Goal: Information Seeking & Learning: Get advice/opinions

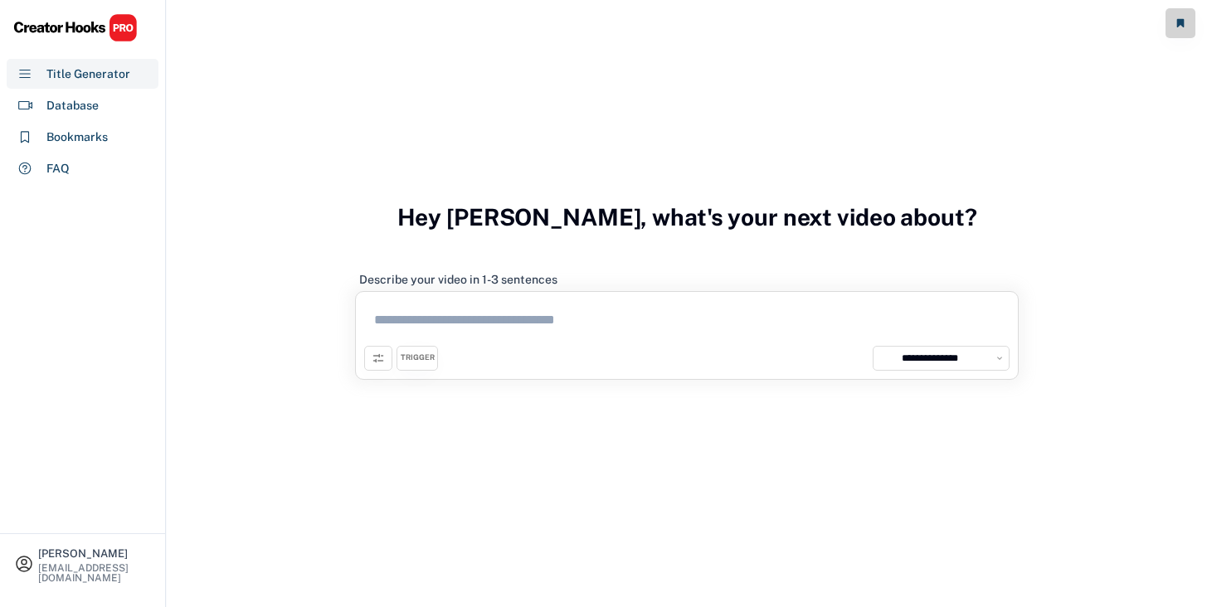
select select "**********"
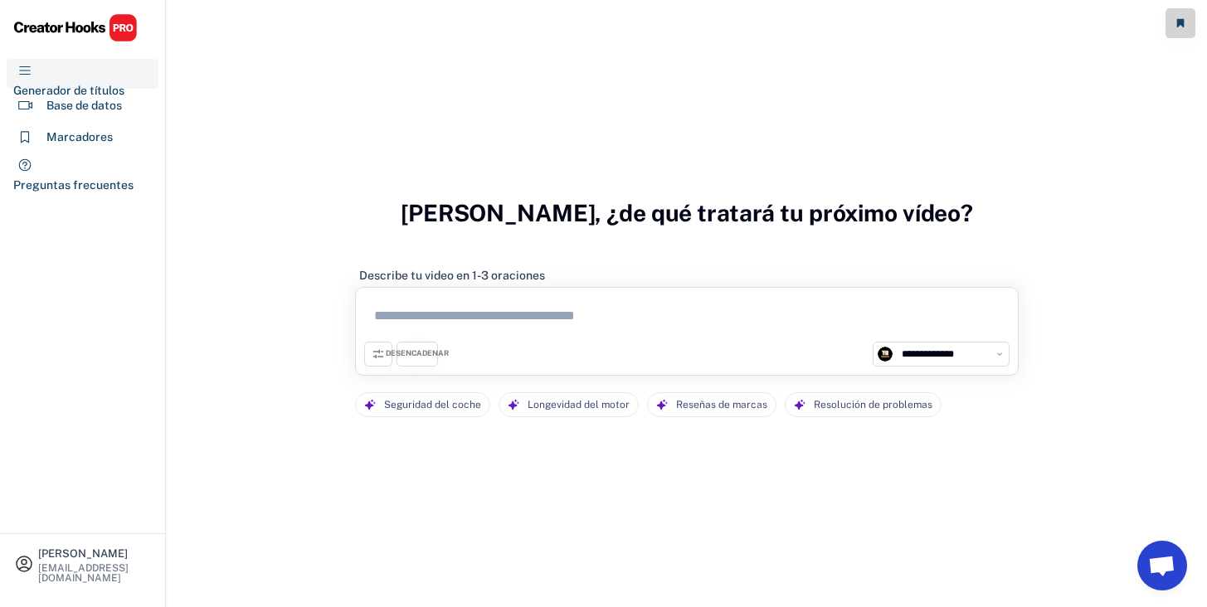
click at [779, 129] on div "**********" at bounding box center [687, 318] width 1040 height 636
click at [631, 334] on textarea at bounding box center [686, 319] width 645 height 46
click at [550, 309] on textarea at bounding box center [686, 319] width 645 height 46
paste textarea "**********"
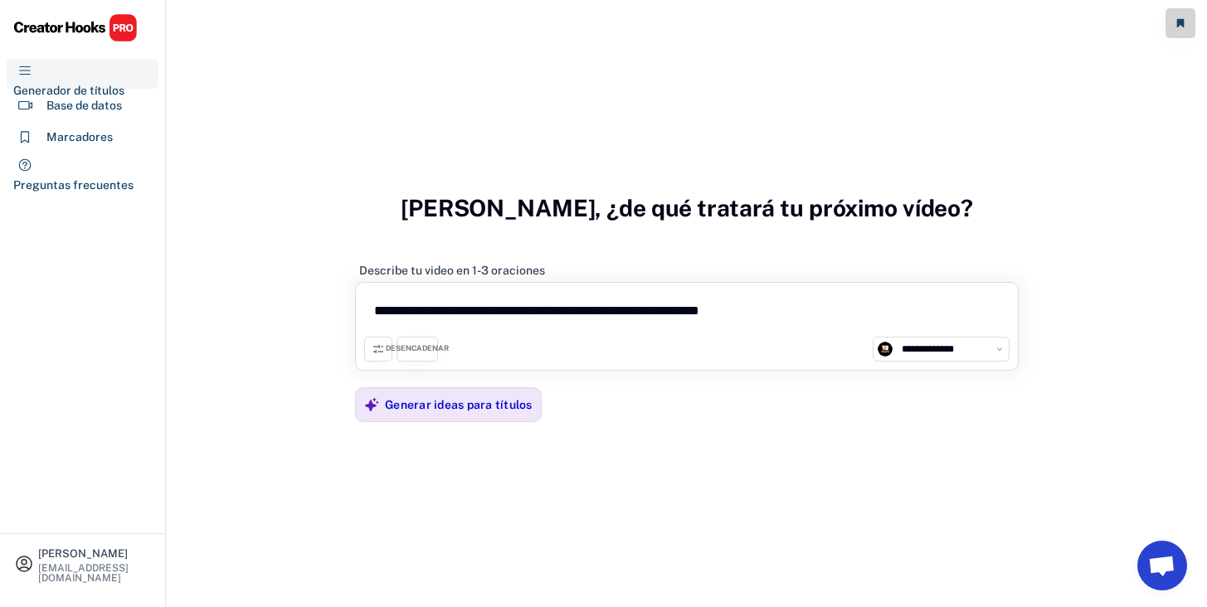
scroll to position [29, 0]
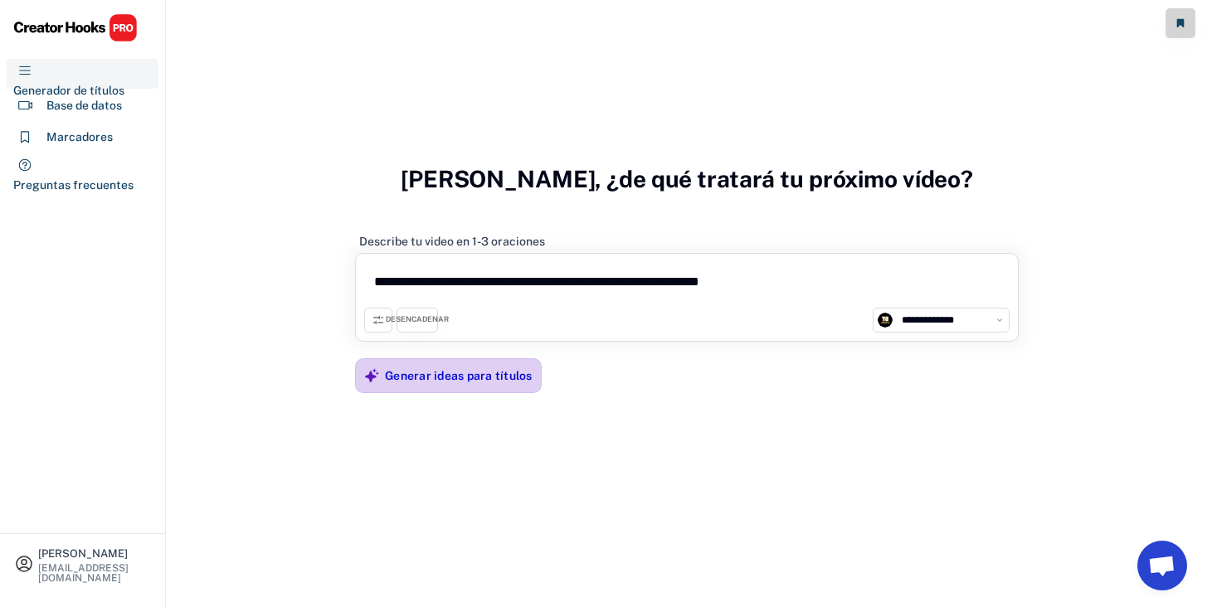
click at [485, 378] on font "Generar ideas para títulos" at bounding box center [459, 375] width 148 height 13
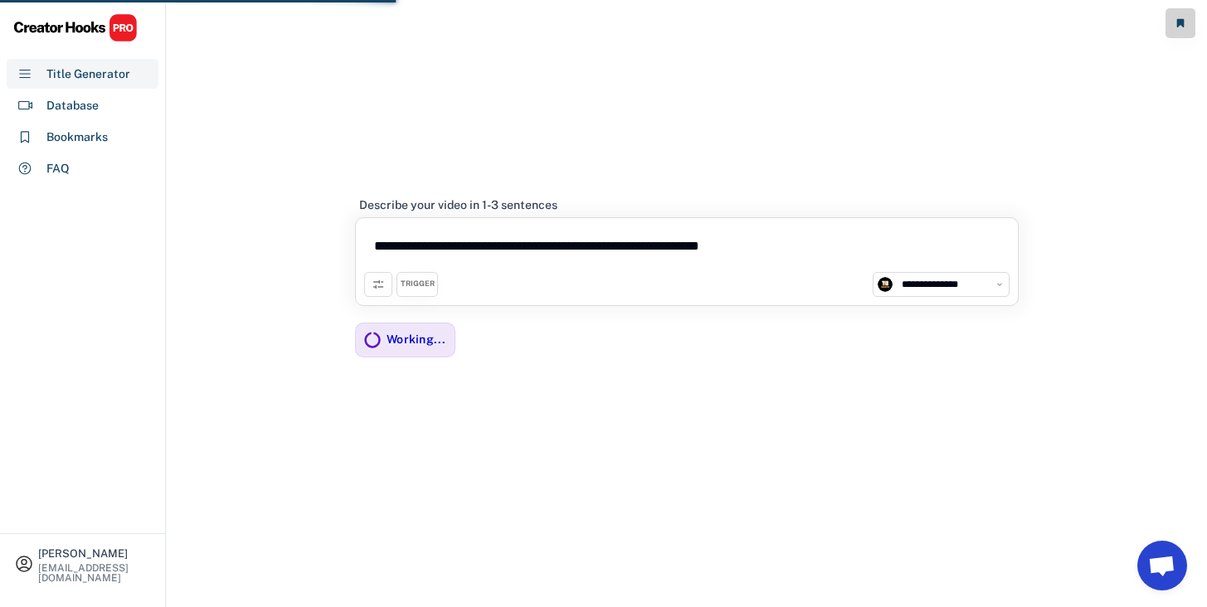
click at [628, 155] on div "**********" at bounding box center [687, 289] width 1040 height 636
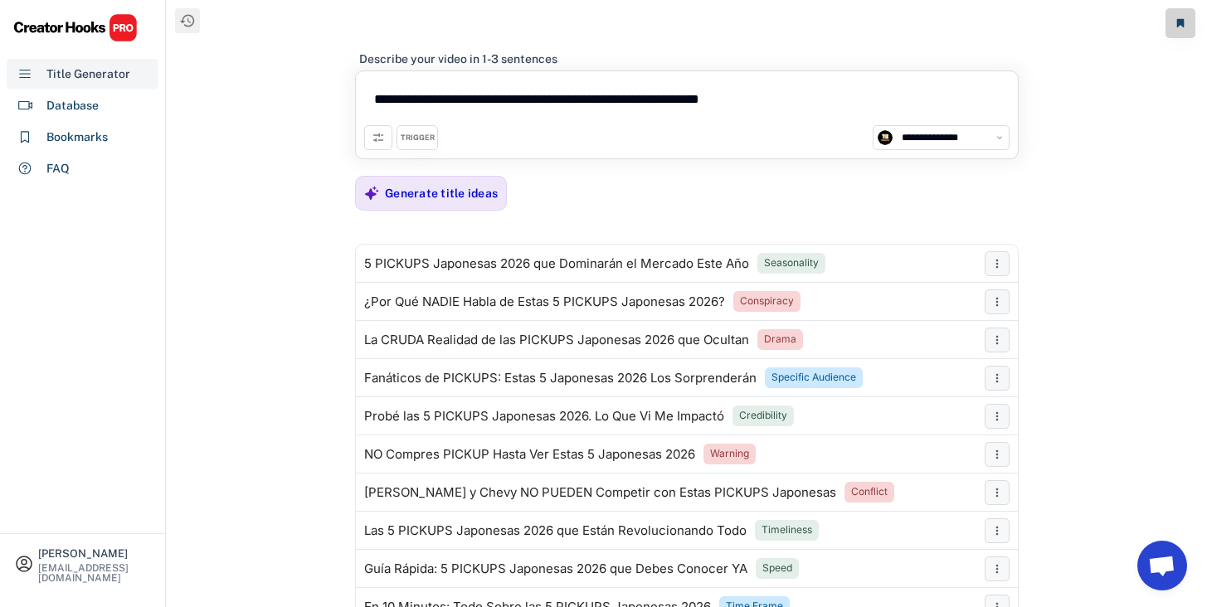
click at [99, 79] on div "Title Generator" at bounding box center [88, 74] width 84 height 17
click at [45, 551] on div "[PERSON_NAME] [EMAIL_ADDRESS][DOMAIN_NAME]" at bounding box center [82, 564] width 145 height 40
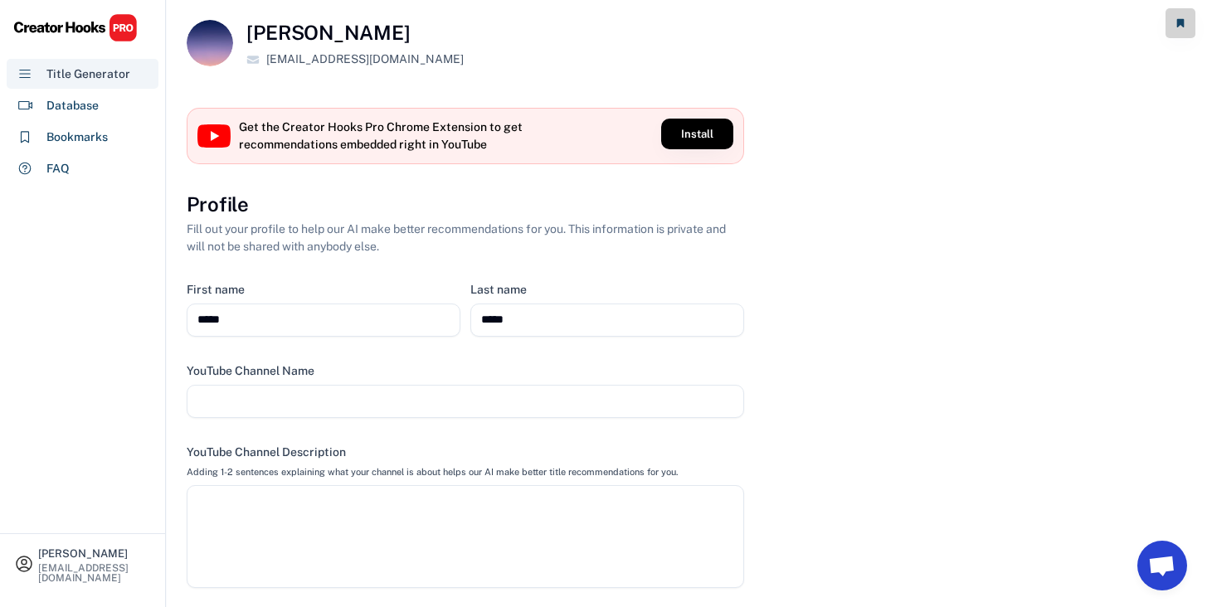
click at [123, 76] on div "Title Generator" at bounding box center [88, 74] width 84 height 17
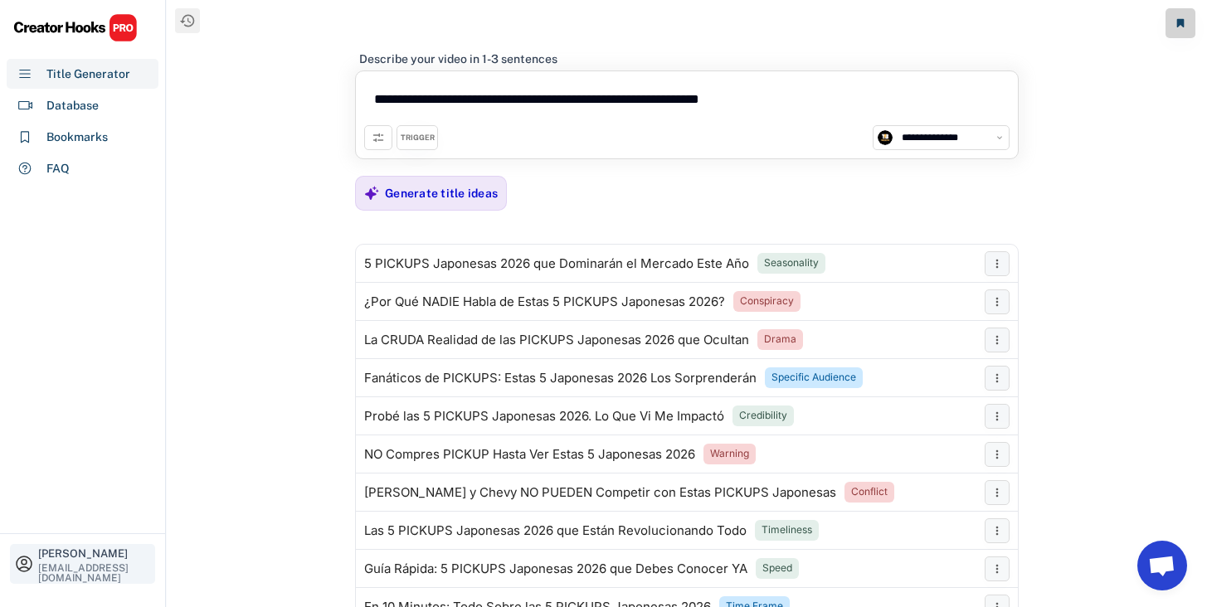
click at [57, 557] on div "[PERSON_NAME]" at bounding box center [94, 553] width 113 height 11
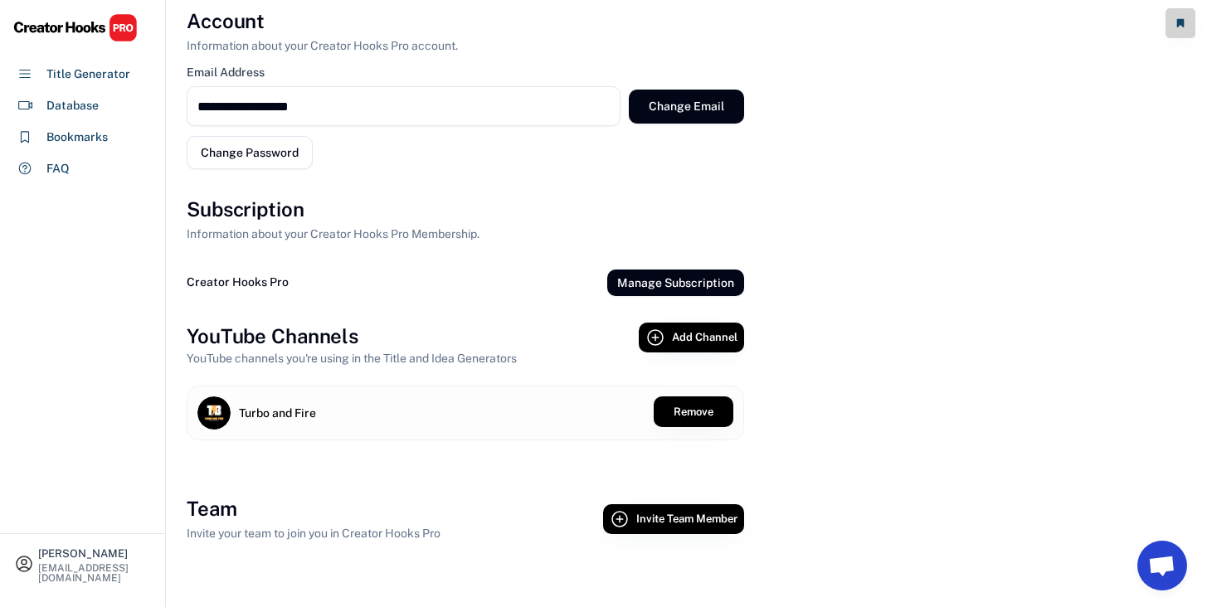
scroll to position [779, 0]
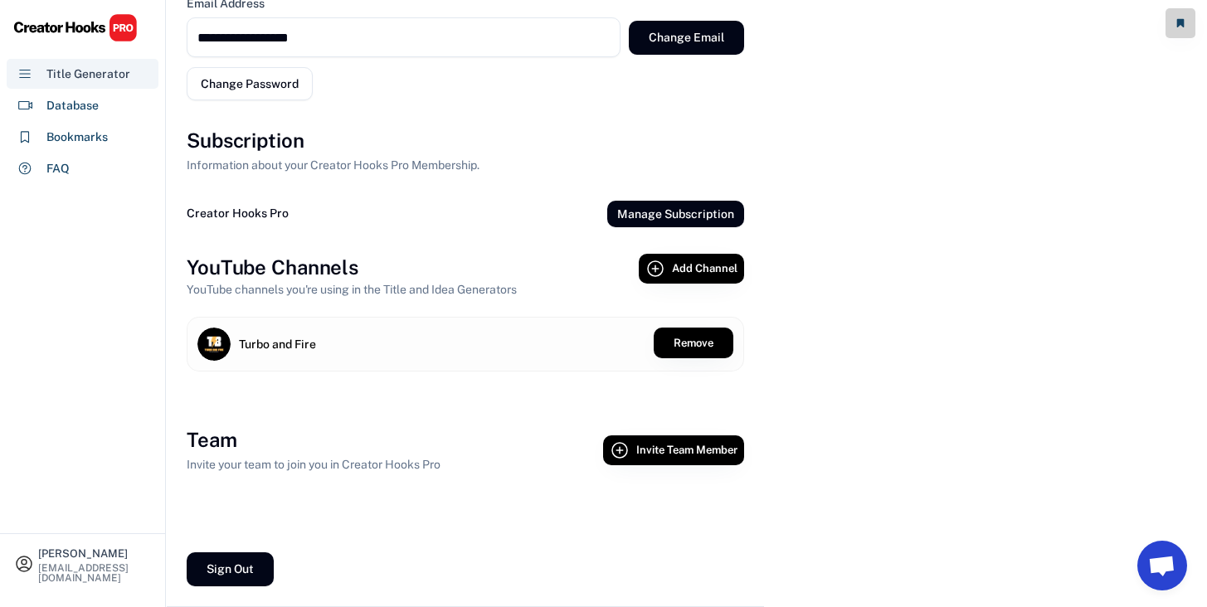
click at [103, 86] on div "Title Generator" at bounding box center [83, 74] width 152 height 30
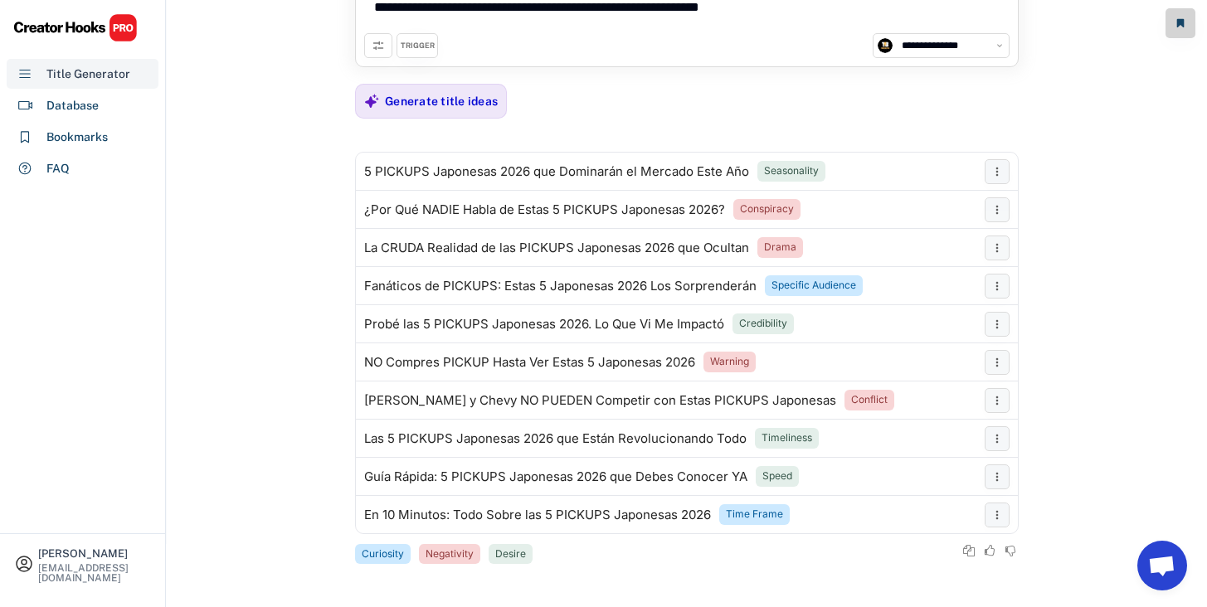
scroll to position [92, 0]
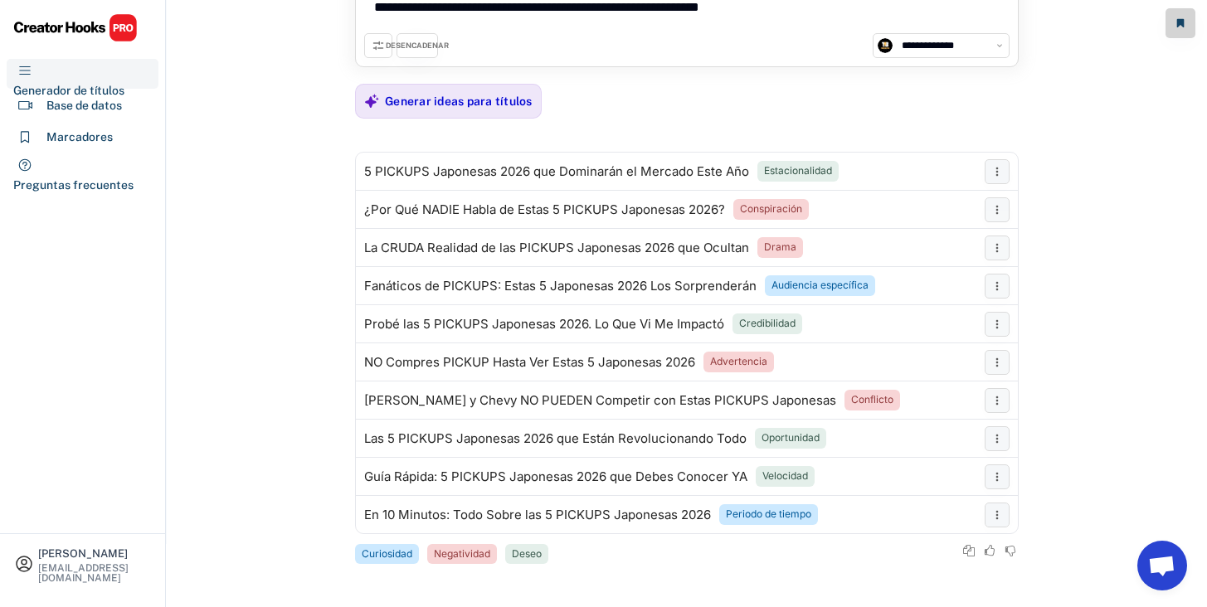
click at [893, 95] on div "**********" at bounding box center [687, 253] width 664 height 625
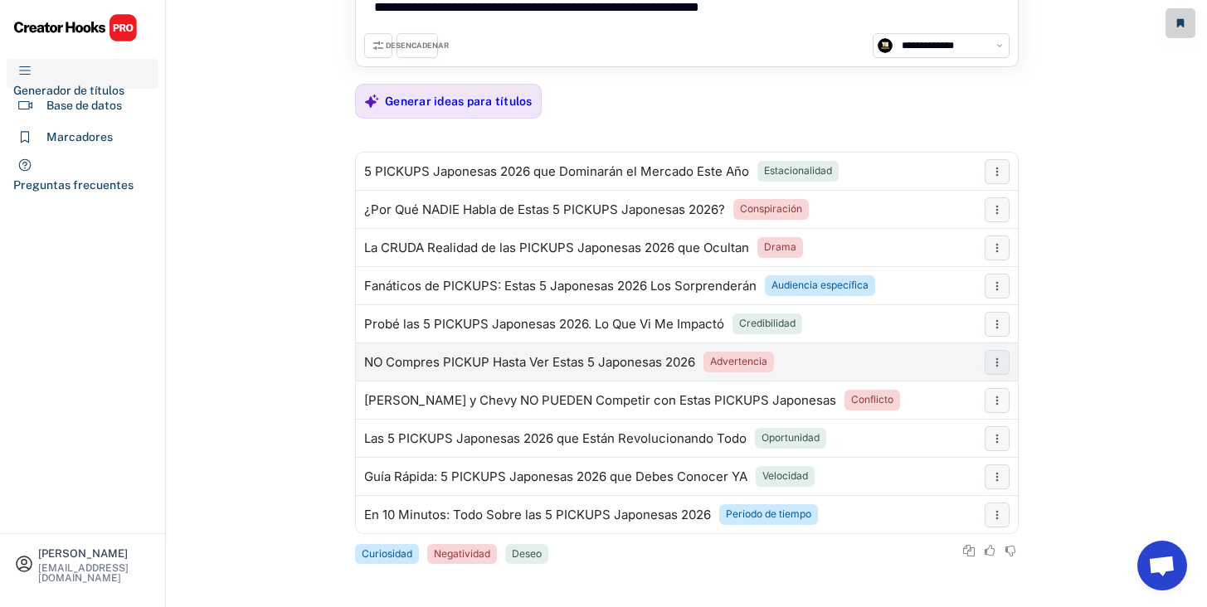
scroll to position [0, 0]
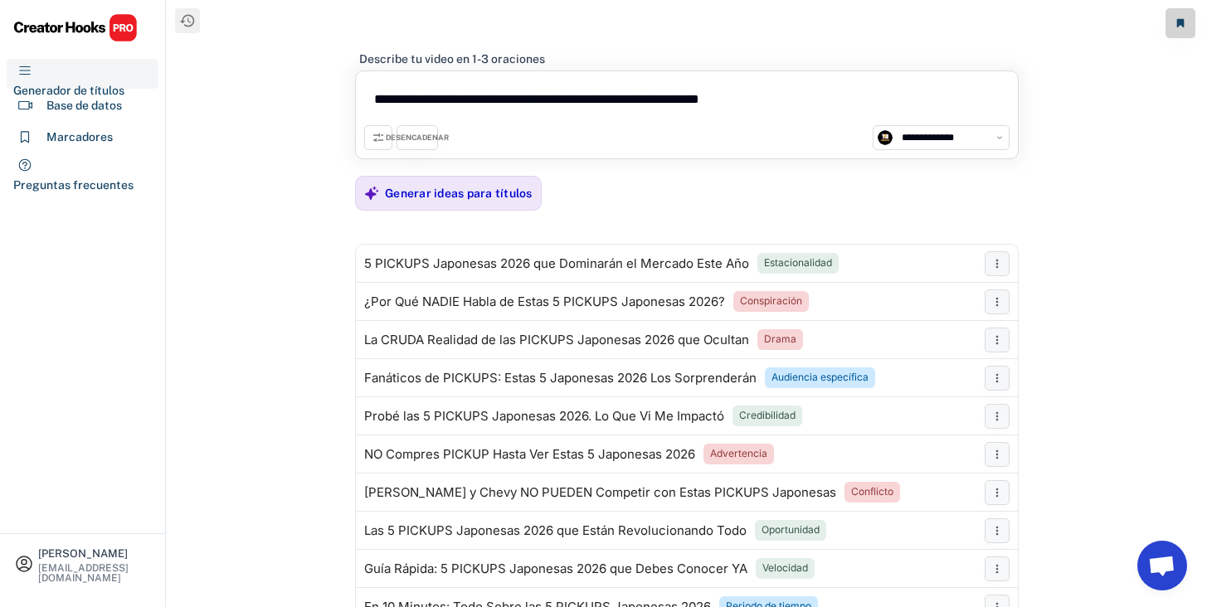
click at [408, 134] on font "DESENCADENAR" at bounding box center [417, 137] width 63 height 9
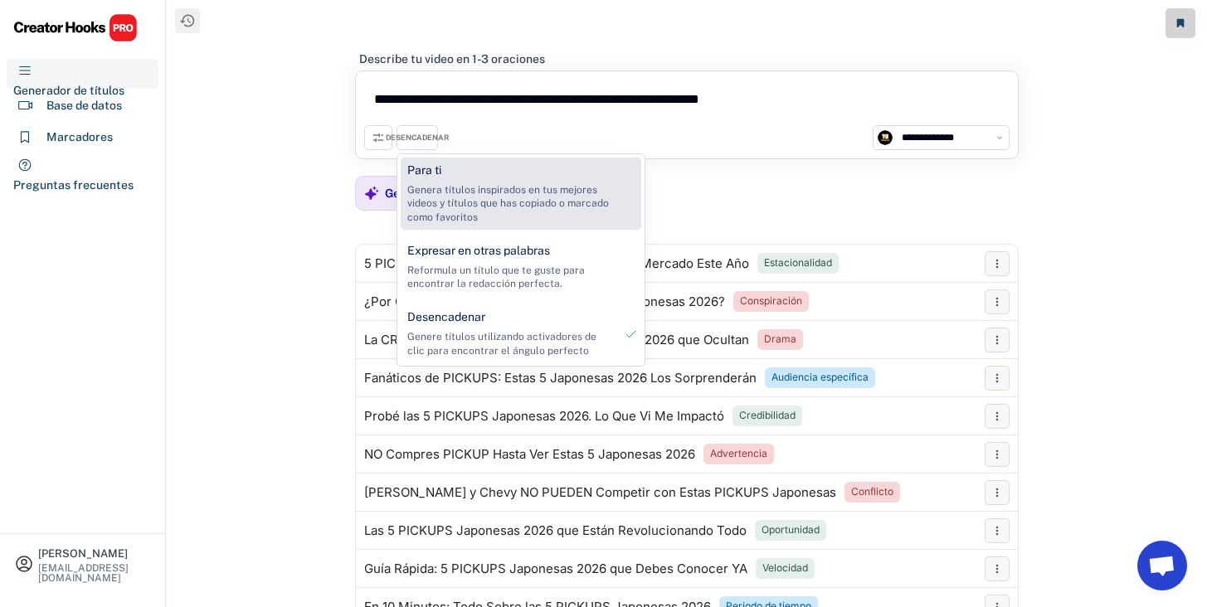
click at [474, 220] on font "Genera títulos inspirados en tus mejores videos y títulos que has copiado o mar…" at bounding box center [509, 204] width 204 height 40
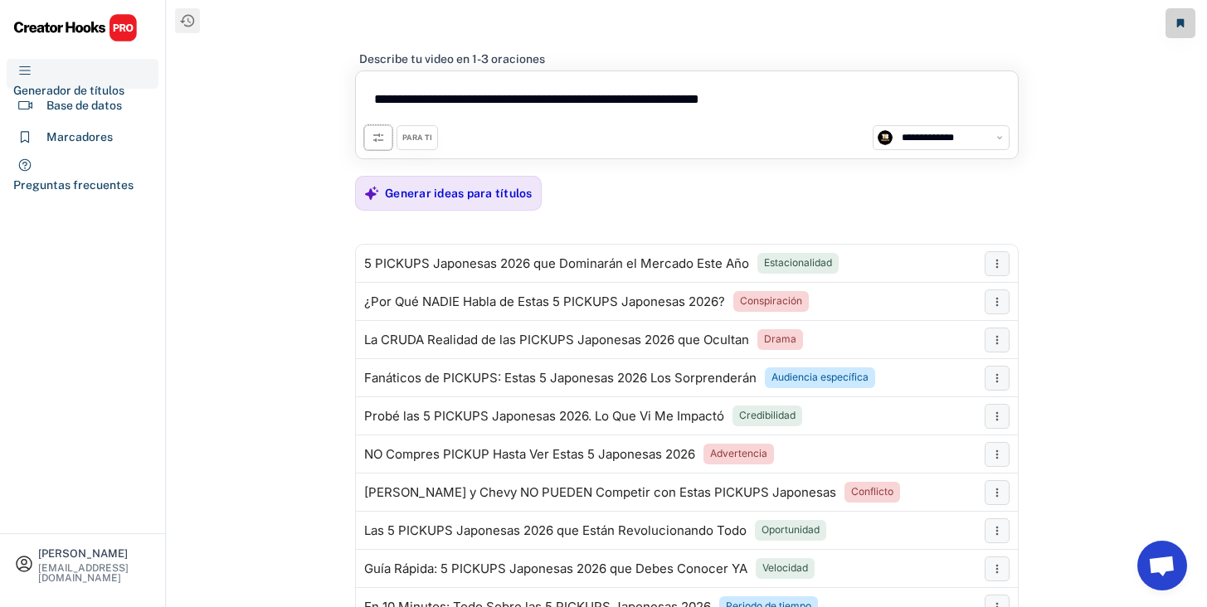
click at [381, 141] on icon at bounding box center [378, 137] width 13 height 13
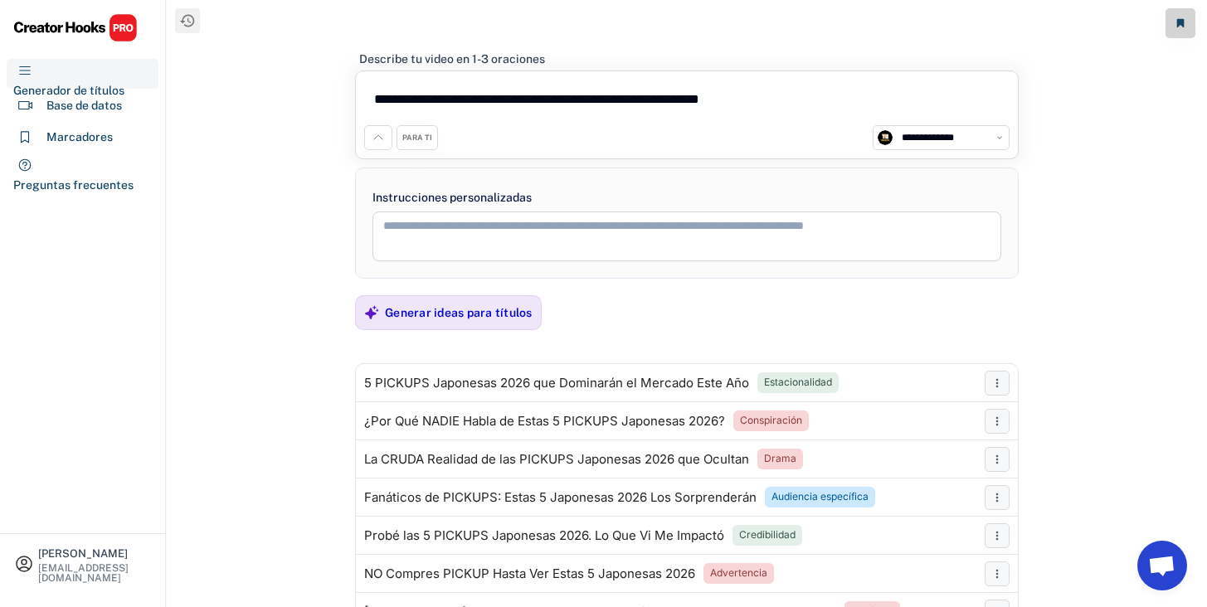
click at [380, 141] on icon at bounding box center [378, 137] width 13 height 13
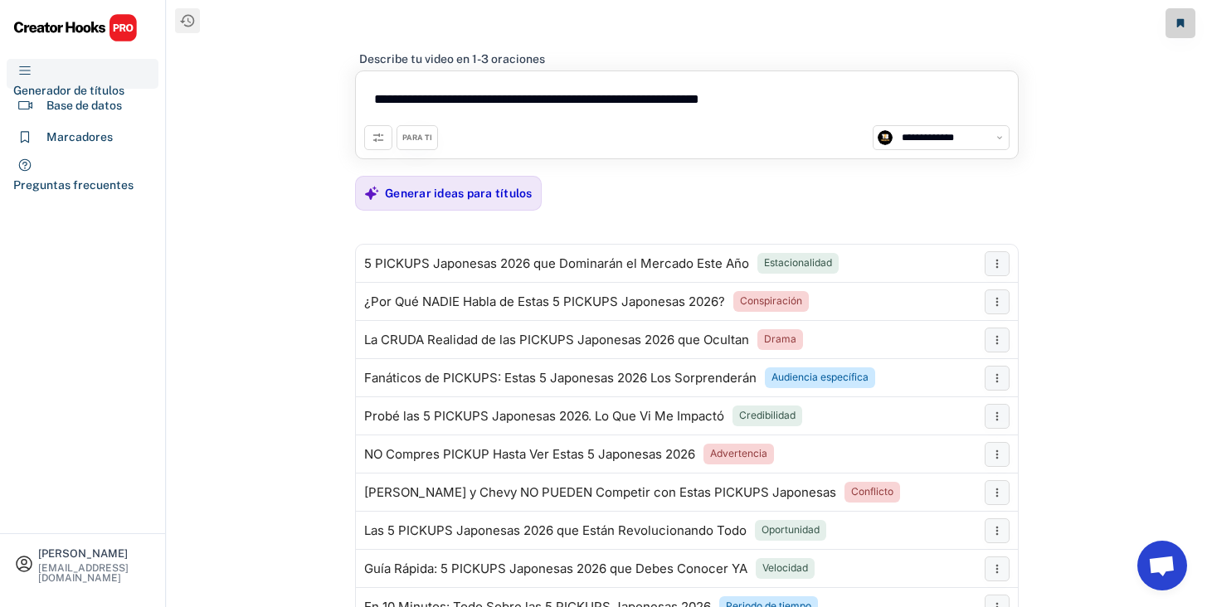
click at [413, 139] on font "PARA TI" at bounding box center [417, 137] width 30 height 9
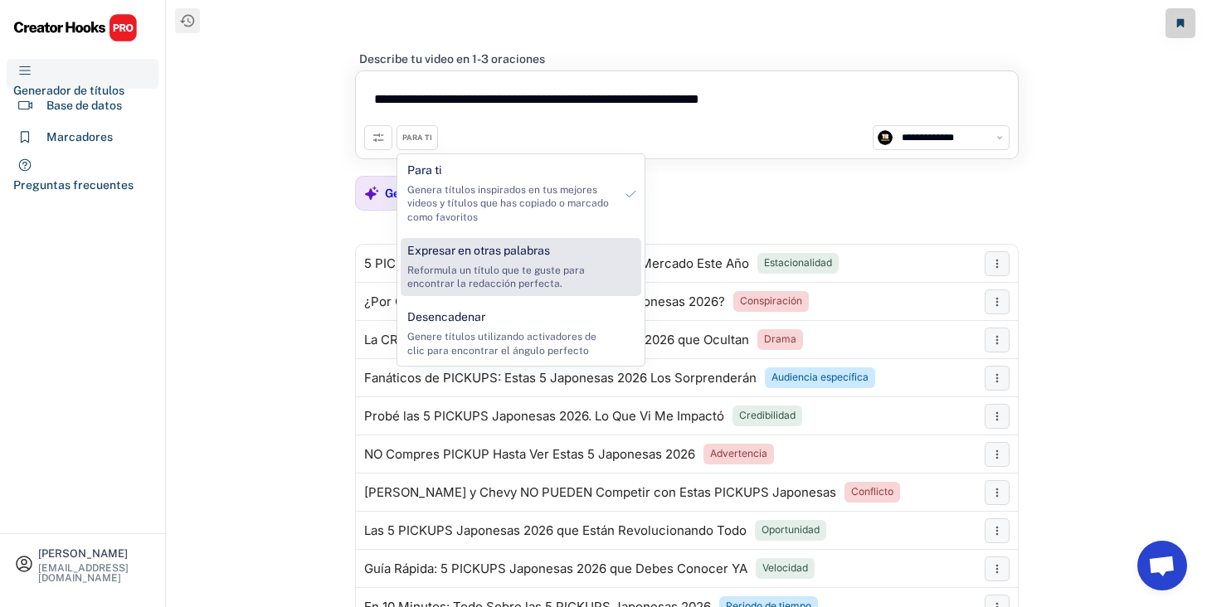
click at [455, 238] on div "Expresar en otras palabras Reformula un título que te guste para encontrar la r…" at bounding box center [511, 267] width 220 height 58
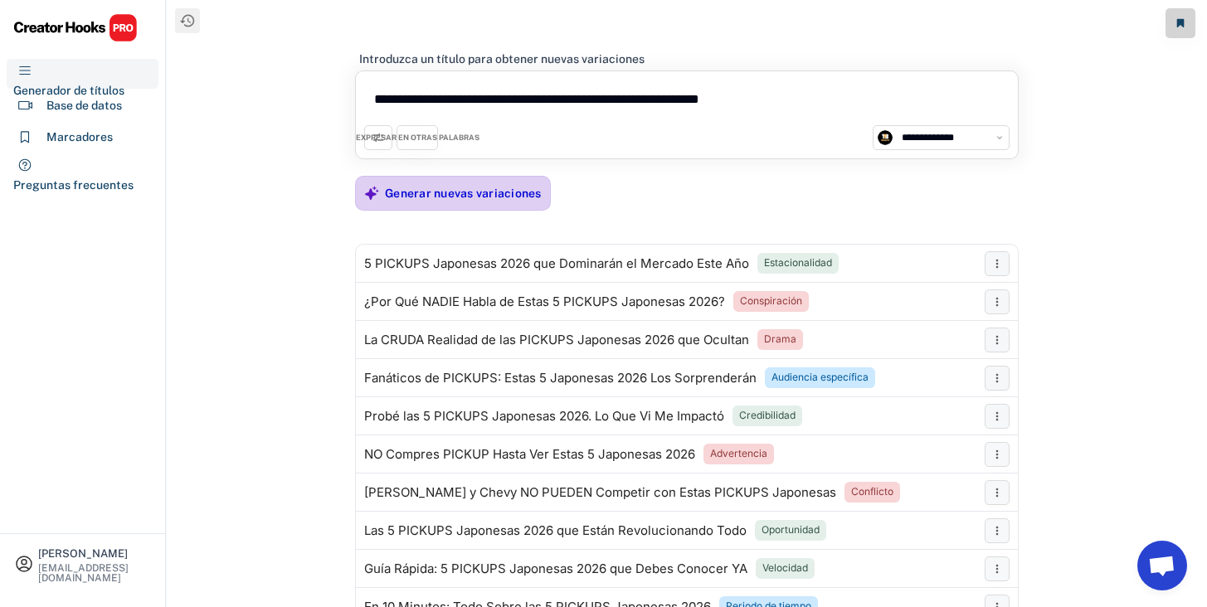
click at [450, 202] on div "Generar nuevas variaciones" at bounding box center [463, 193] width 157 height 33
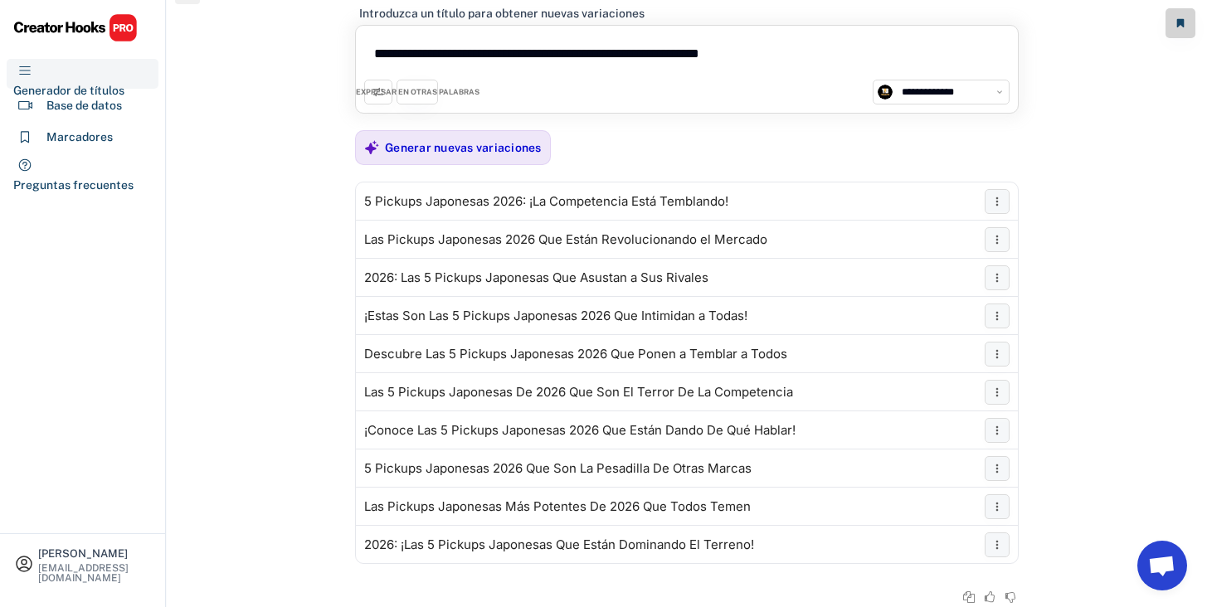
scroll to position [77, 0]
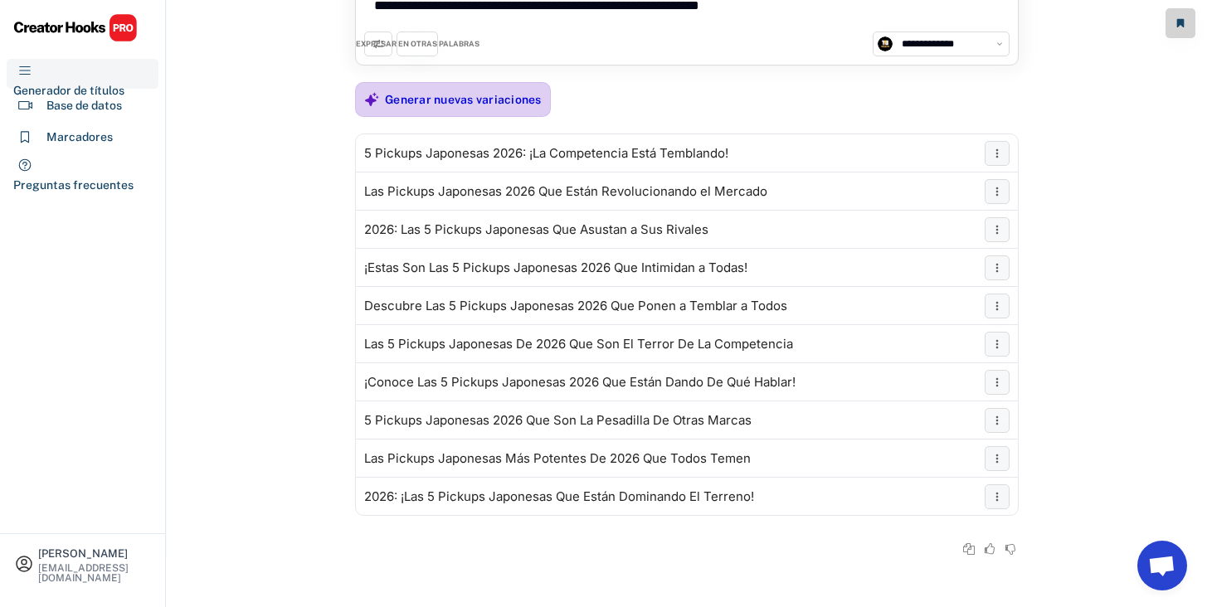
click at [516, 95] on font "Generar nuevas variaciones" at bounding box center [463, 99] width 157 height 13
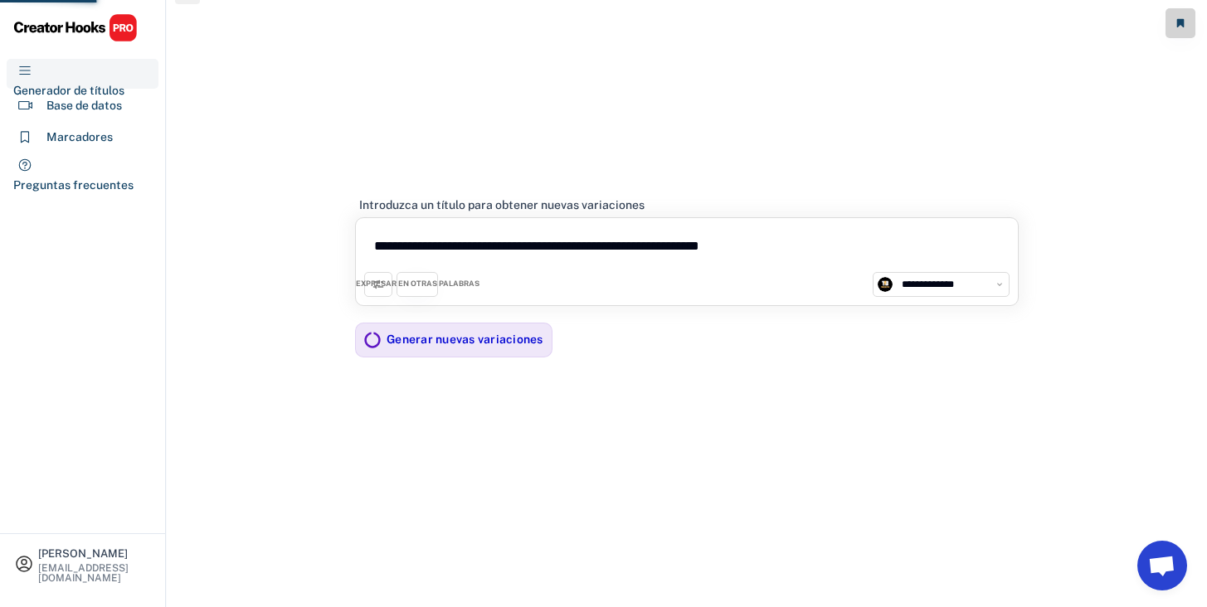
scroll to position [29, 0]
click at [907, 285] on select "**********" at bounding box center [951, 284] width 108 height 17
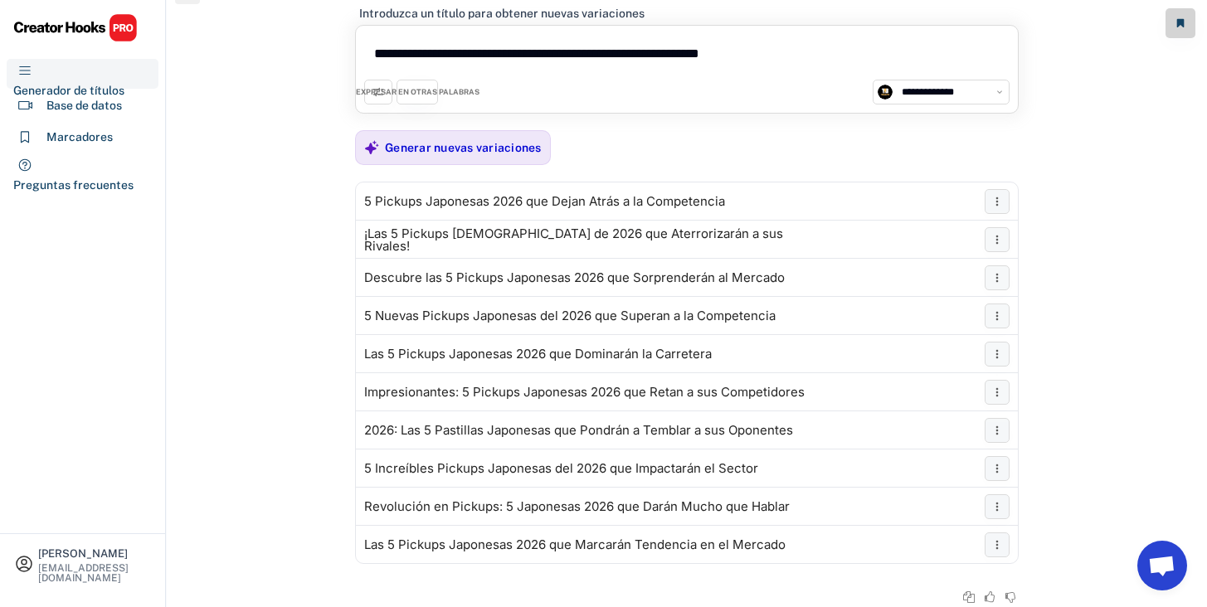
click at [414, 90] on font "EXPRESAR EN OTRAS PALABRAS" at bounding box center [418, 91] width 124 height 9
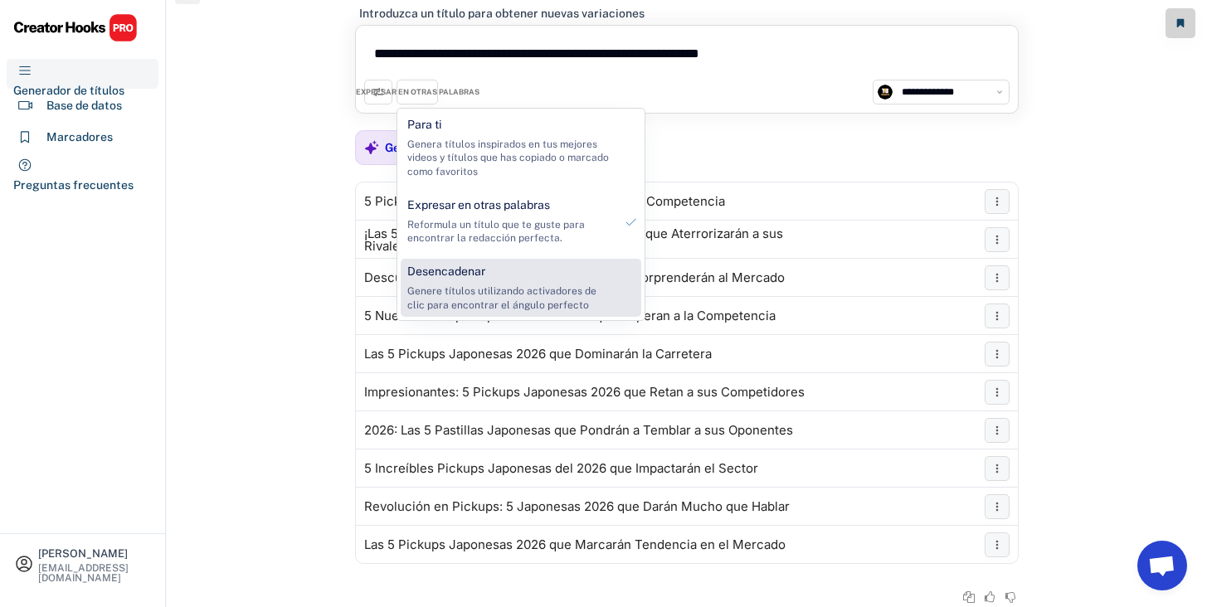
click at [456, 265] on font "Desencadenar" at bounding box center [446, 271] width 78 height 13
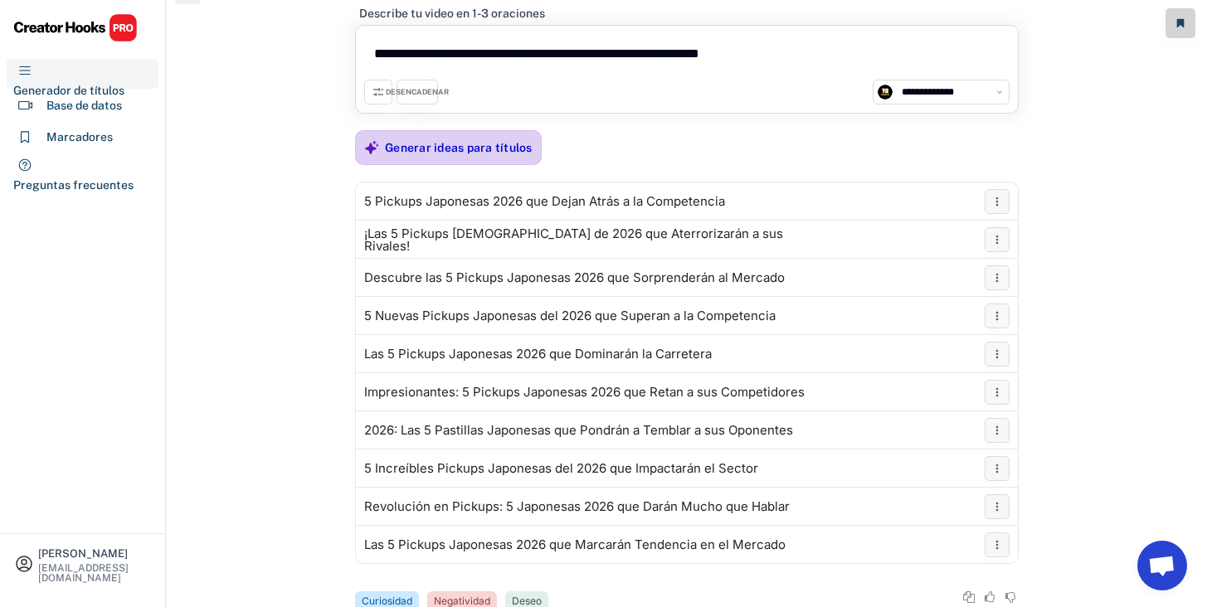
click at [488, 139] on div "Generar ideas para títulos" at bounding box center [459, 147] width 148 height 33
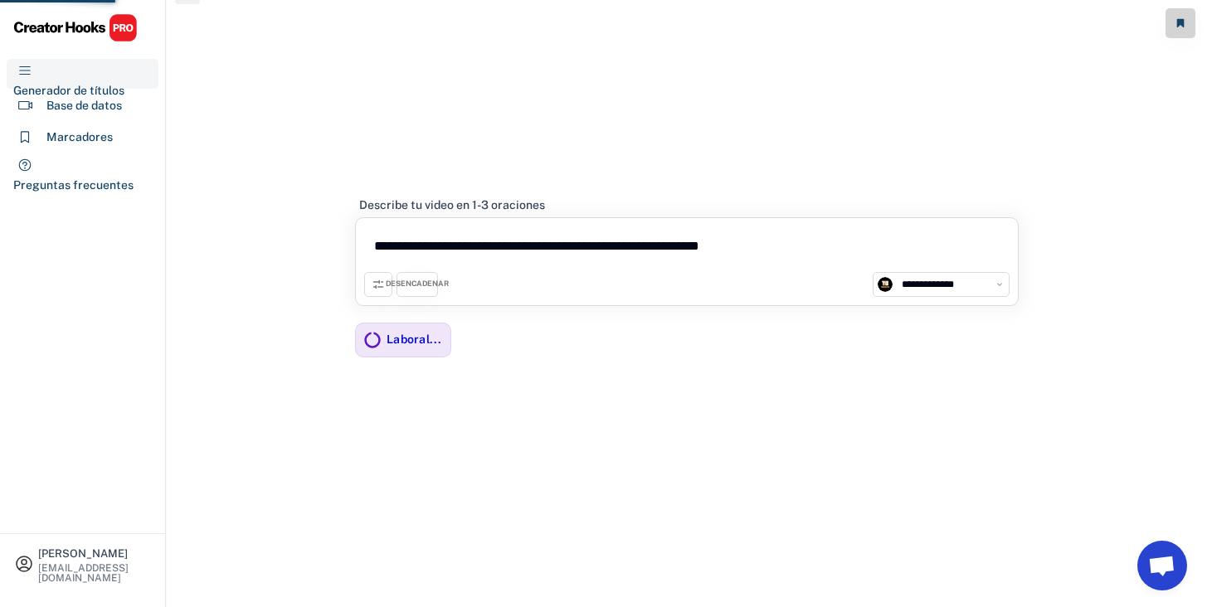
click at [412, 289] on div "DESENCADENAR" at bounding box center [417, 284] width 63 height 11
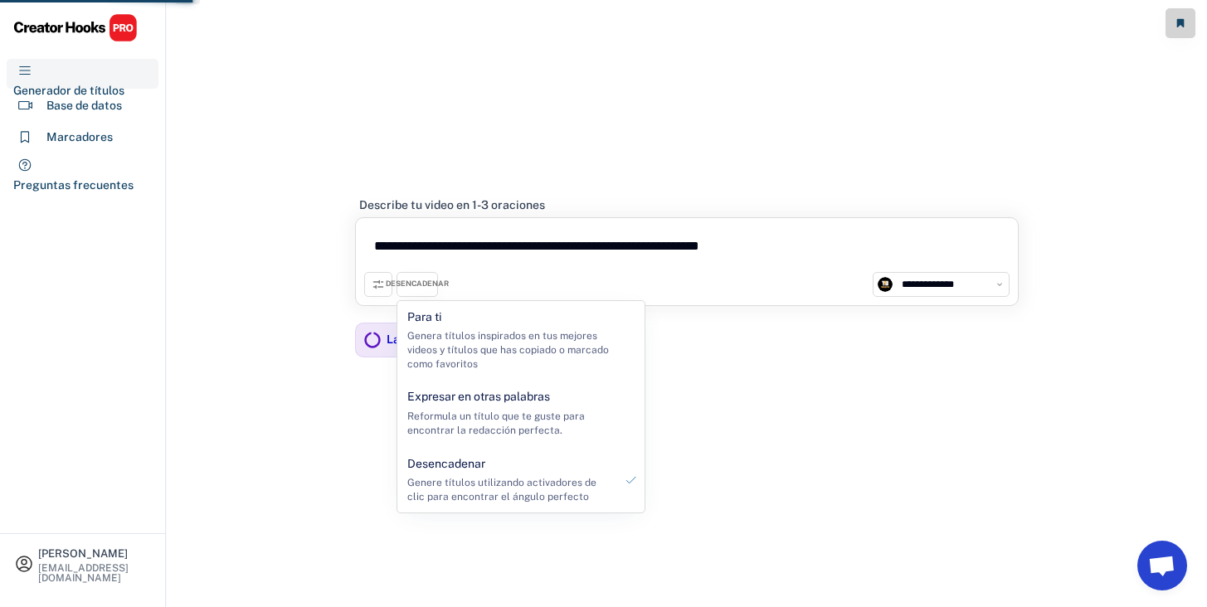
click at [325, 251] on div "**********" at bounding box center [687, 289] width 1040 height 636
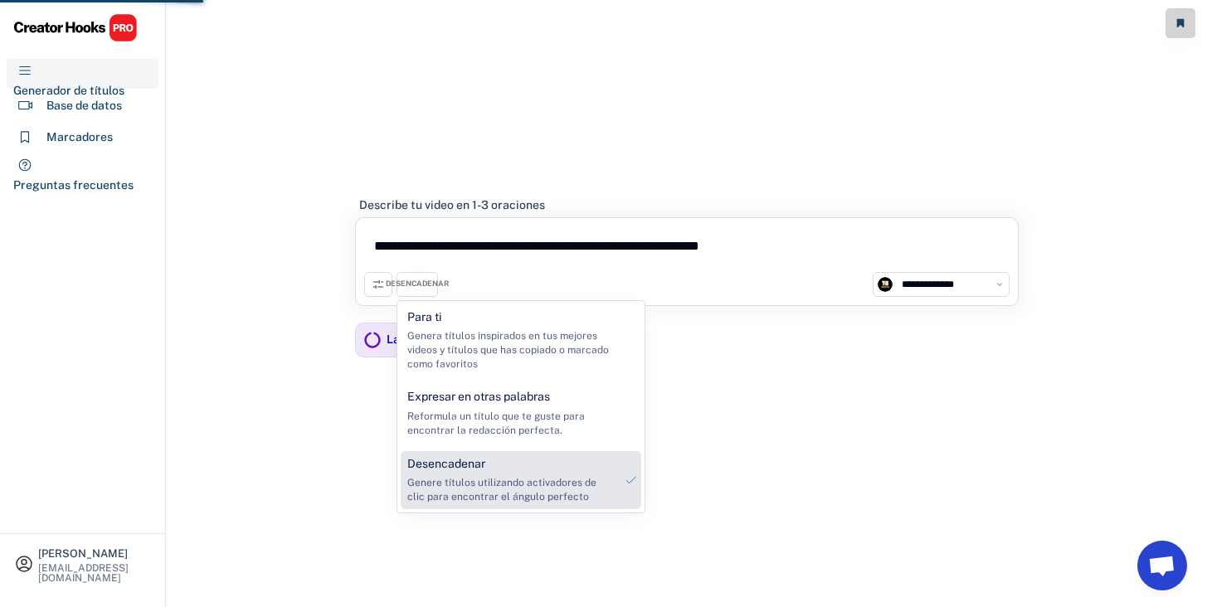
click at [489, 488] on font "Genere títulos utilizando activadores de clic para encontrar el ángulo perfecto" at bounding box center [503, 490] width 192 height 26
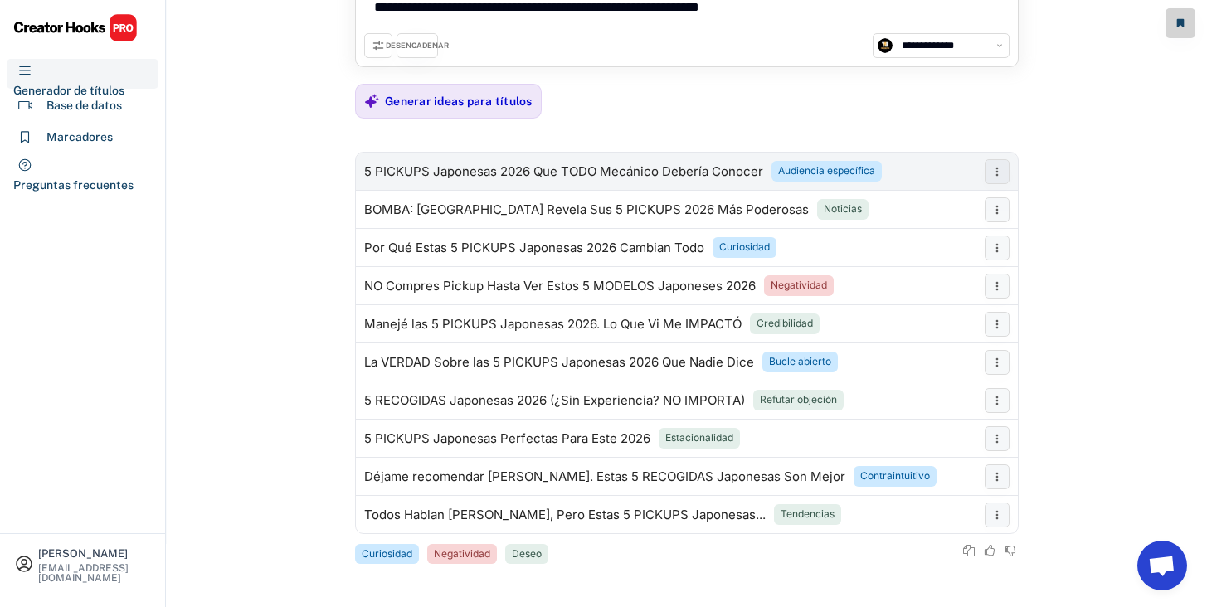
scroll to position [0, 0]
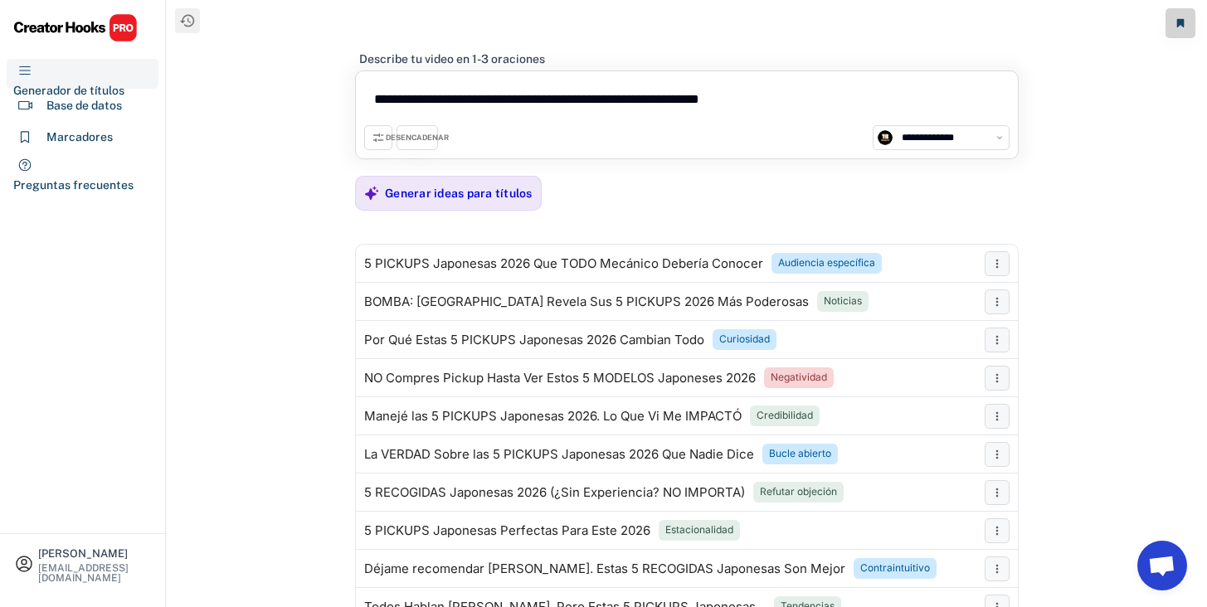
click at [562, 104] on textarea "**********" at bounding box center [686, 103] width 645 height 46
paste textarea "**********"
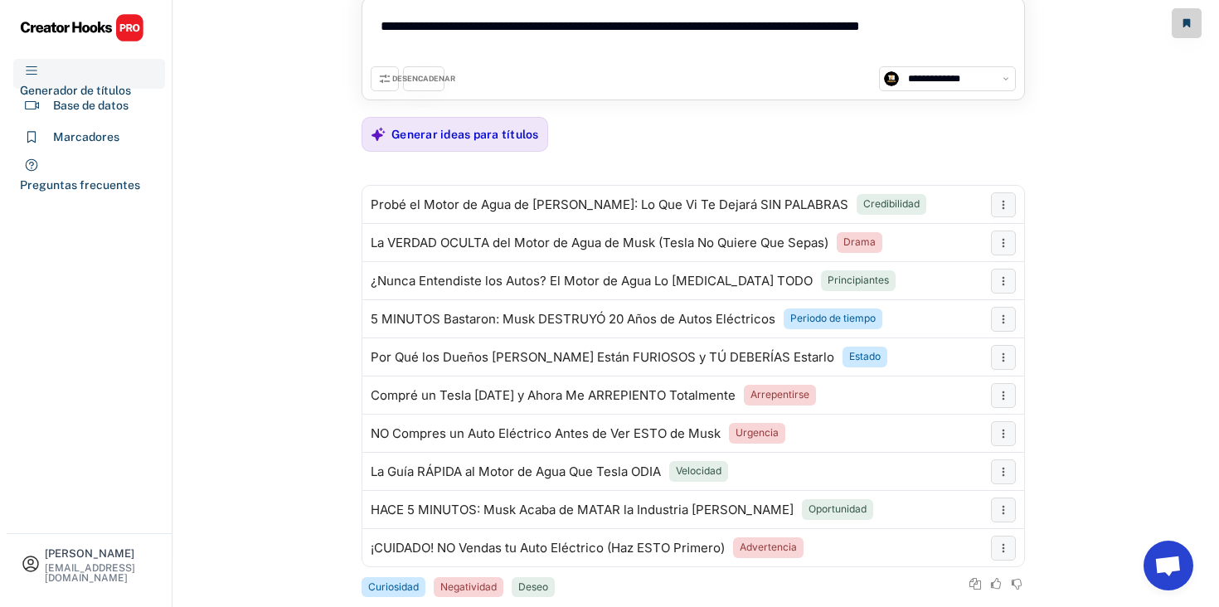
scroll to position [106, 0]
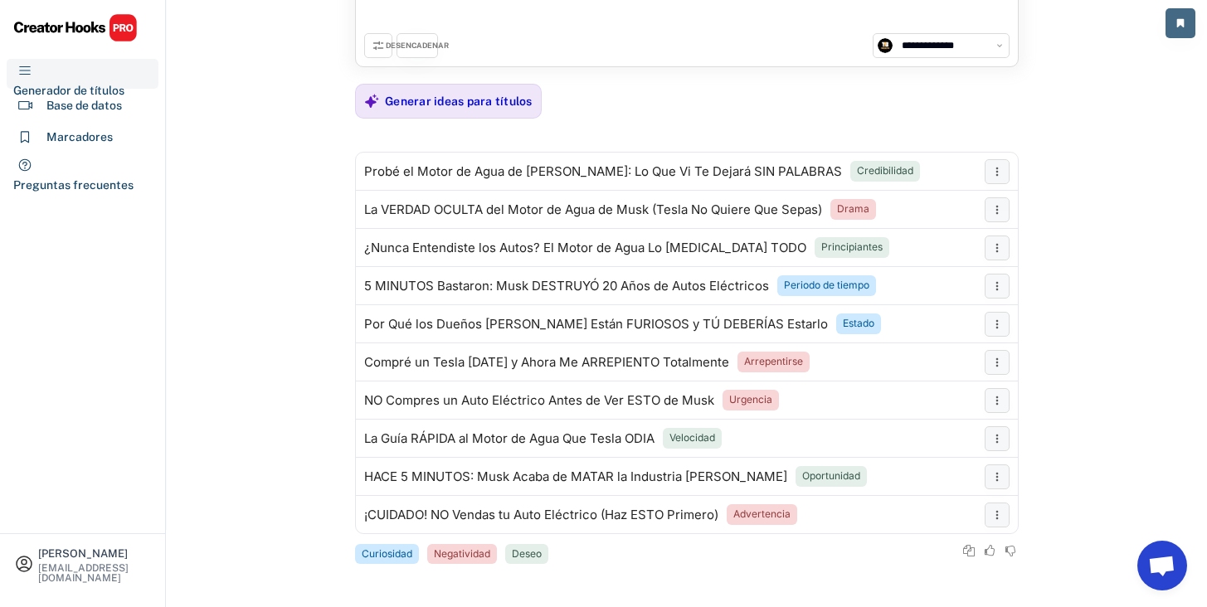
type textarea "**********"
click at [1185, 15] on button at bounding box center [1180, 23] width 30 height 30
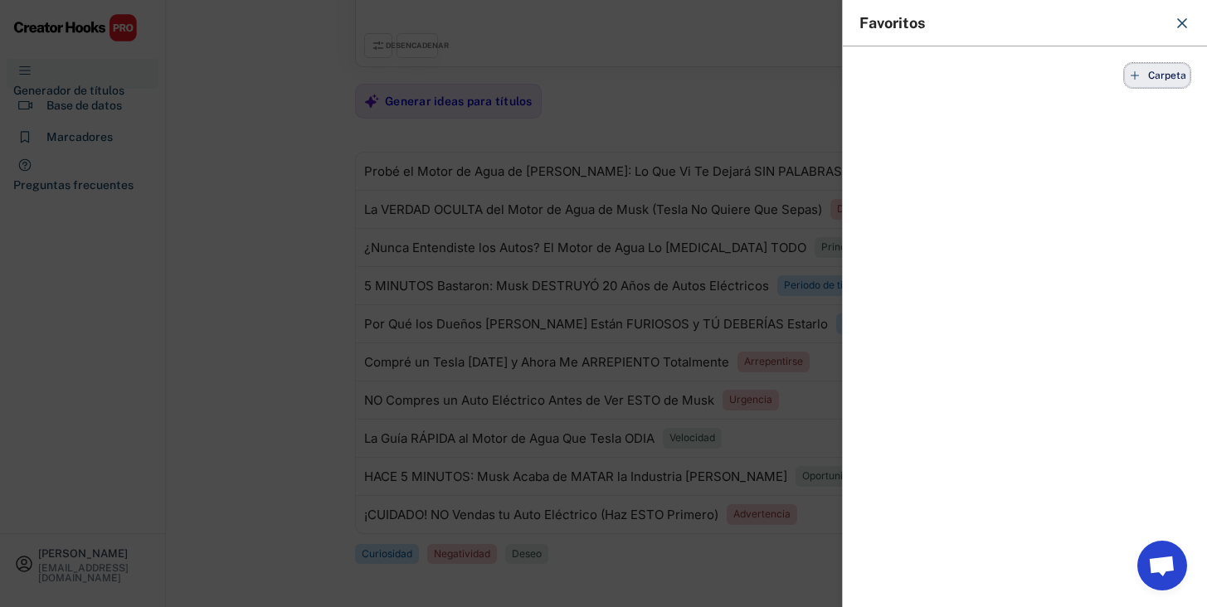
click at [1144, 84] on button "Carpeta" at bounding box center [1157, 75] width 66 height 25
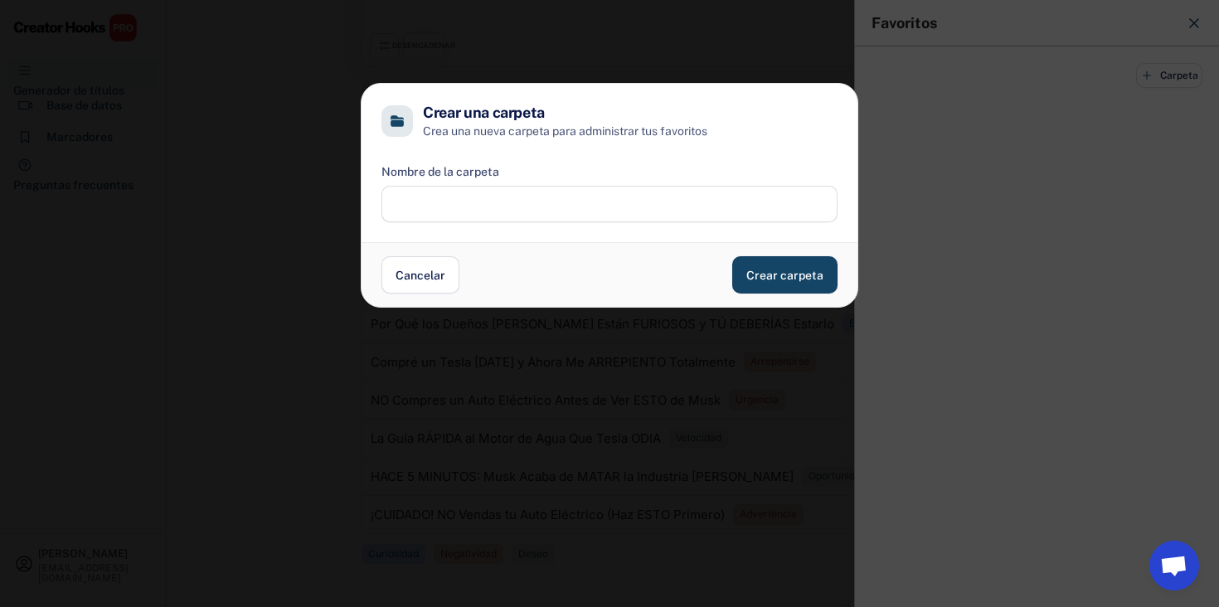
click at [734, 180] on div "Nombre de la carpeta" at bounding box center [610, 192] width 456 height 59
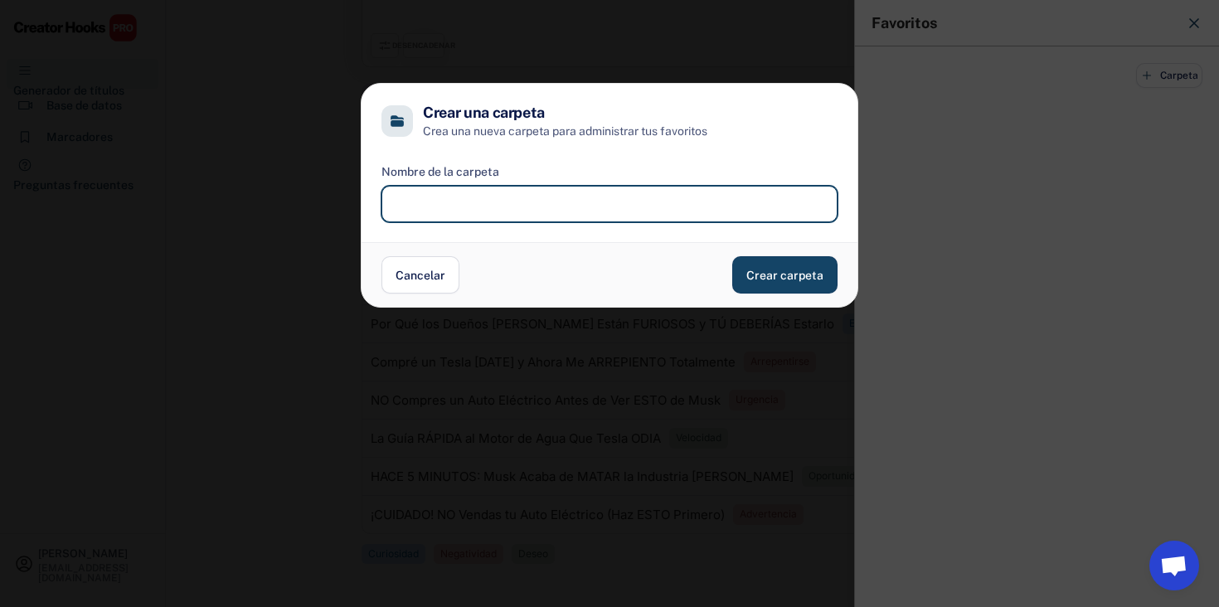
click at [730, 197] on input "input" at bounding box center [610, 204] width 456 height 36
paste input "**********"
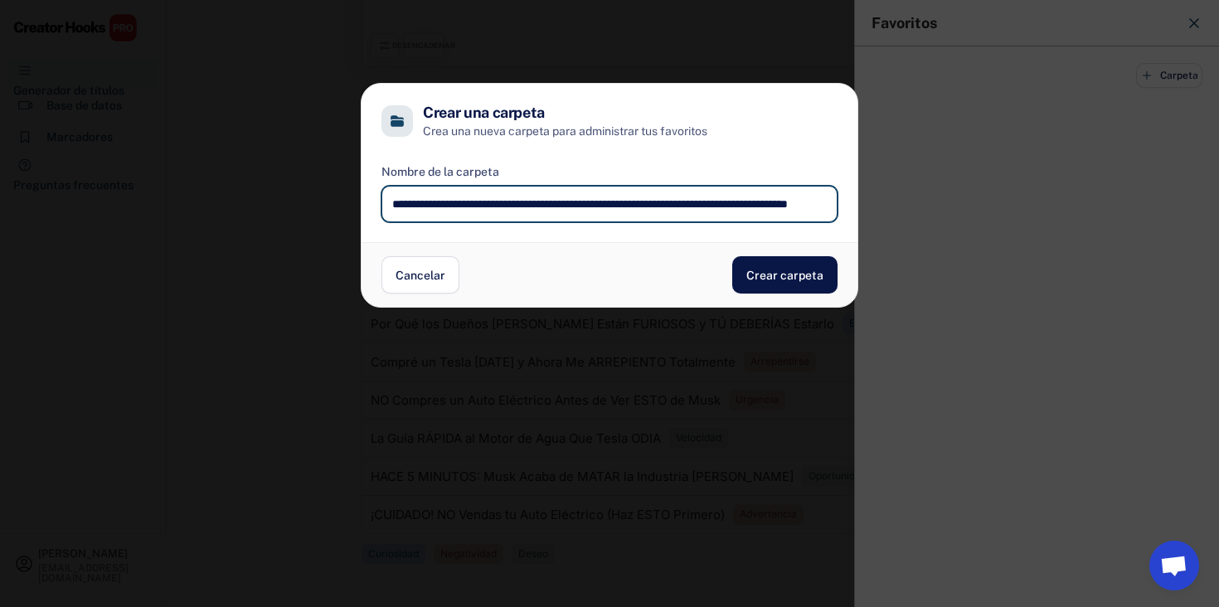
scroll to position [0, 97]
type input "**********"
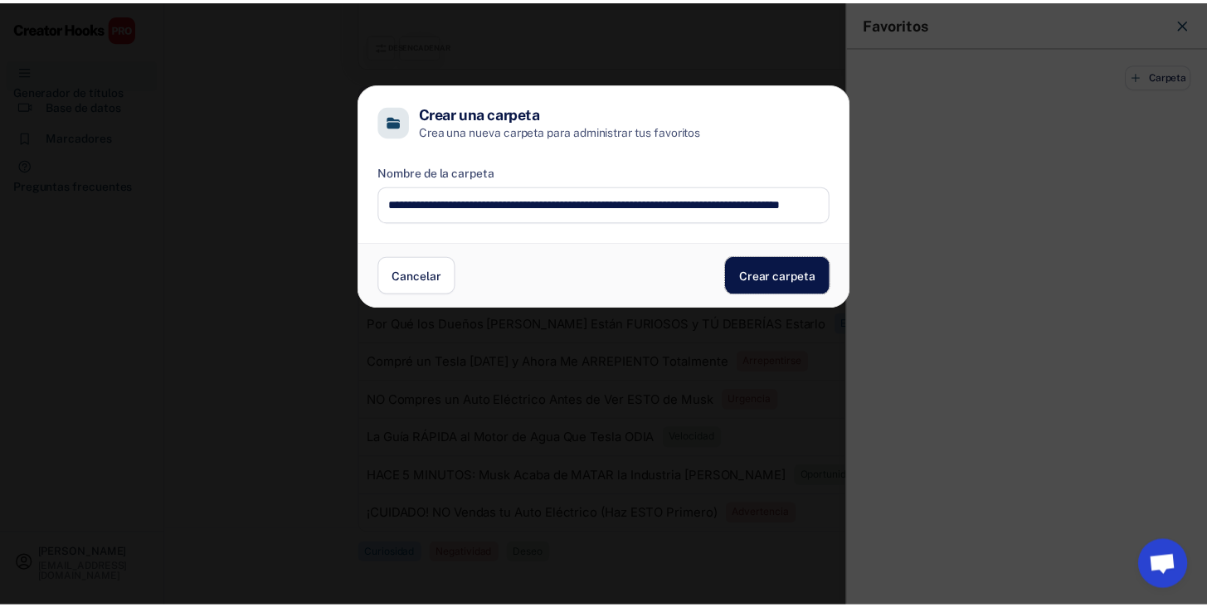
scroll to position [0, 0]
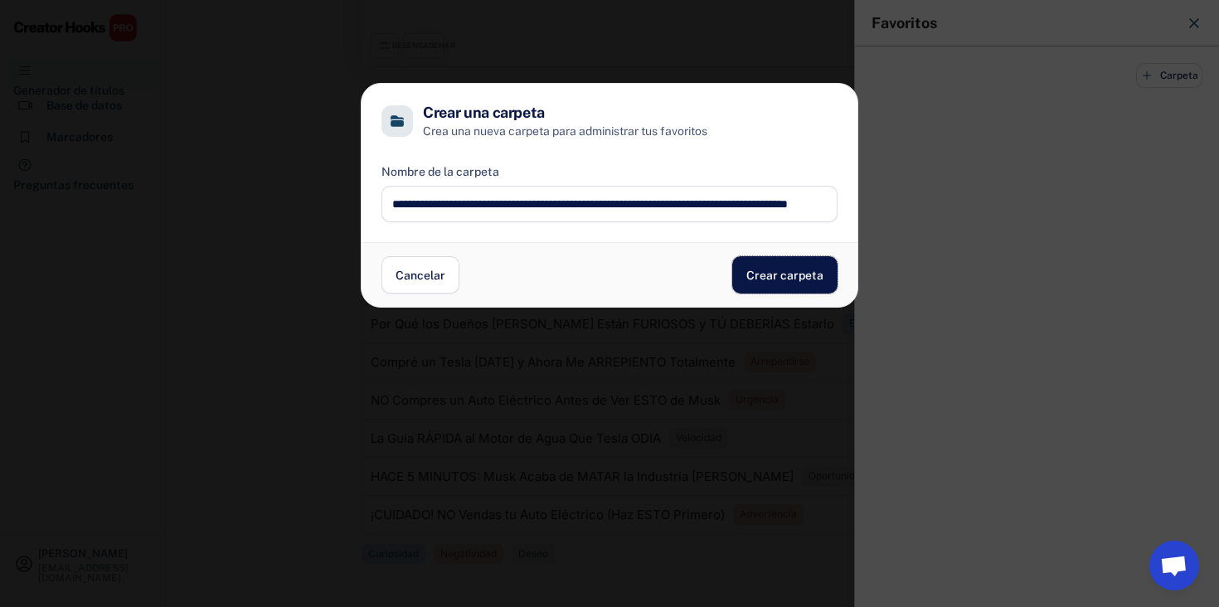
click at [781, 260] on button "Crear carpeta" at bounding box center [784, 274] width 105 height 37
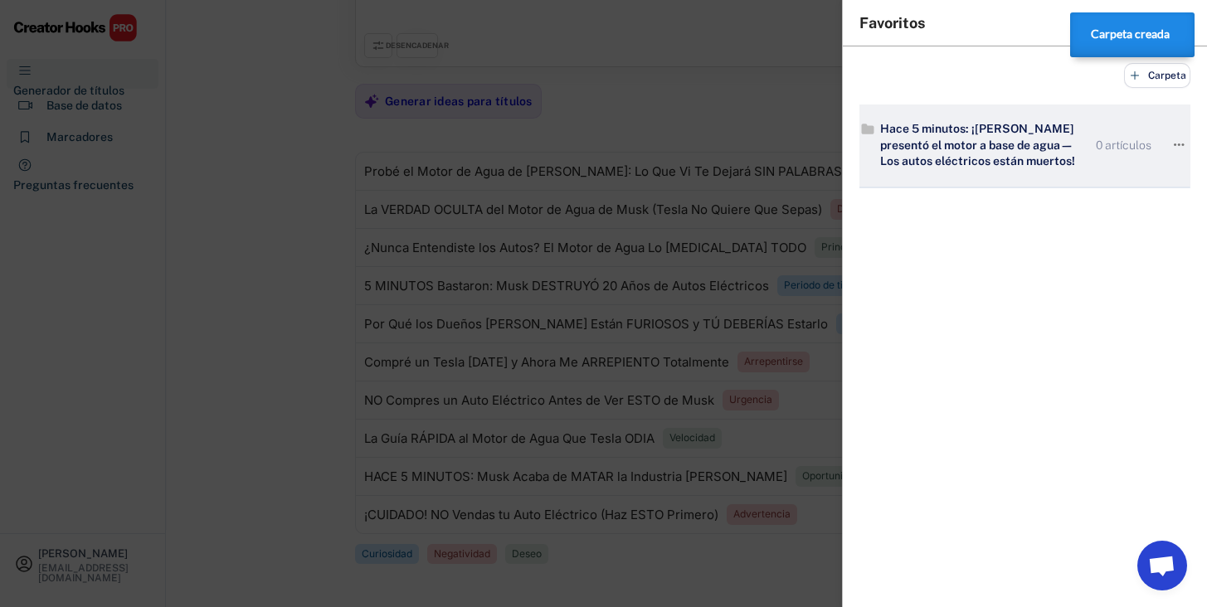
click at [956, 139] on font "Hace 5 minutos: ¡[PERSON_NAME] presentó el motor a base de agua—Los autos eléct…" at bounding box center [978, 145] width 197 height 46
click at [1170, 140] on icon "" at bounding box center [1178, 145] width 17 height 23
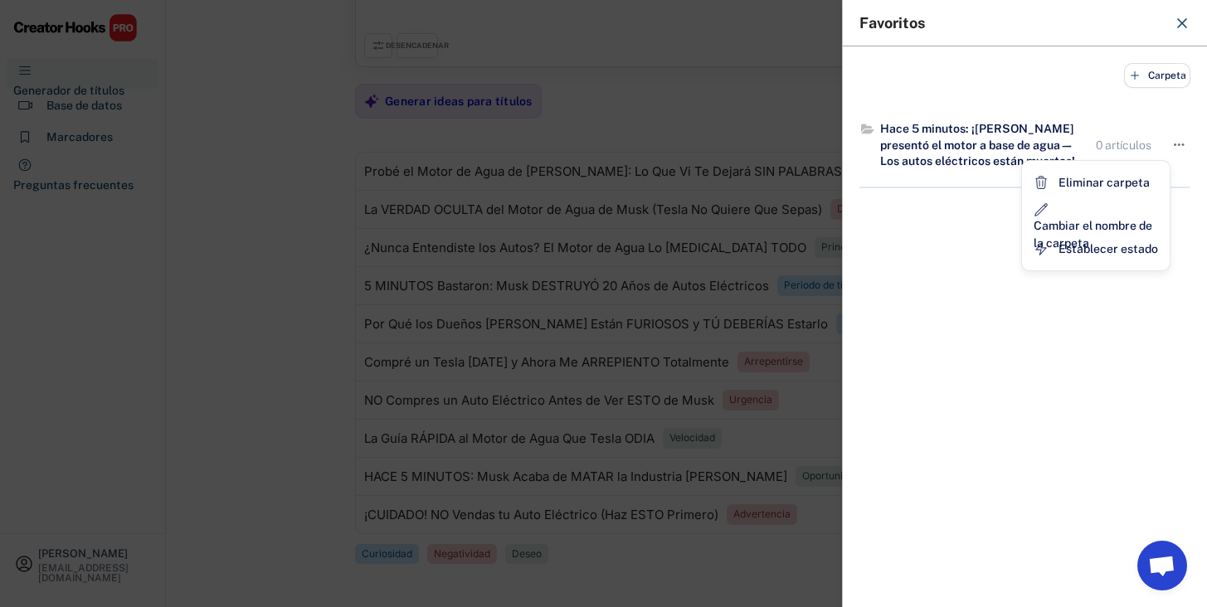
click at [1170, 556] on span "Chat abierto" at bounding box center [1161, 567] width 27 height 23
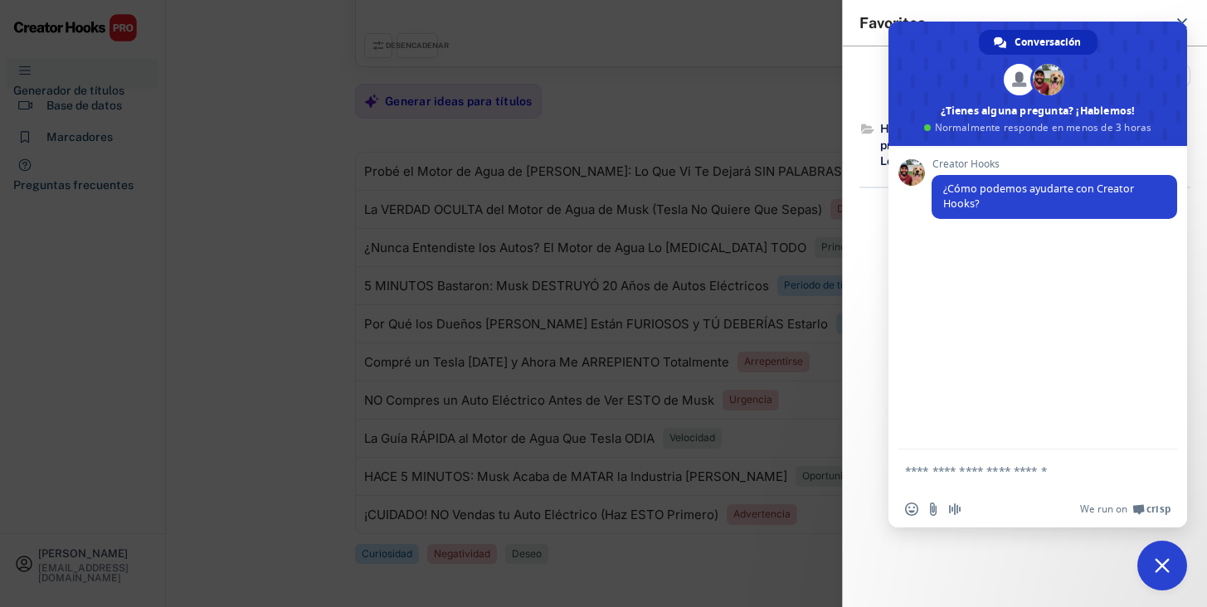
click at [1159, 562] on span "Cerrar el chat" at bounding box center [1162, 565] width 15 height 15
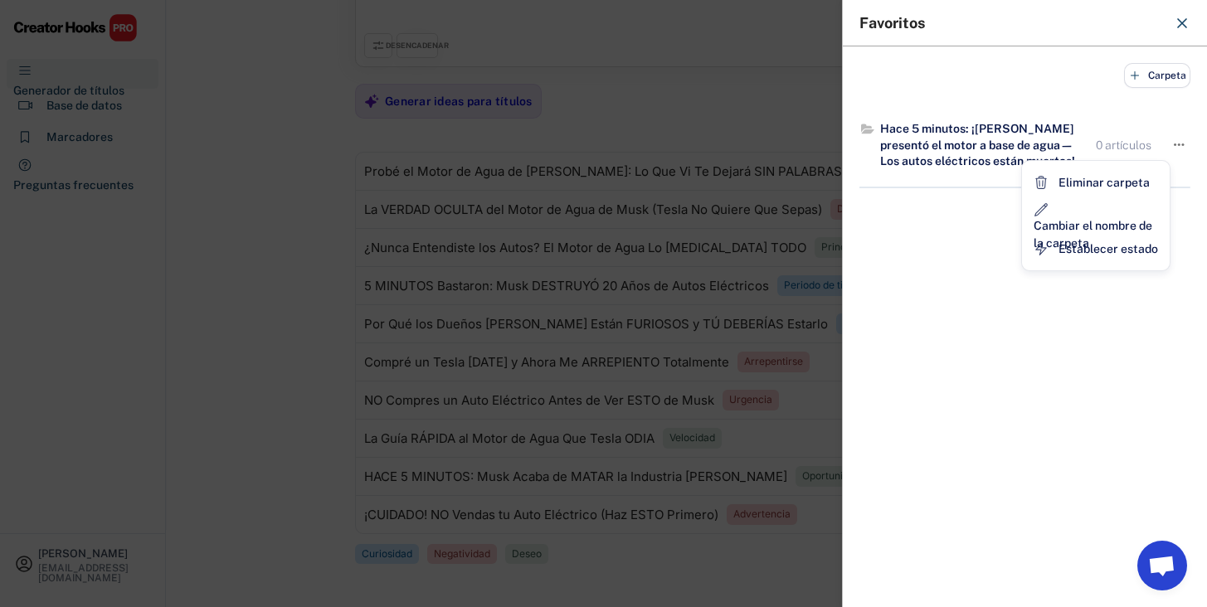
click at [632, 355] on div at bounding box center [603, 303] width 1207 height 607
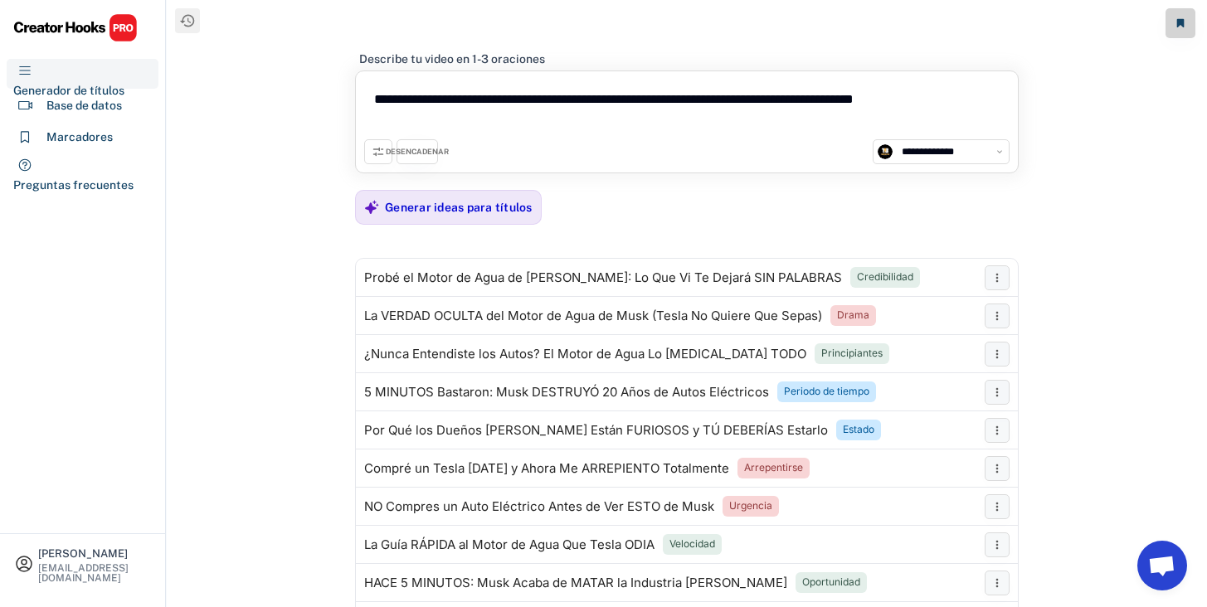
click at [519, 103] on textarea "**********" at bounding box center [686, 110] width 645 height 60
paste textarea
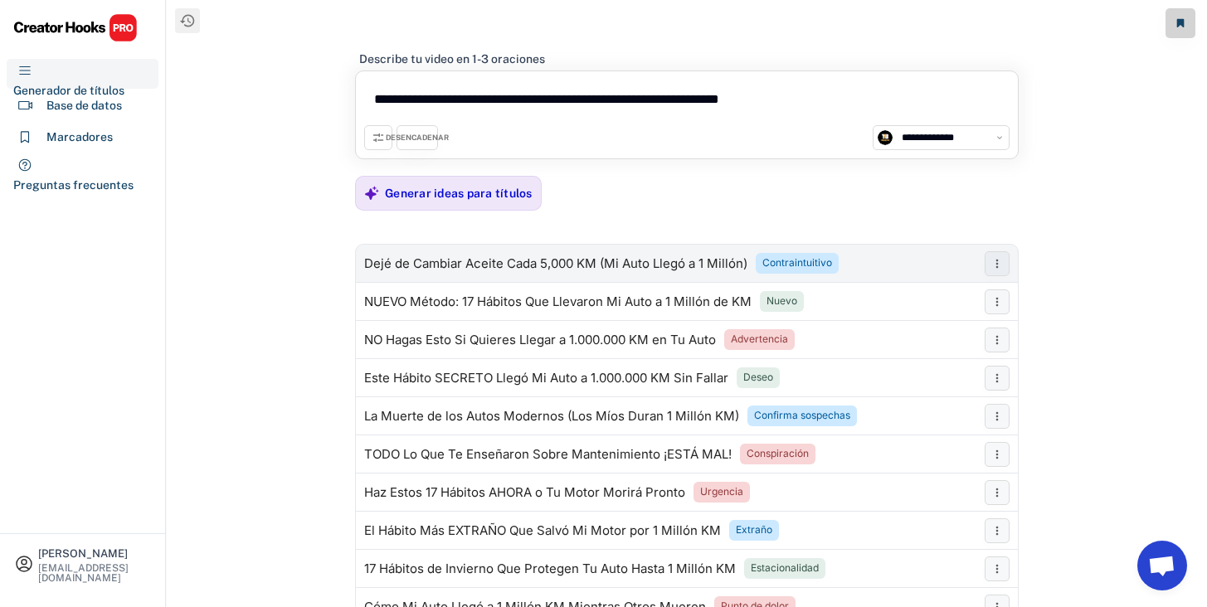
type textarea "**********"
click at [563, 261] on font "Dejé de Cambiar Aceite Cada 5,000 KM (Mi Auto Llegó a 1 Millón)" at bounding box center [555, 263] width 383 height 16
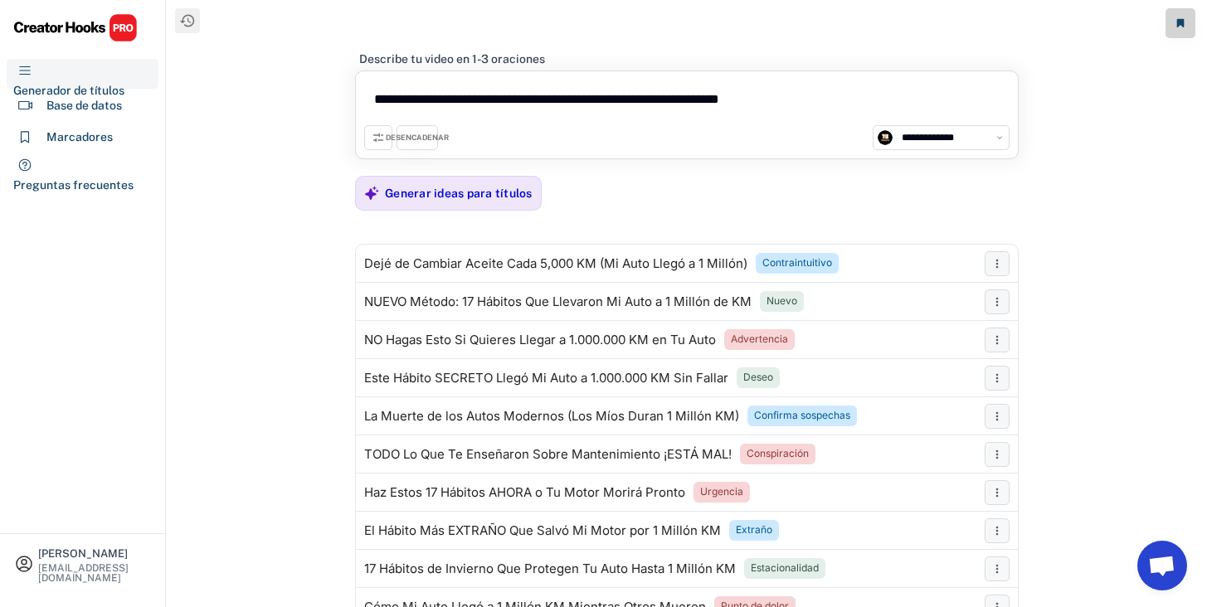
scroll to position [92, 0]
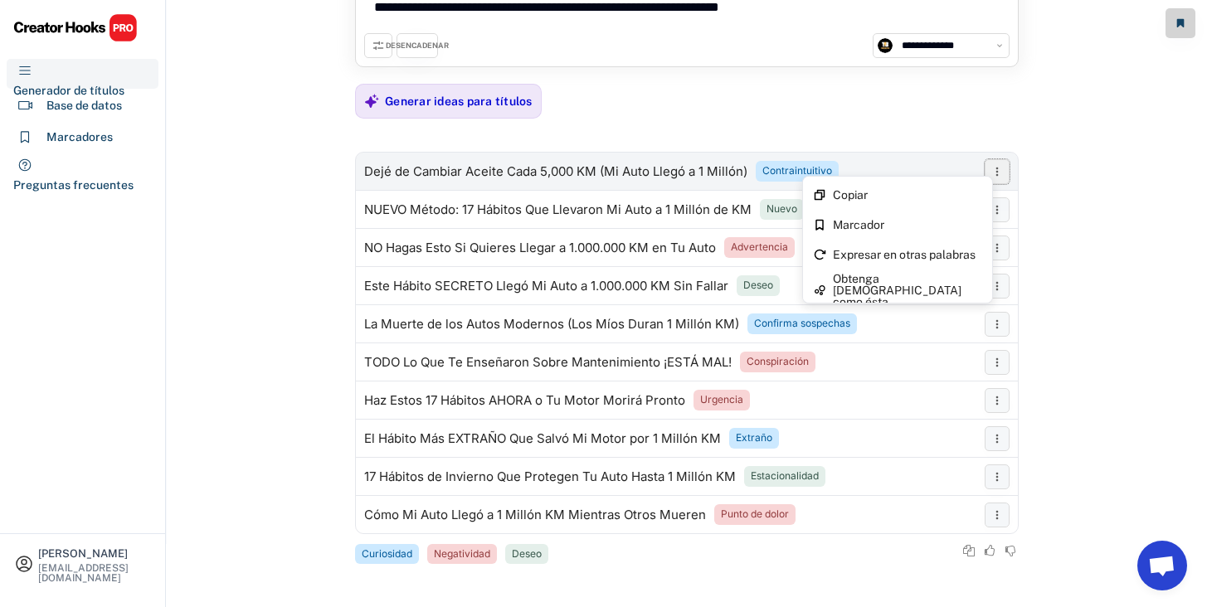
click at [997, 178] on icon at bounding box center [996, 171] width 13 height 13
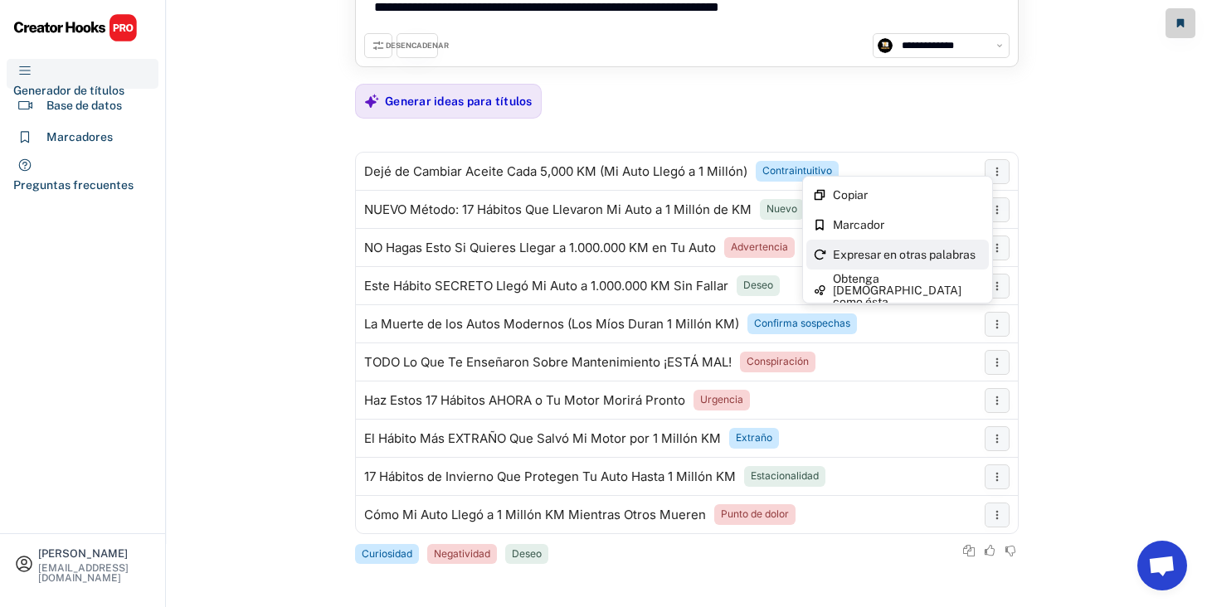
click at [955, 248] on font "Expresar en otras palabras" at bounding box center [904, 254] width 143 height 13
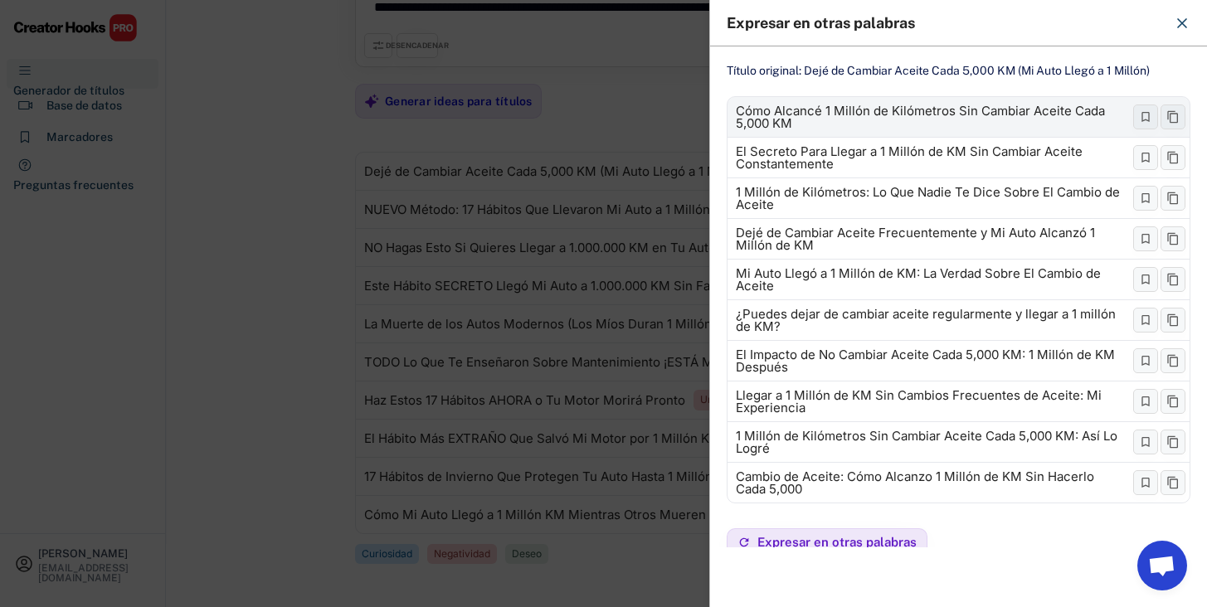
click at [896, 120] on div "Cómo Alcancé 1 Millón de Kilómetros Sin Cambiar Aceite Cada 5,000 KM" at bounding box center [931, 117] width 390 height 25
click at [1139, 113] on icon at bounding box center [1145, 116] width 13 height 13
select select "**********"
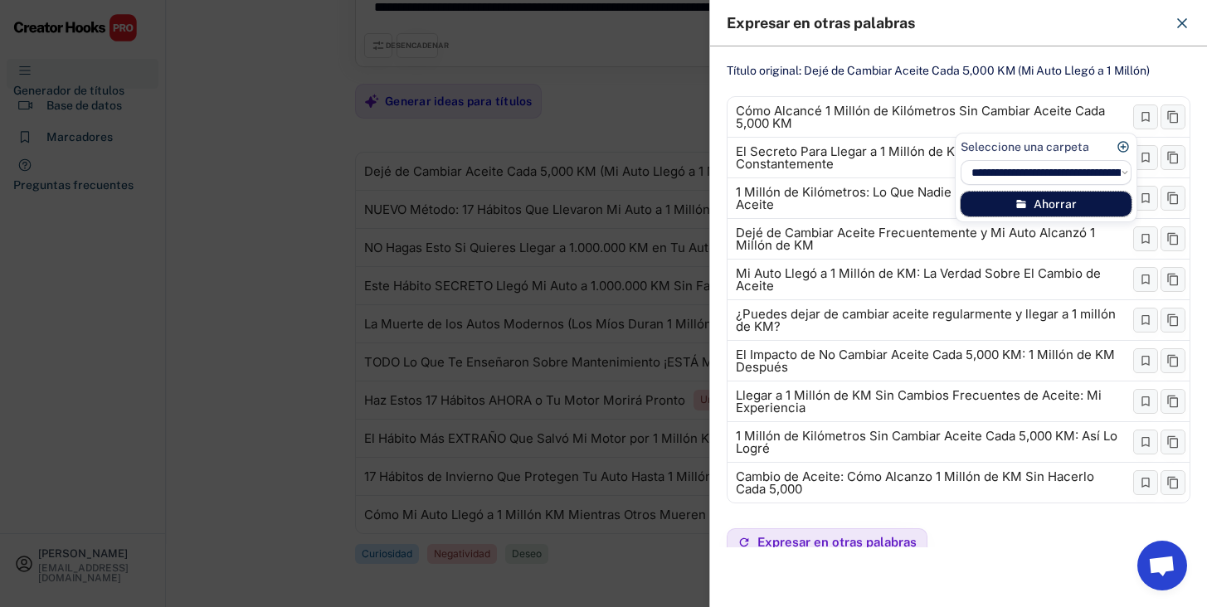
click at [1012, 196] on button "Ahorrar" at bounding box center [1046, 204] width 171 height 25
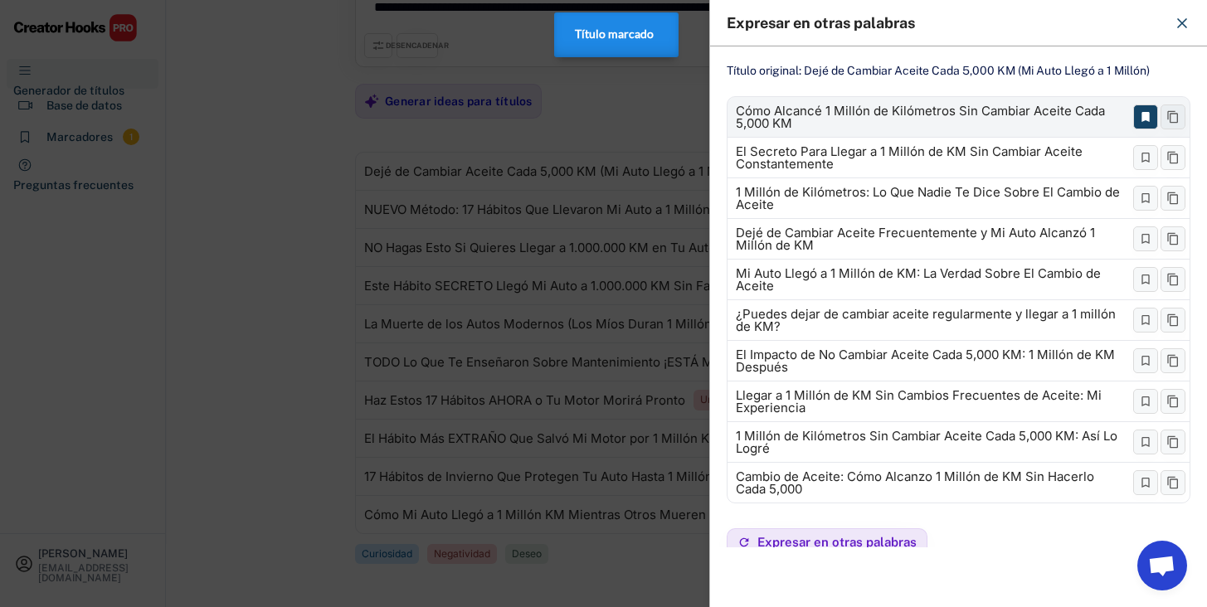
click at [997, 98] on div "Cómo Alcancé 1 Millón de Kilómetros Sin Cambiar Aceite Cada 5,000 KM" at bounding box center [958, 117] width 462 height 40
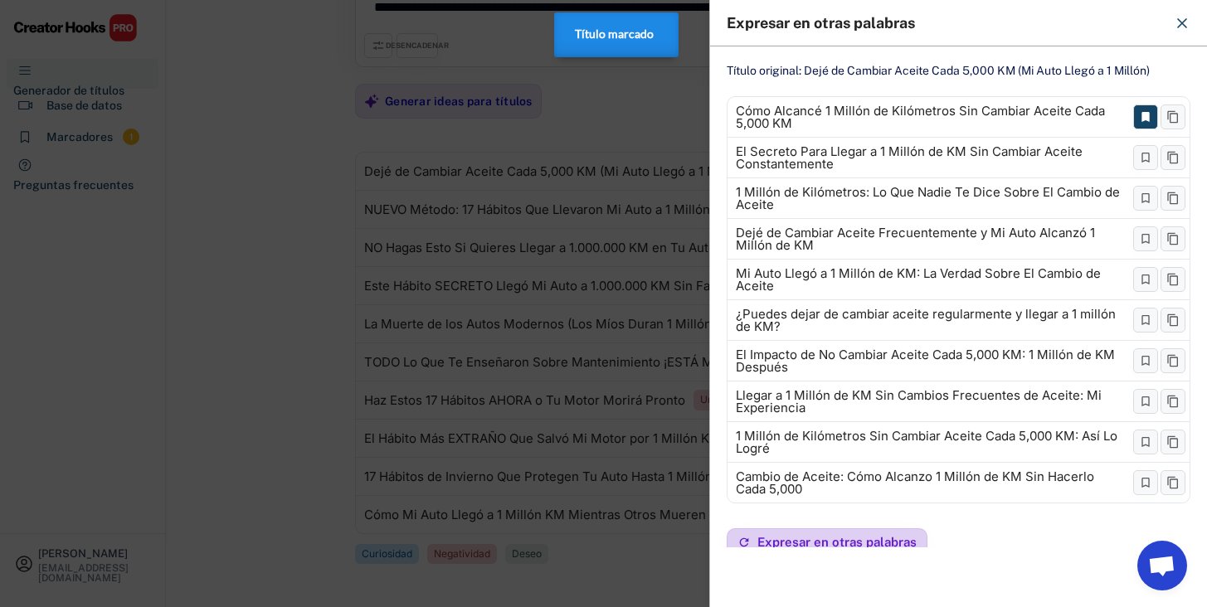
click at [818, 530] on button "Expresar en otras palabras" at bounding box center [827, 542] width 201 height 28
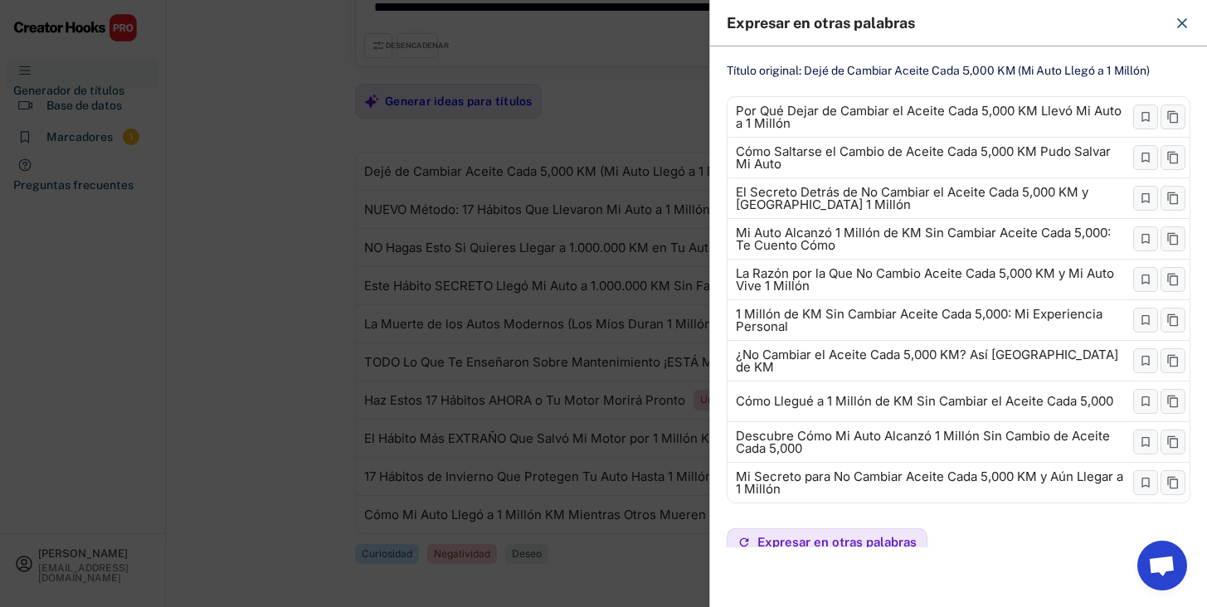
click at [606, 185] on div at bounding box center [603, 303] width 1207 height 607
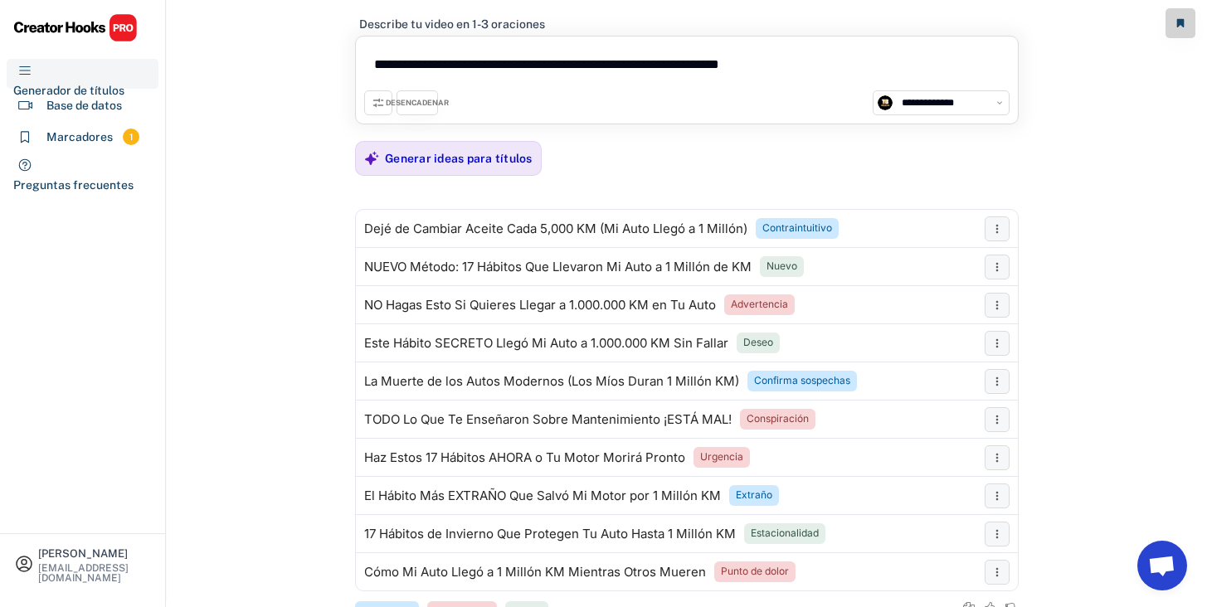
scroll to position [22, 0]
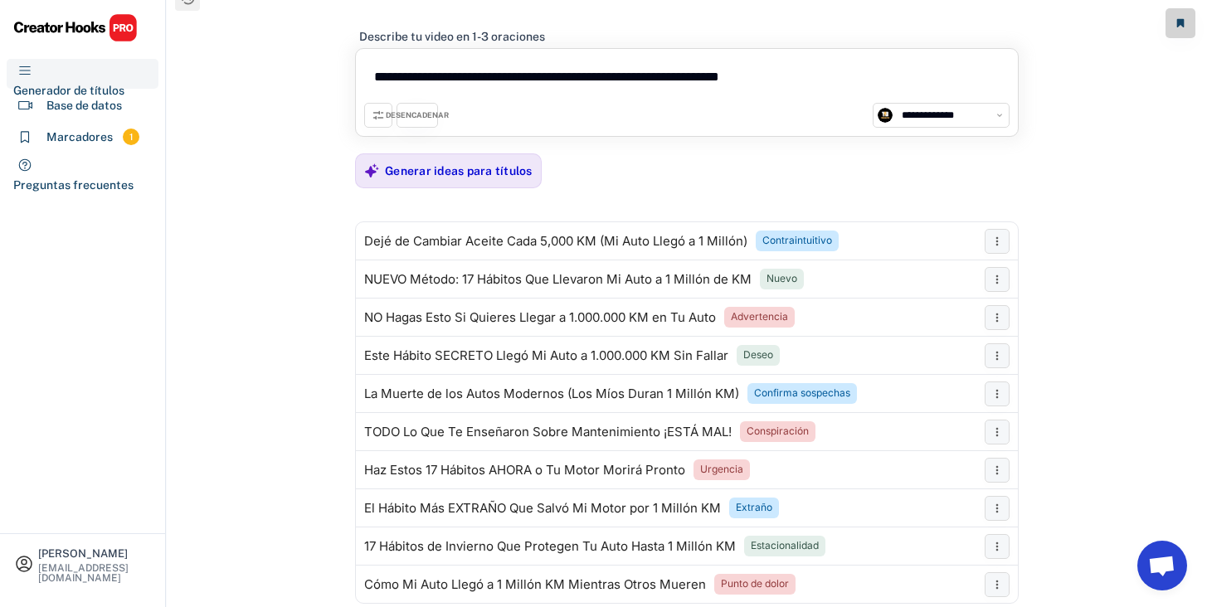
click at [641, 81] on textarea "**********" at bounding box center [686, 80] width 645 height 46
paste textarea "**********"
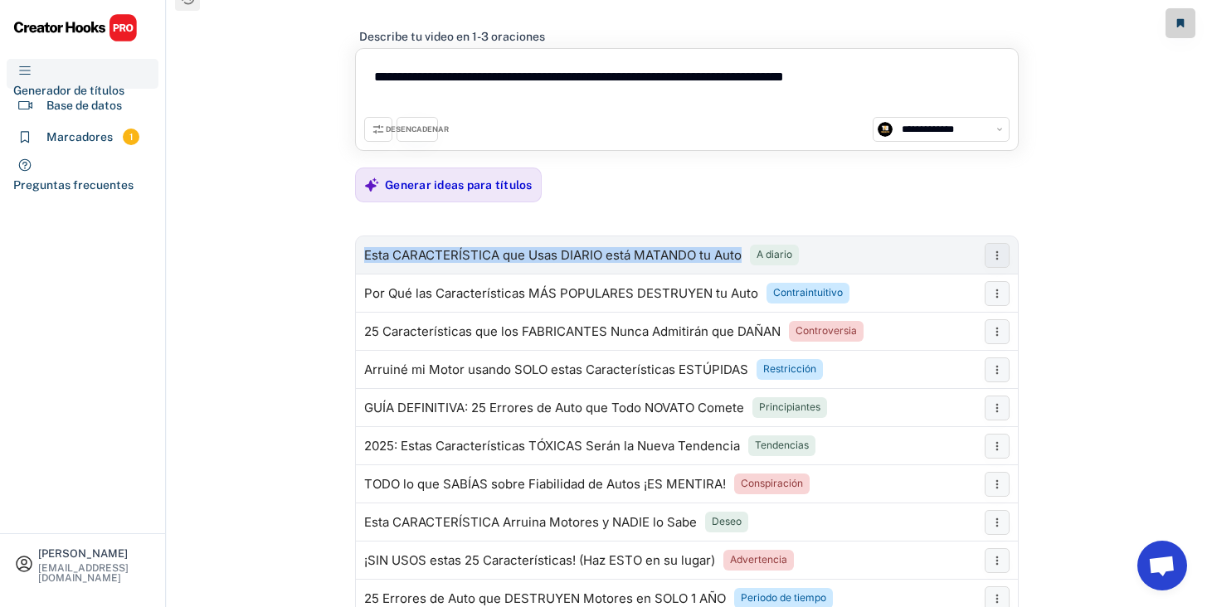
drag, startPoint x: 359, startPoint y: 255, endPoint x: 742, endPoint y: 258, distance: 382.4
click at [742, 258] on div "Esta CARACTERÍSTICA que Usas DIARIO está MATANDO tu Auto A diario" at bounding box center [666, 255] width 620 height 33
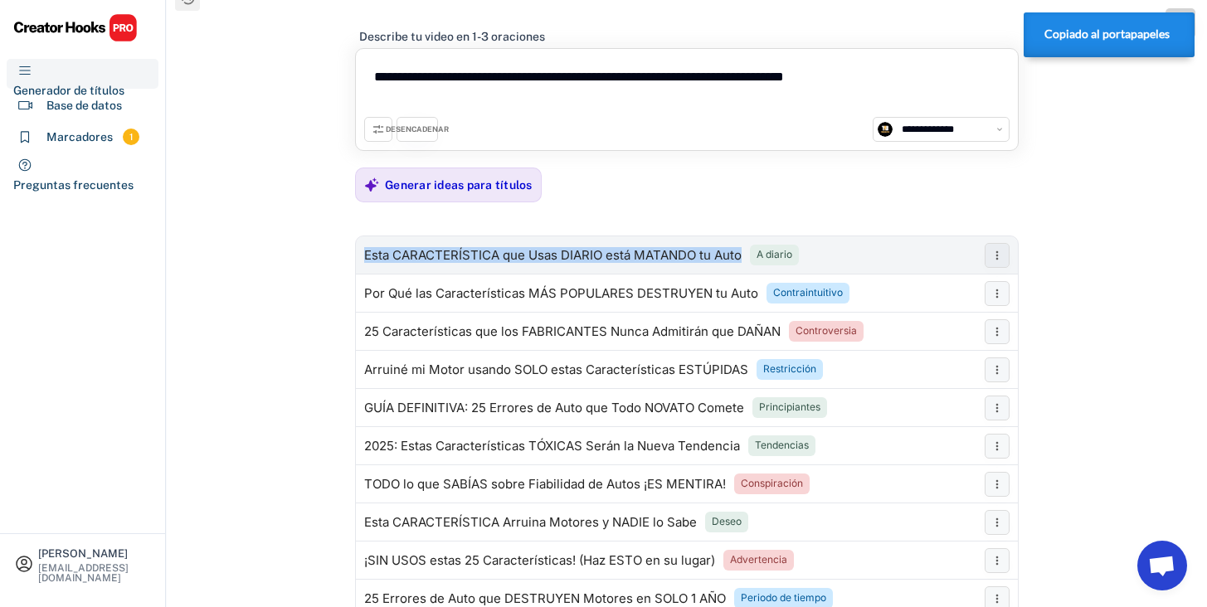
copy font "Esta CARACTERÍSTICA que Usas DIARIO está MATANDO tu Auto"
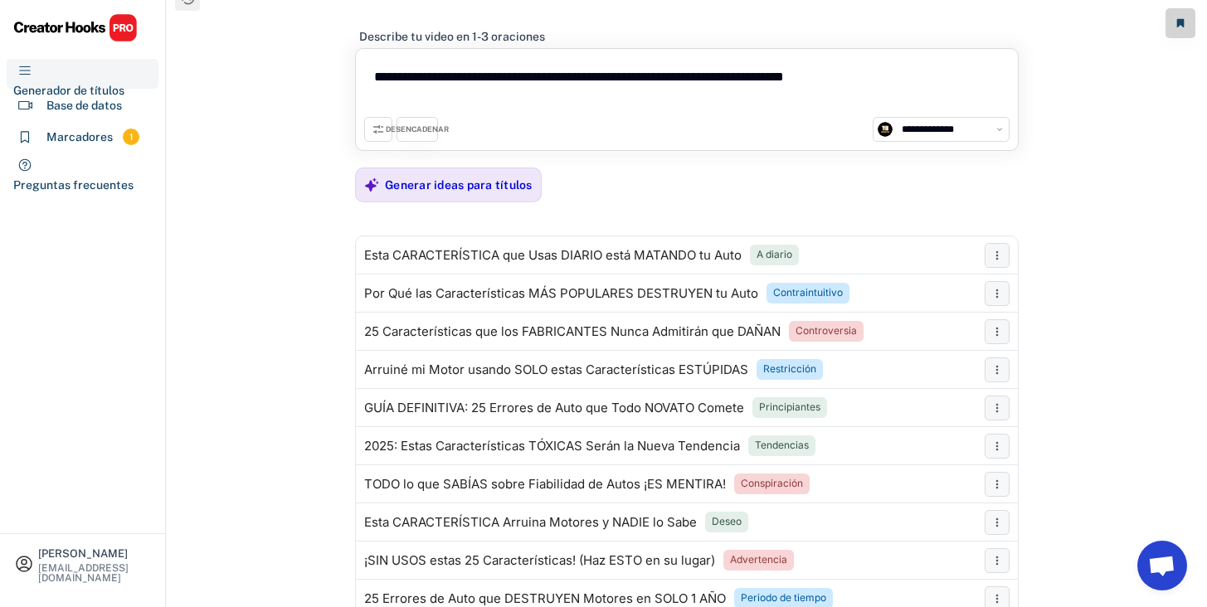
click at [333, 316] on div "**********" at bounding box center [687, 296] width 1040 height 636
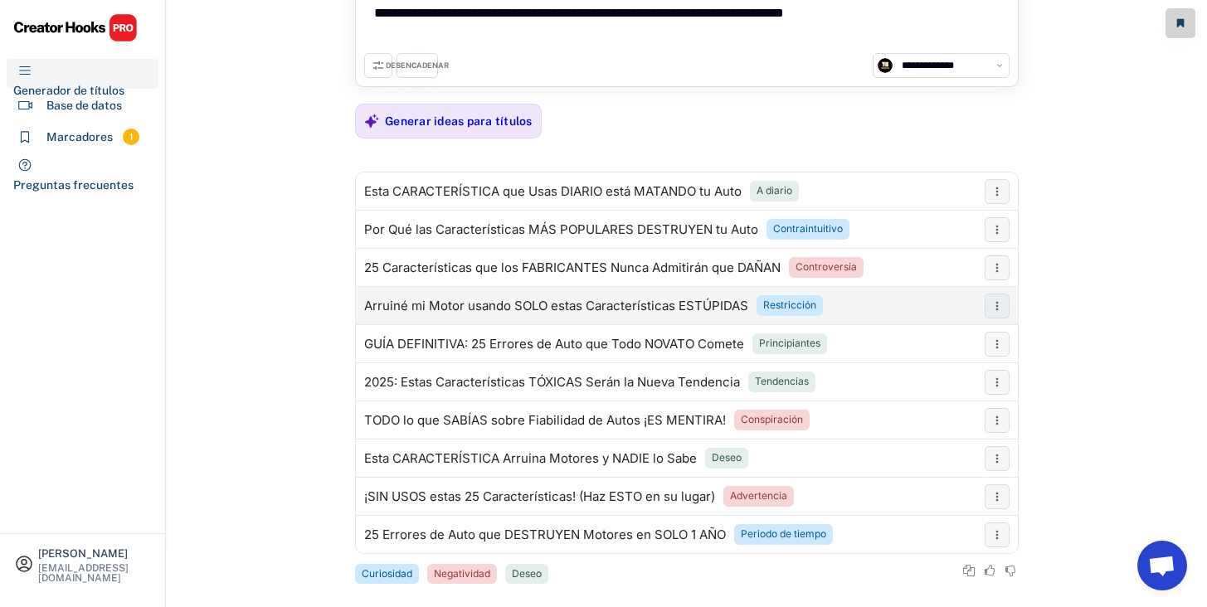
scroll to position [106, 0]
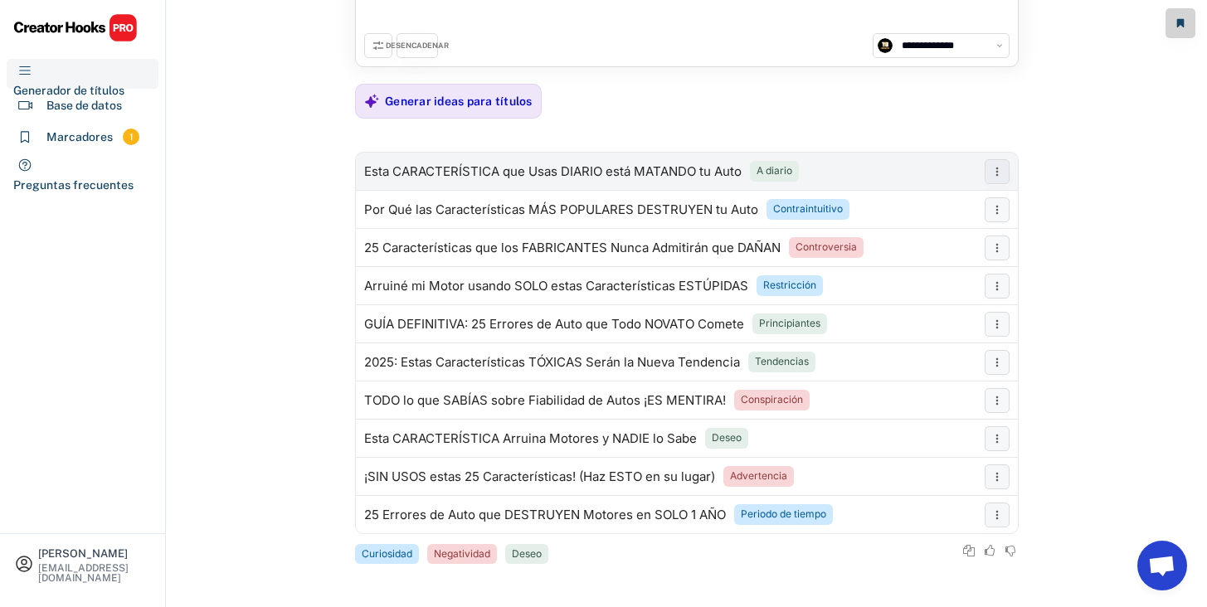
click at [723, 174] on font "Esta CARACTERÍSTICA que Usas DIARIO está MATANDO tu Auto" at bounding box center [552, 171] width 377 height 16
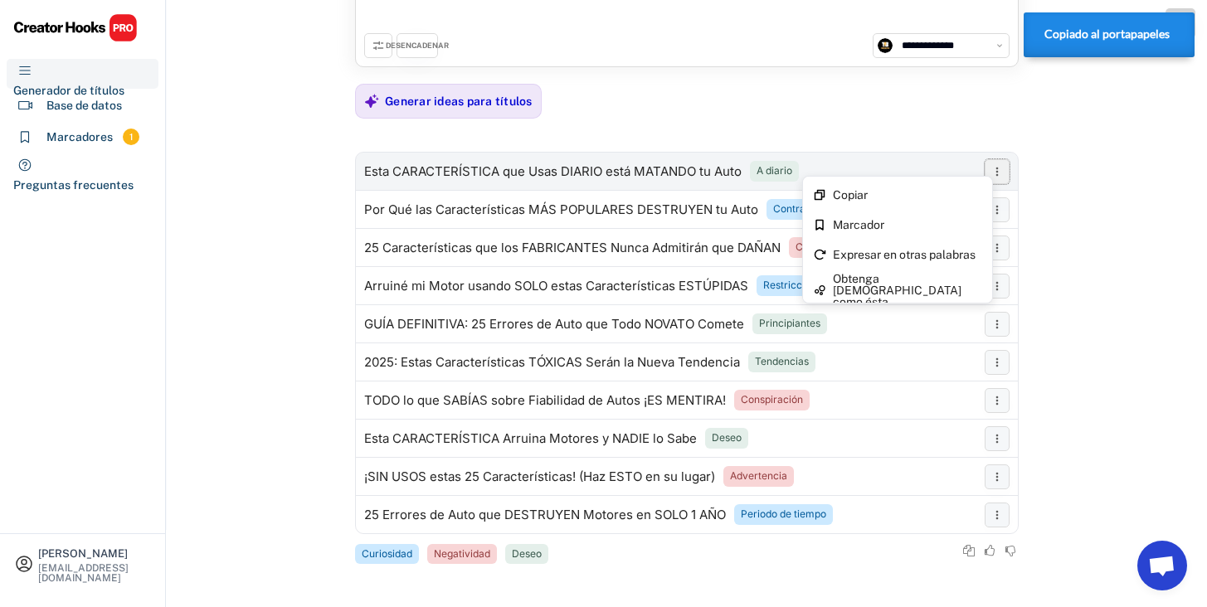
click at [995, 173] on icon at bounding box center [996, 171] width 13 height 13
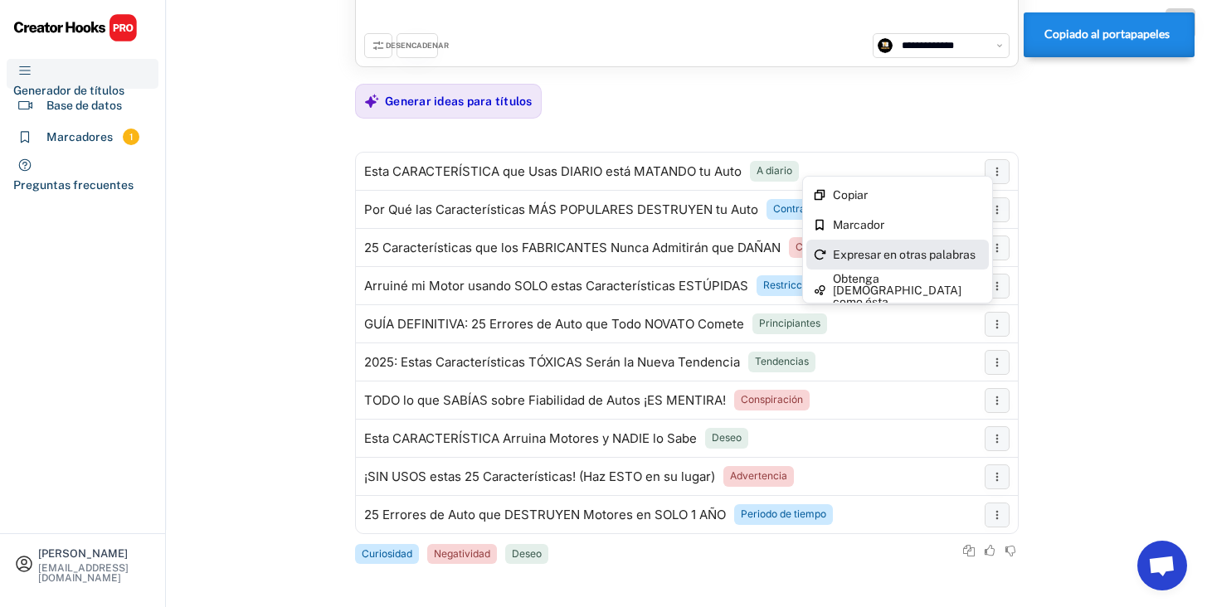
click at [900, 251] on font "Expresar en otras palabras" at bounding box center [904, 254] width 143 height 13
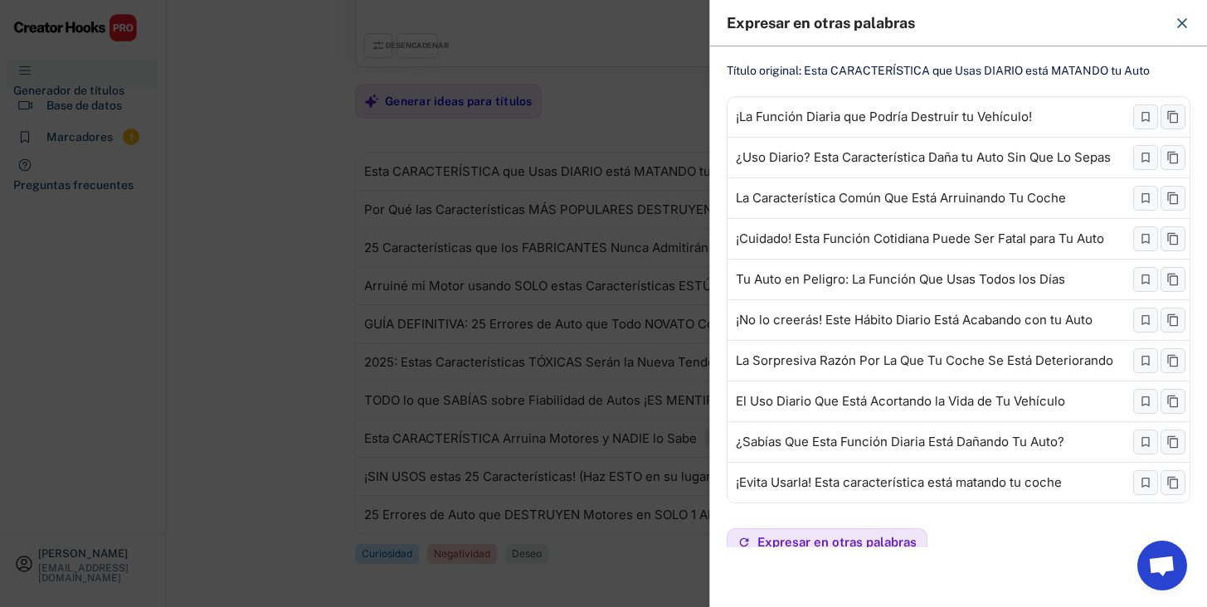
click at [620, 209] on div at bounding box center [603, 303] width 1207 height 607
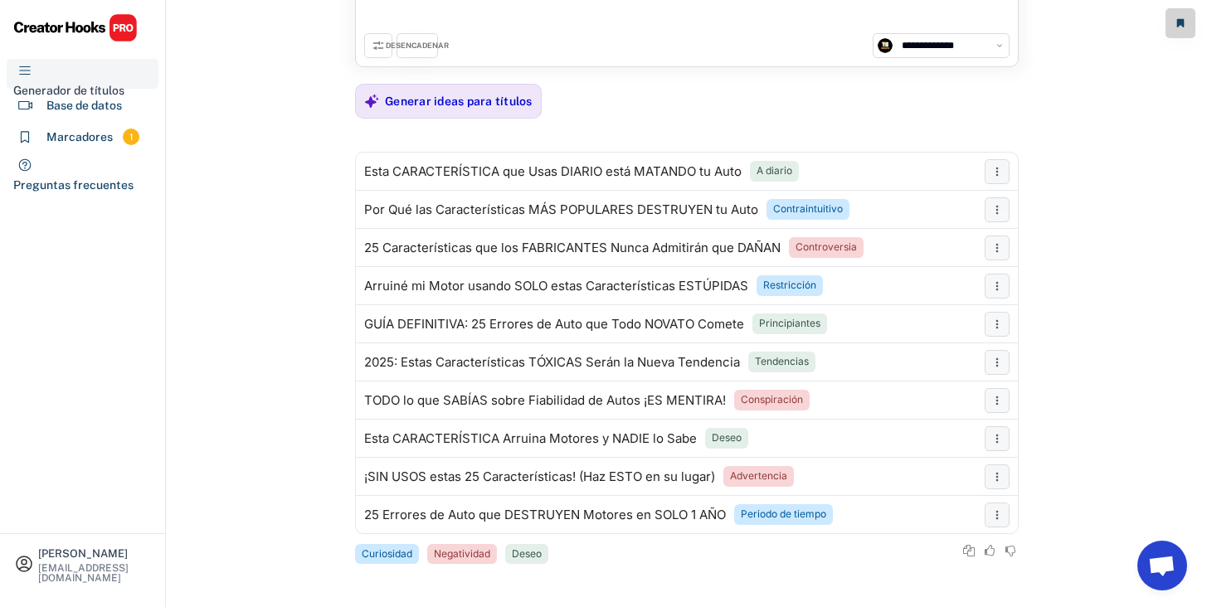
click at [32, 77] on icon at bounding box center [24, 70] width 15 height 15
click at [84, 104] on font "Base de datos" at bounding box center [83, 105] width 75 height 13
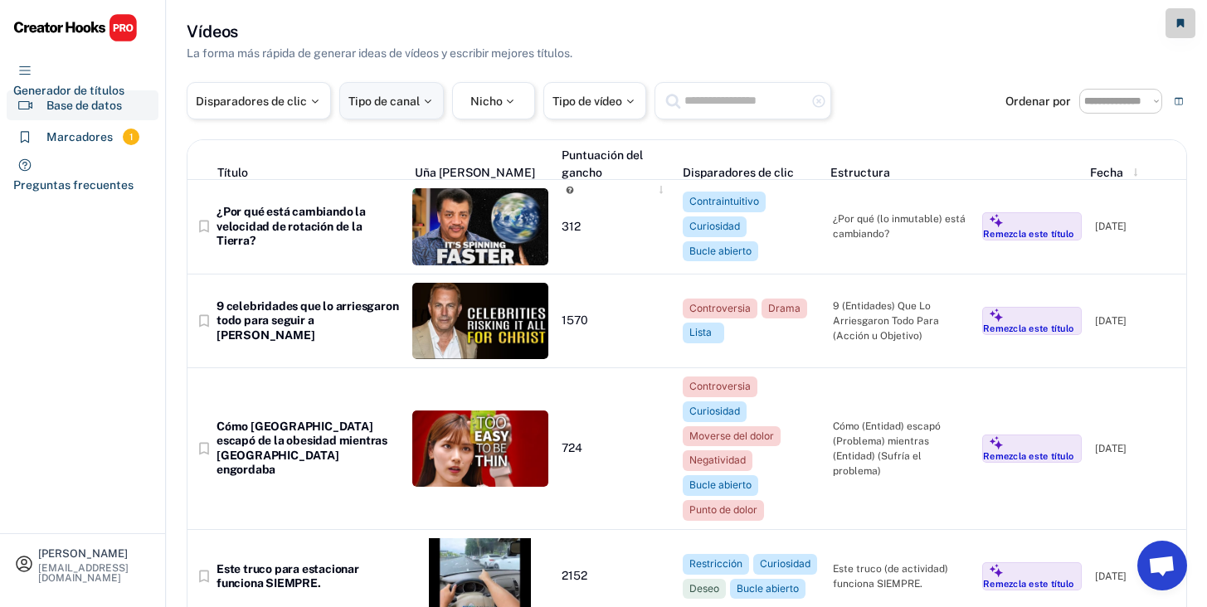
click at [404, 112] on div "Tipo de canal" at bounding box center [391, 100] width 105 height 37
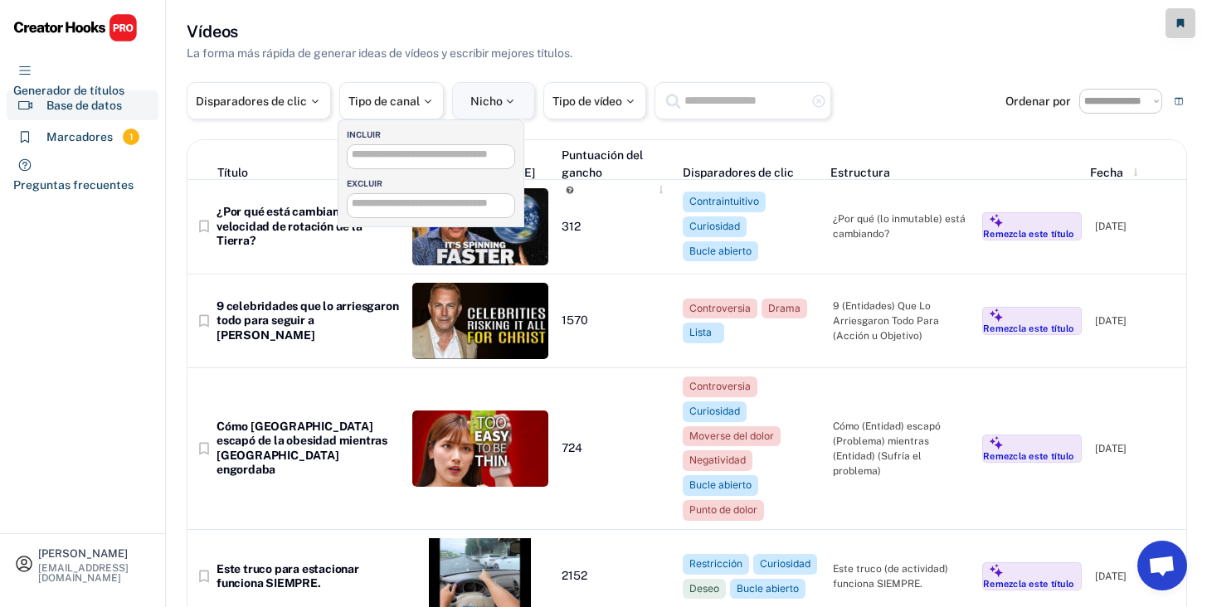
click at [479, 106] on font "Nicho" at bounding box center [486, 101] width 32 height 13
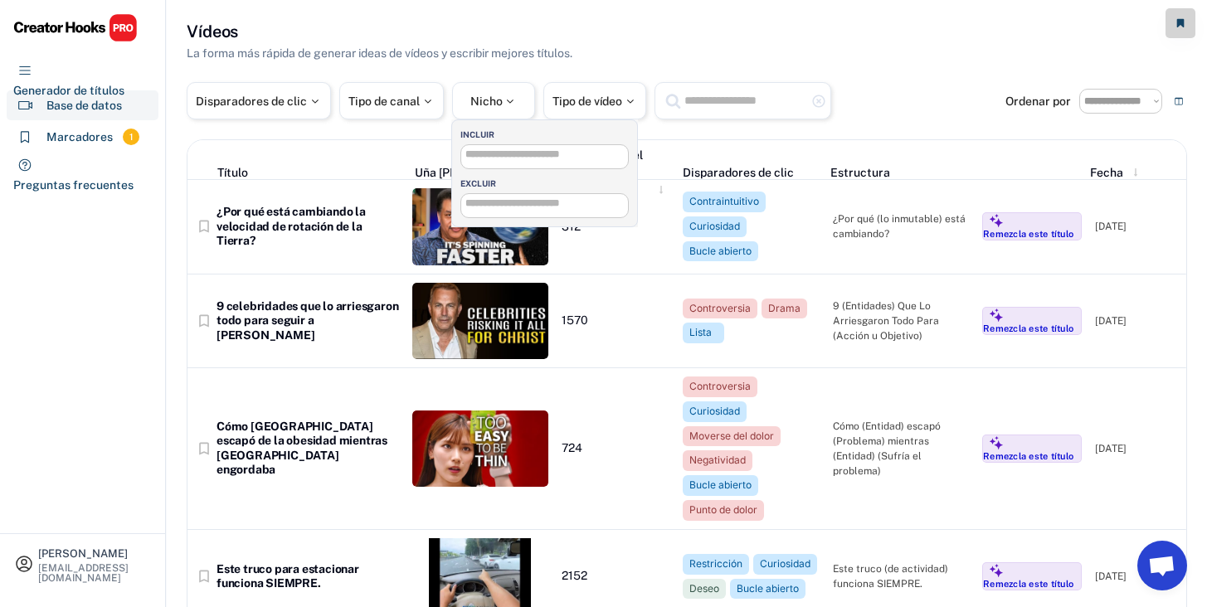
click at [511, 160] on input "search" at bounding box center [548, 154] width 167 height 11
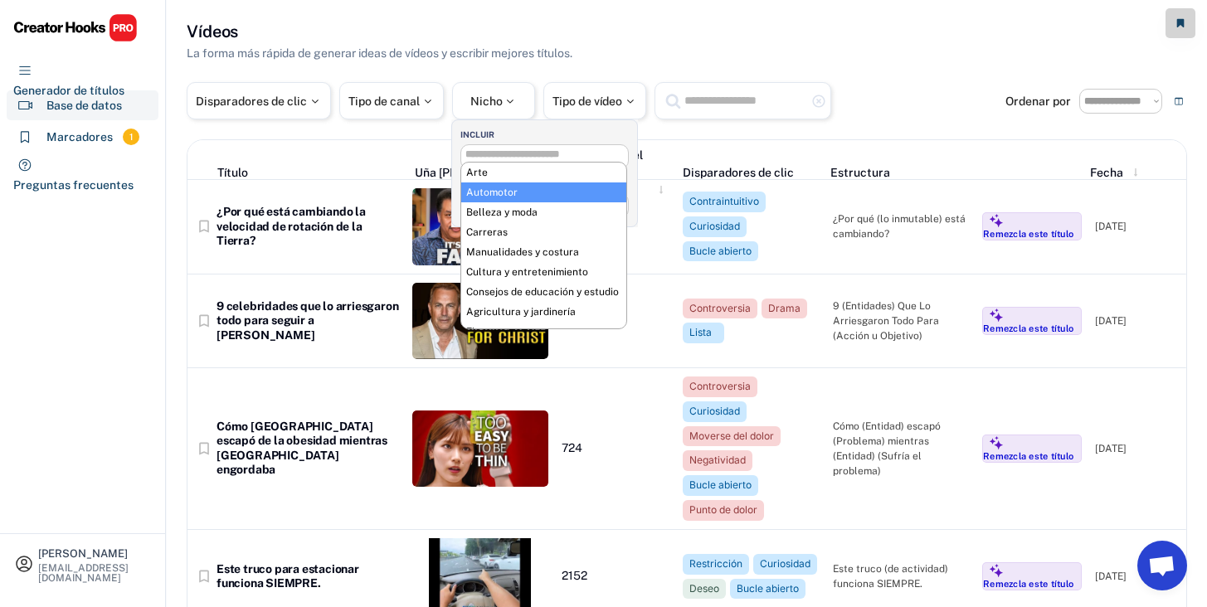
scroll to position [14, 0]
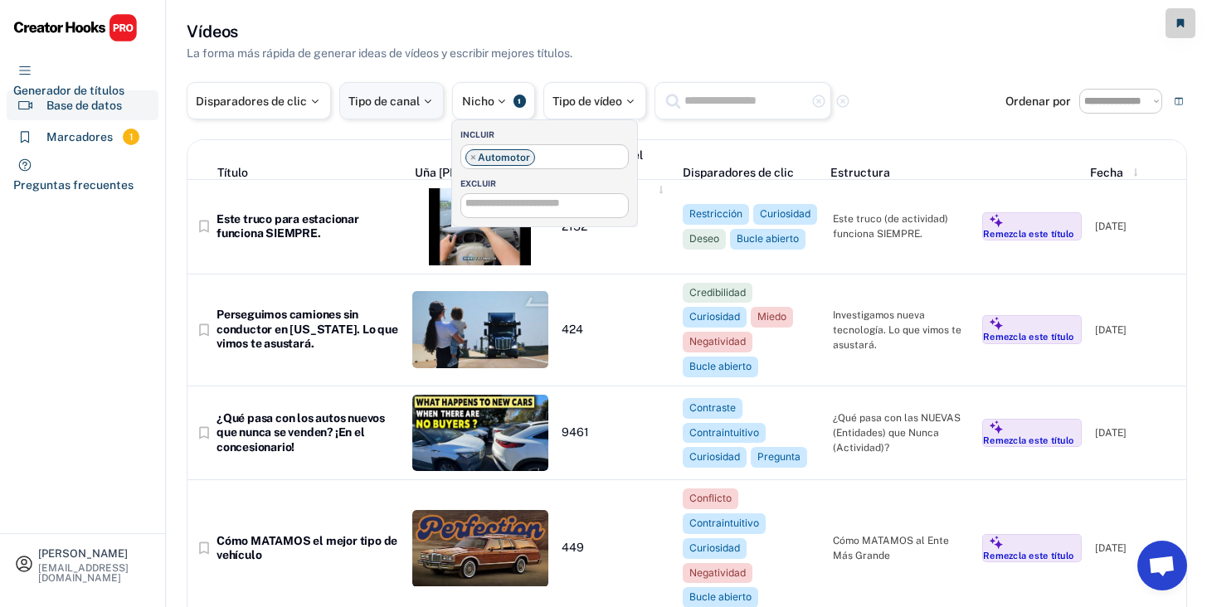
click at [426, 110] on div "Tipo de canal" at bounding box center [391, 100] width 105 height 37
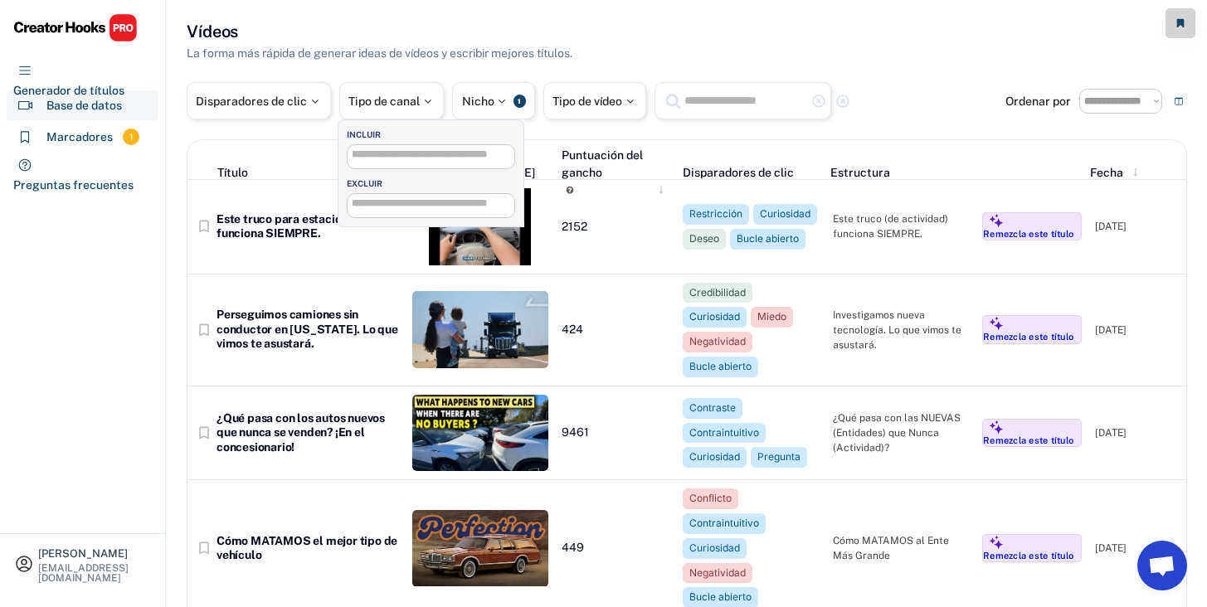
click at [413, 150] on input "search" at bounding box center [435, 154] width 167 height 11
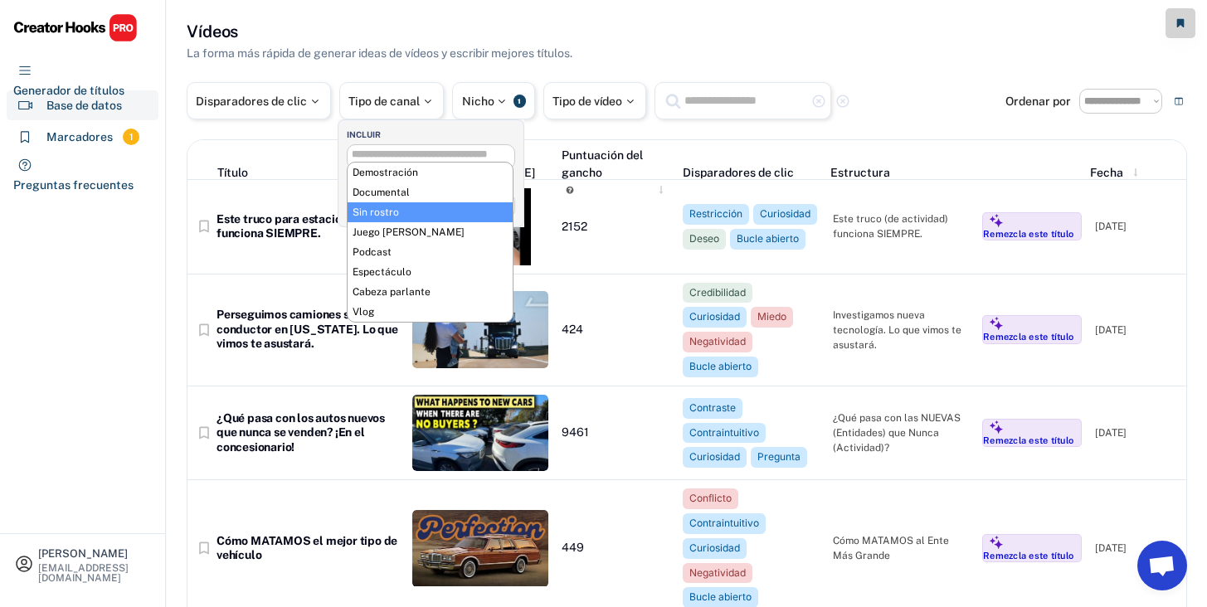
scroll to position [28, 0]
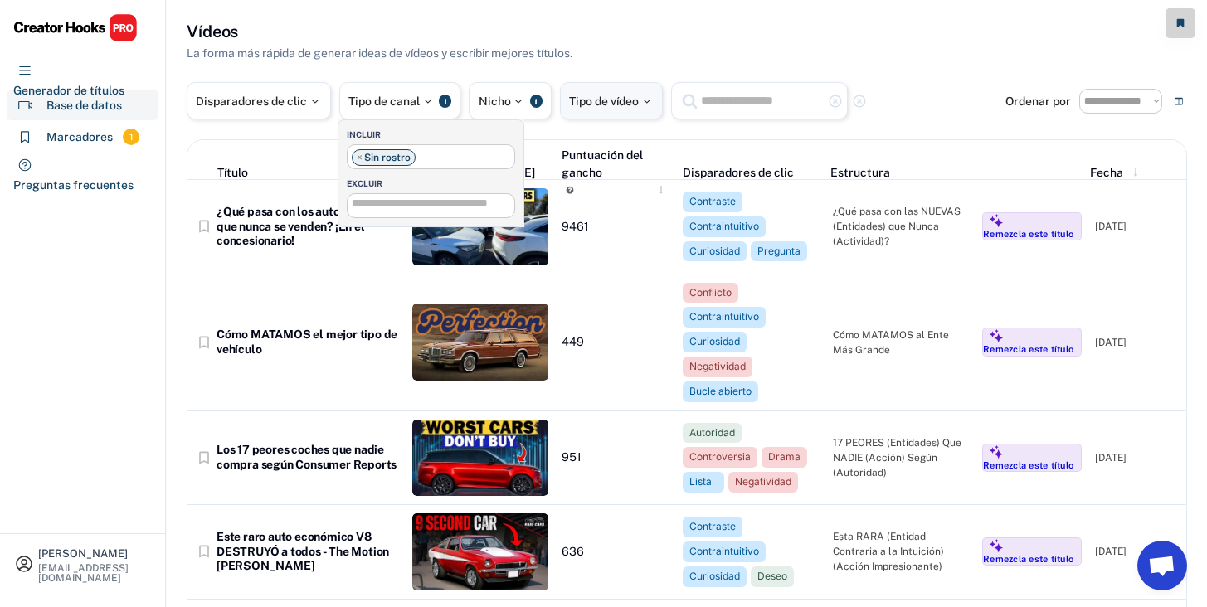
click at [606, 102] on font "Tipo de vídeo" at bounding box center [604, 101] width 70 height 13
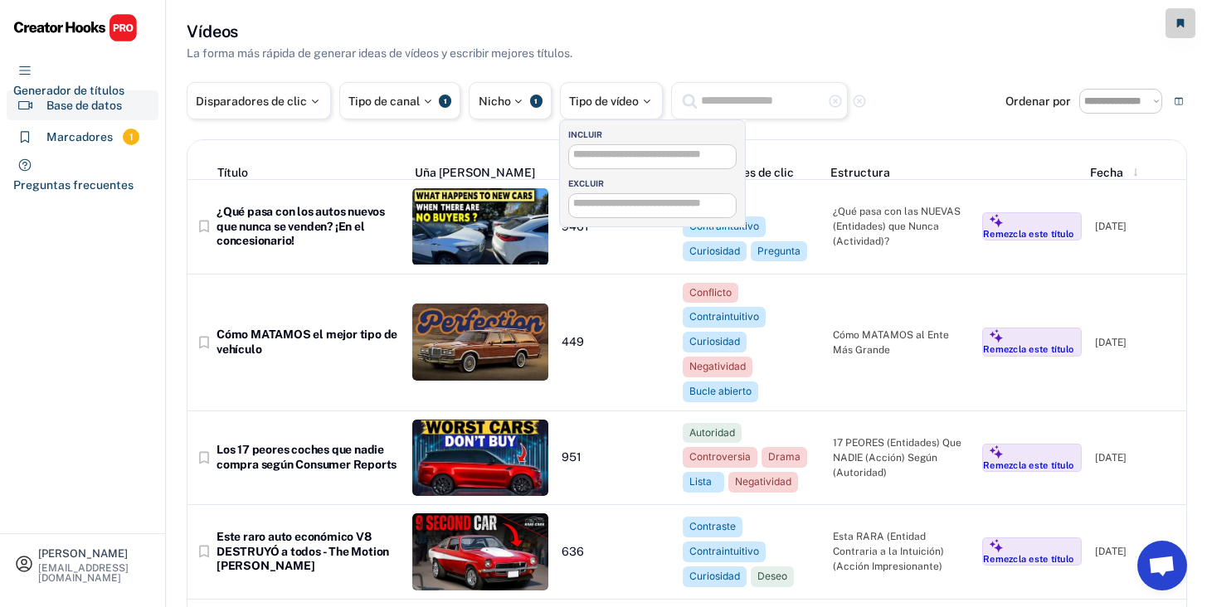
click at [600, 155] on input "search" at bounding box center [656, 154] width 167 height 11
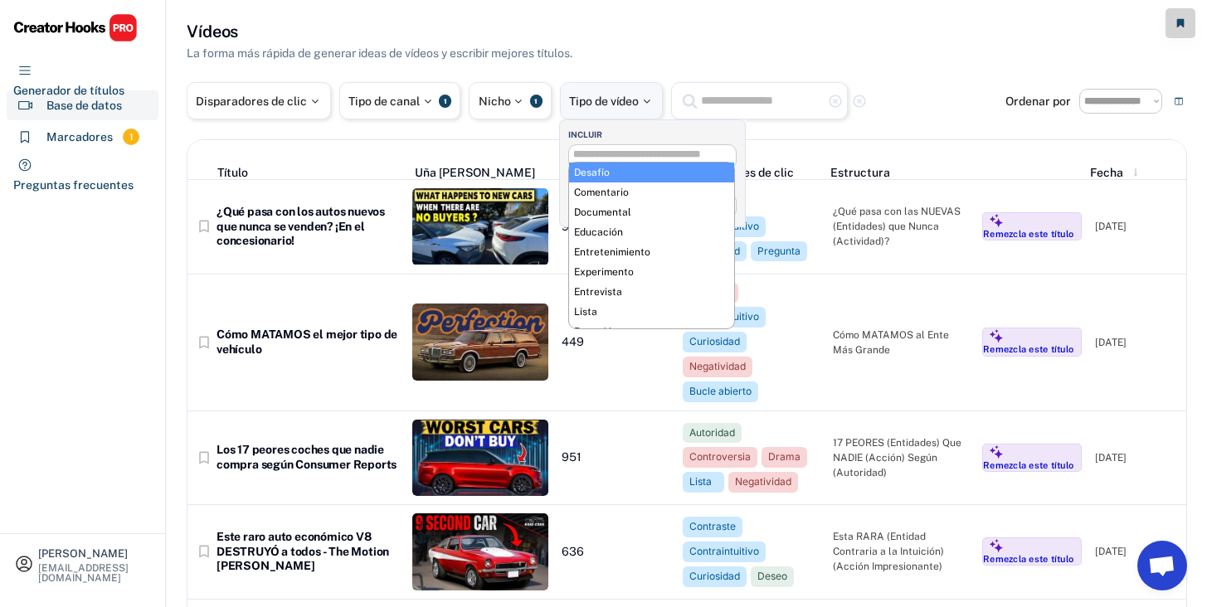
click at [607, 112] on div "Tipo de vídeo" at bounding box center [611, 100] width 103 height 37
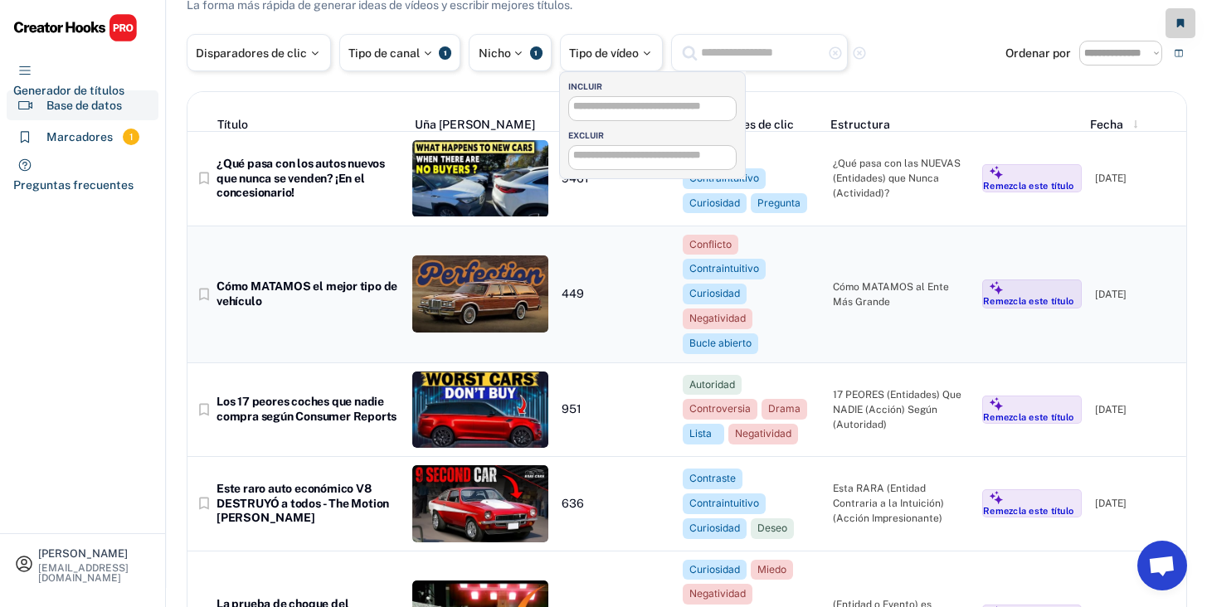
scroll to position [52, 0]
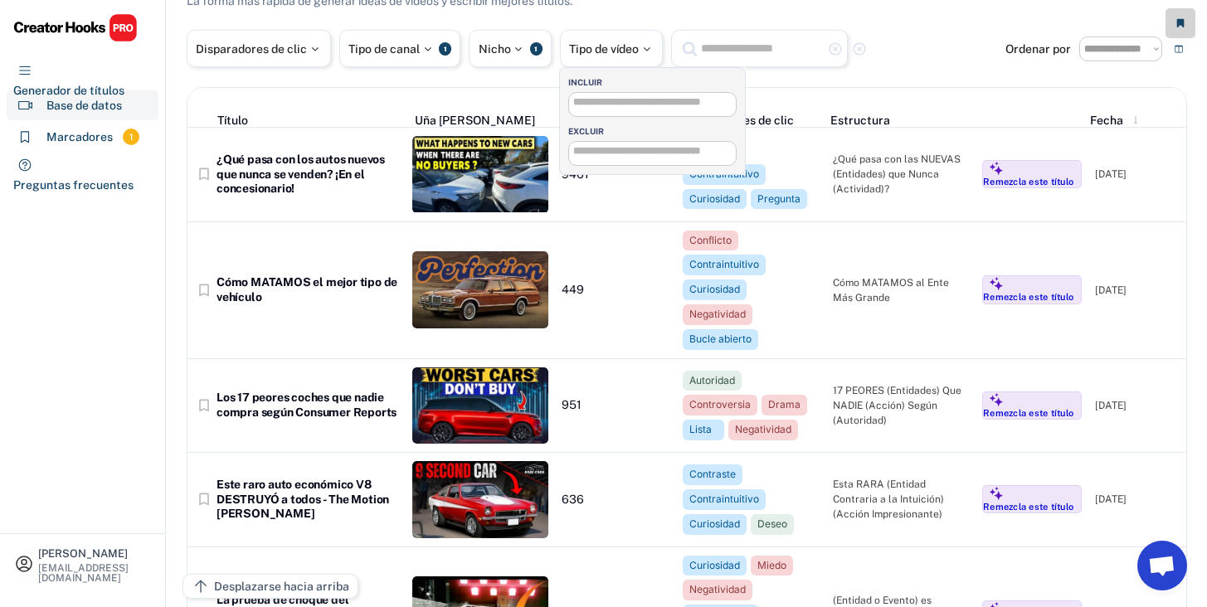
click at [571, 12] on div "**********" at bounding box center [687, 523] width 1000 height 1111
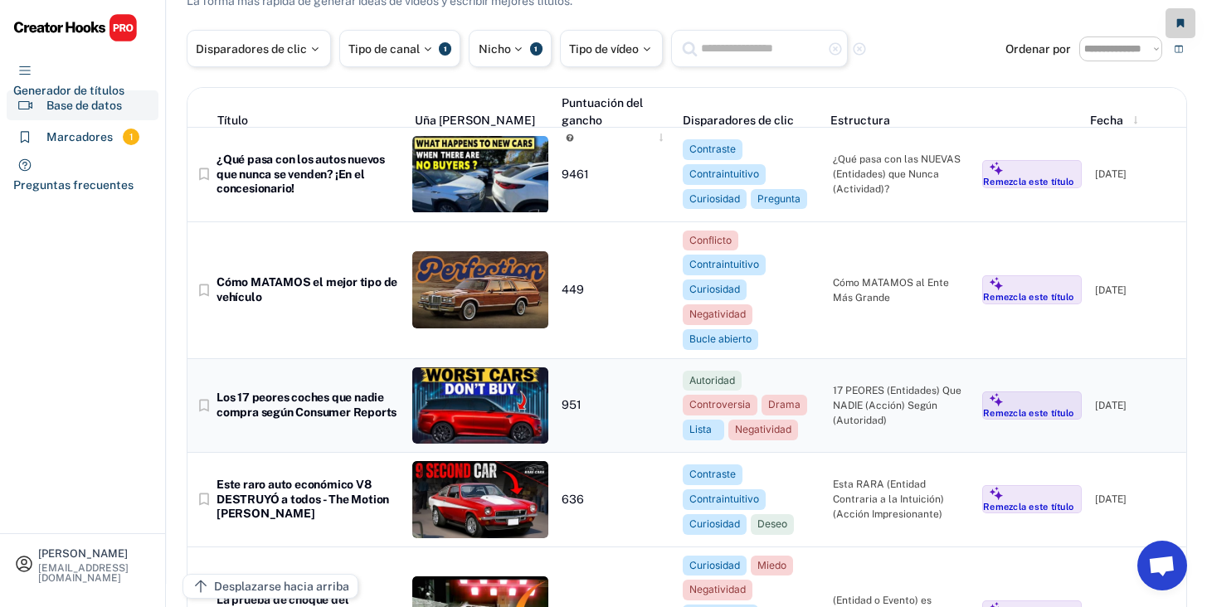
click at [461, 386] on img at bounding box center [480, 405] width 137 height 77
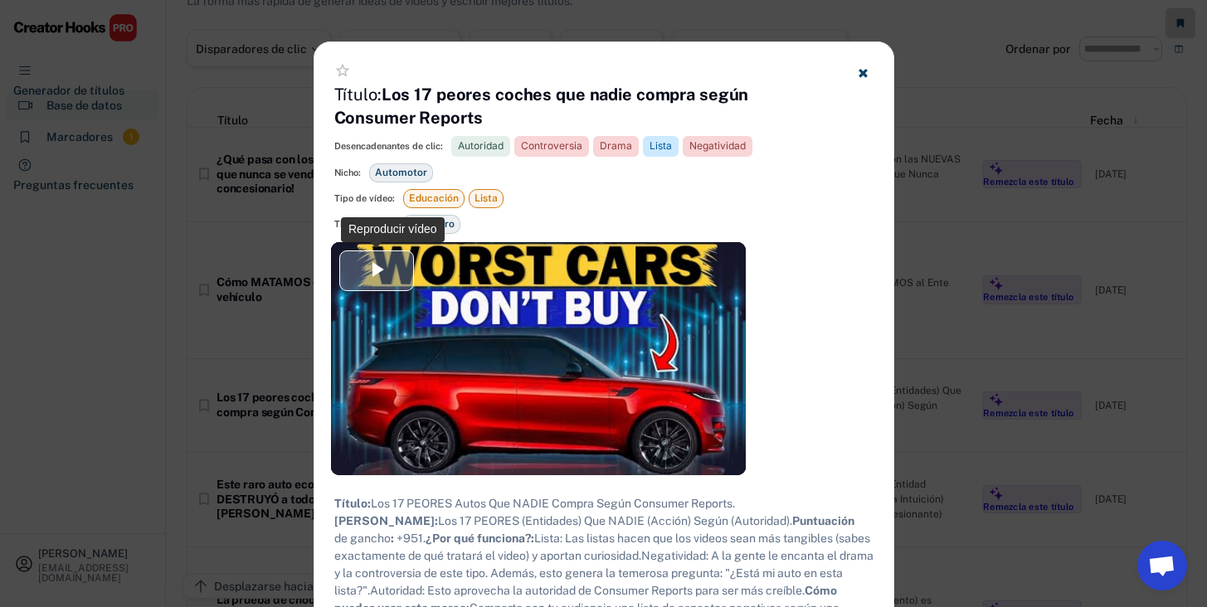
click at [377, 270] on span "Video Player" at bounding box center [377, 270] width 0 height 0
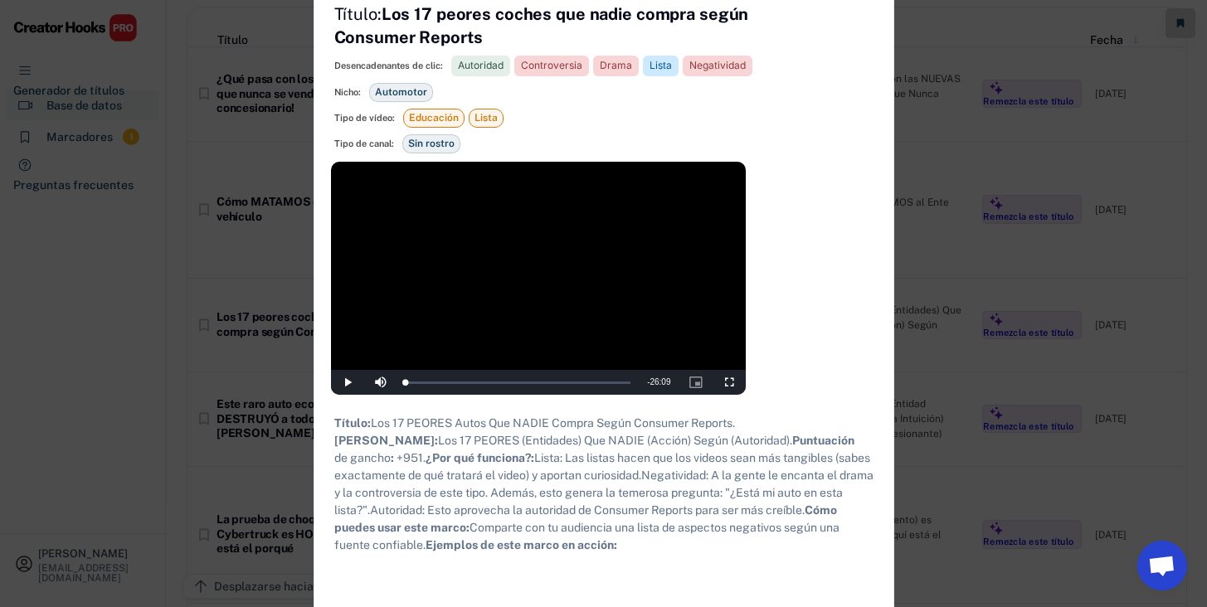
scroll to position [0, 0]
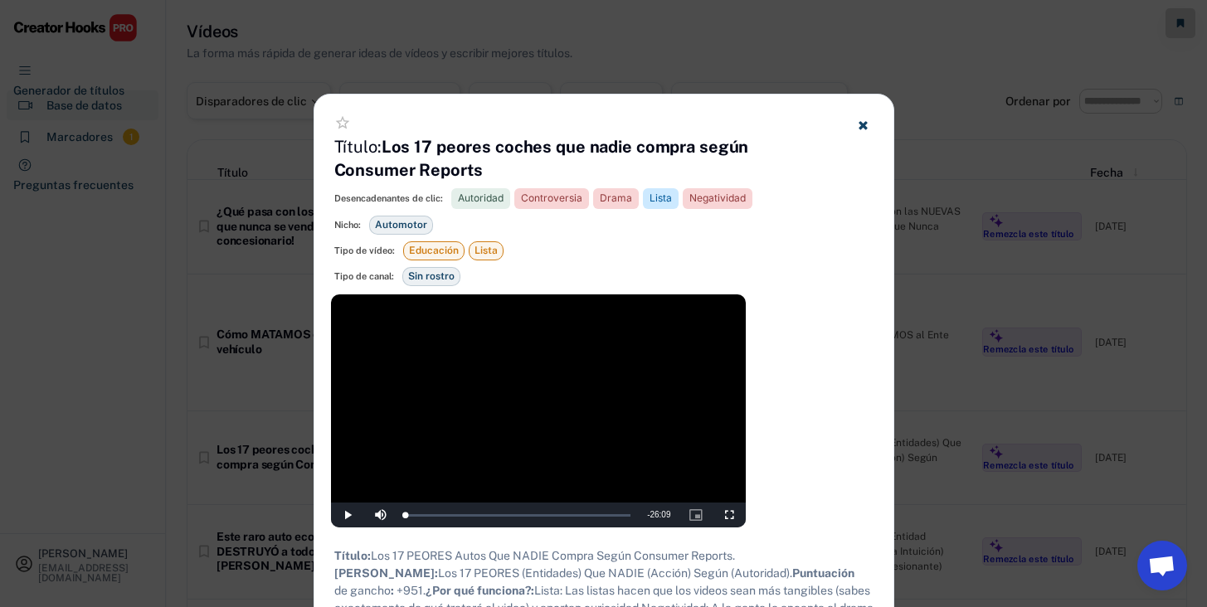
click at [858, 123] on icon at bounding box center [863, 125] width 12 height 12
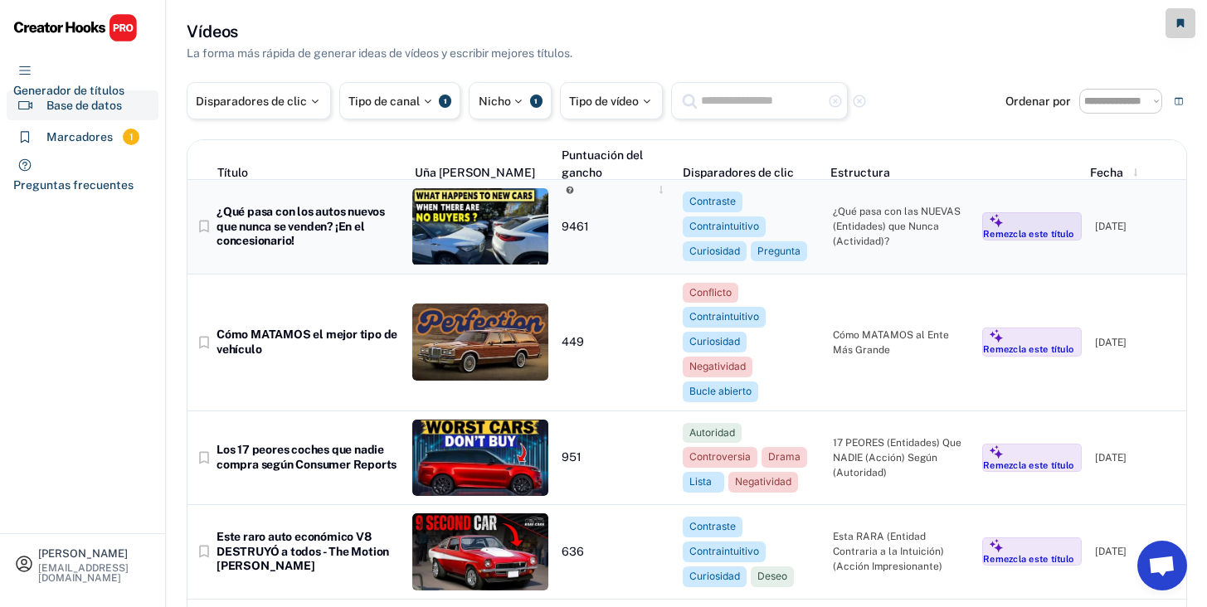
click at [454, 231] on img at bounding box center [480, 226] width 137 height 77
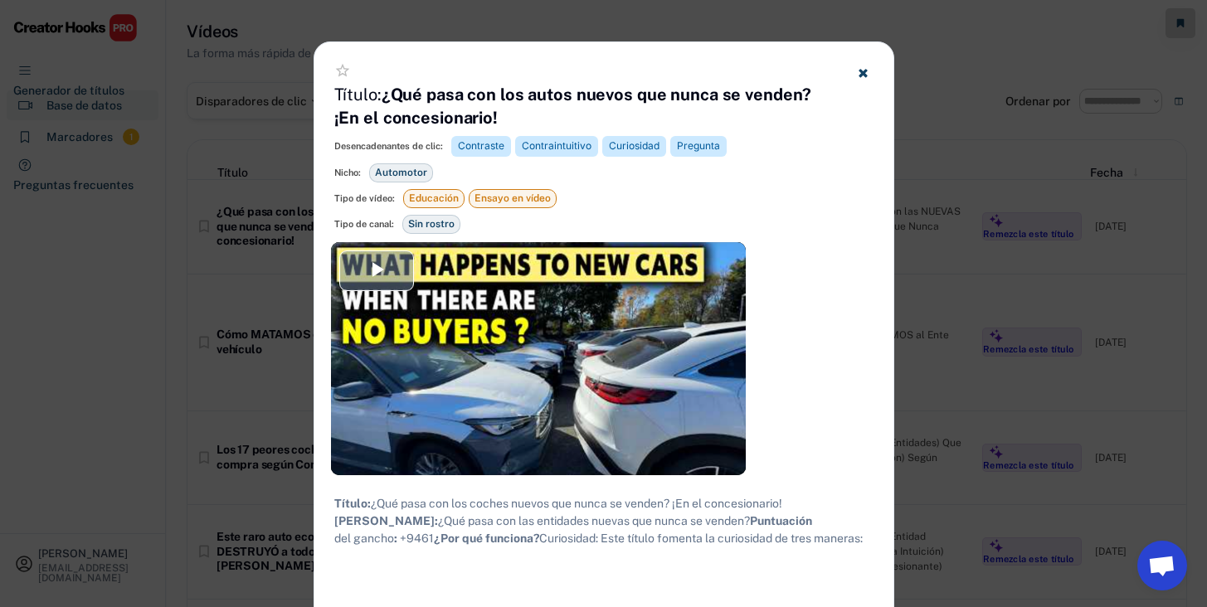
click at [377, 270] on span "Video Player" at bounding box center [377, 270] width 0 height 0
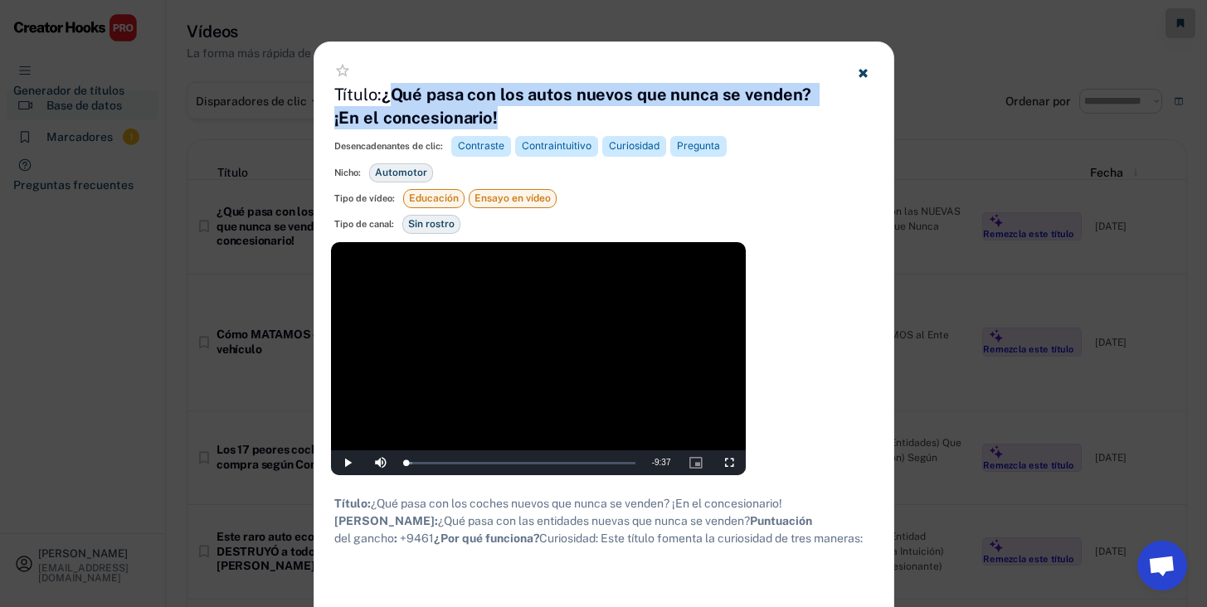
drag, startPoint x: 391, startPoint y: 97, endPoint x: 584, endPoint y: 121, distance: 194.8
click at [584, 121] on h4 "Título: ¿Qué pasa con los autos nuevos que nunca se venden? ¡En el concesionari…" at bounding box center [583, 106] width 498 height 46
copy font "Qué pasa con los autos nuevos que nunca se venden? ¡En el concesionario!"
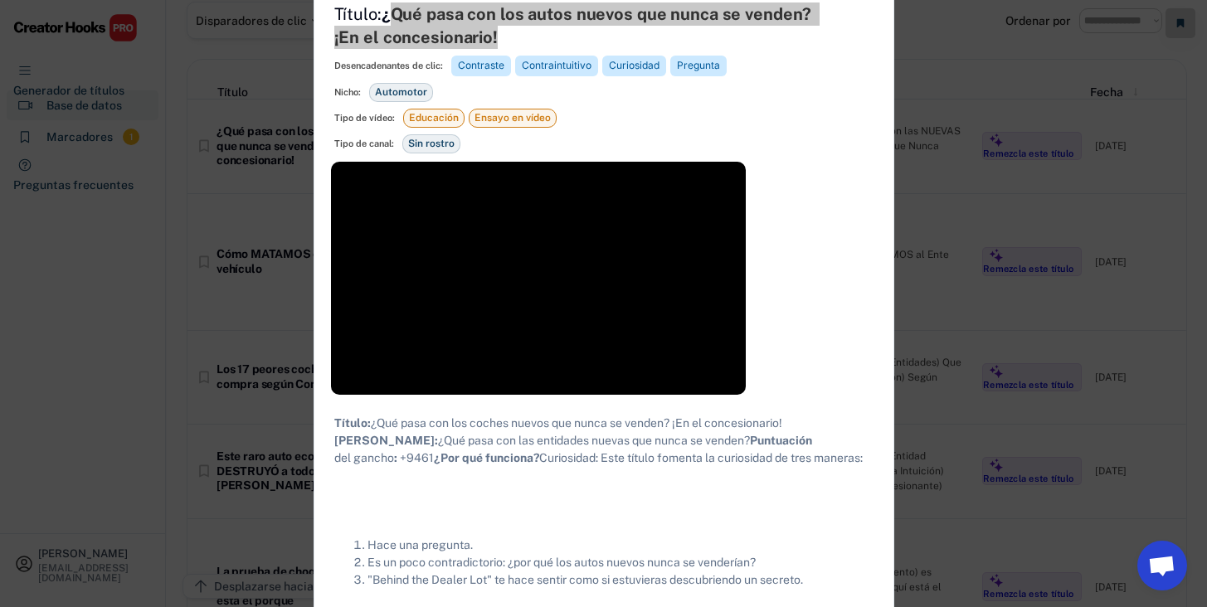
scroll to position [71, 0]
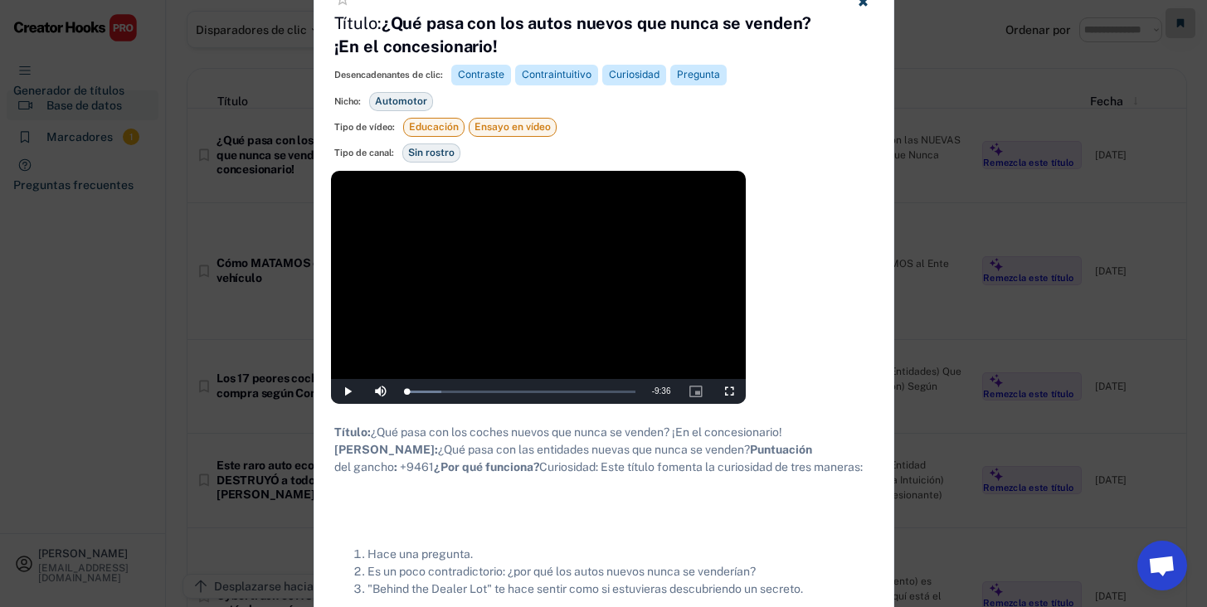
click at [267, 253] on div at bounding box center [603, 303] width 1207 height 607
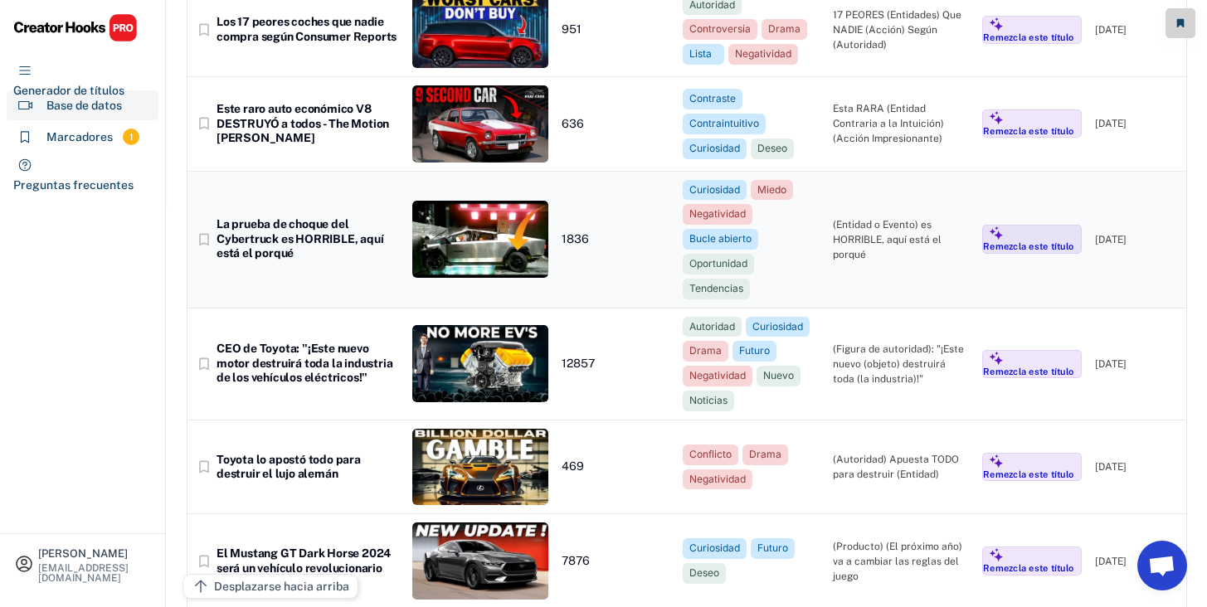
scroll to position [431, 0]
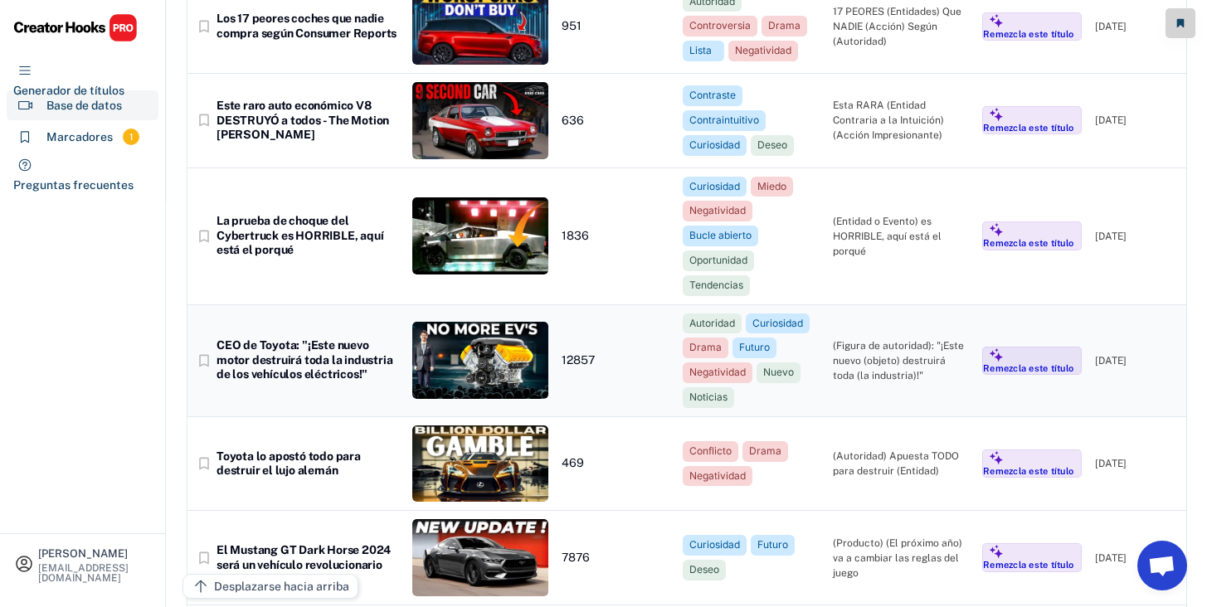
click at [405, 375] on div "bookmark_border CEO de Toyota: "¡Este nuevo motor destruirá toda la industria d…" at bounding box center [686, 361] width 999 height 112
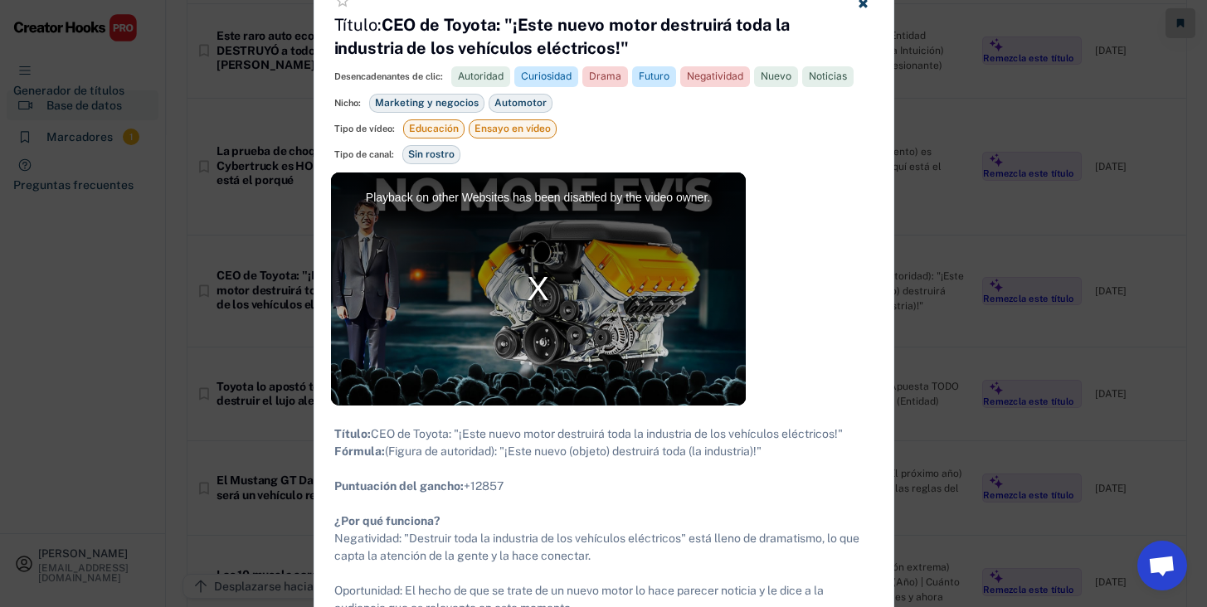
scroll to position [505, 0]
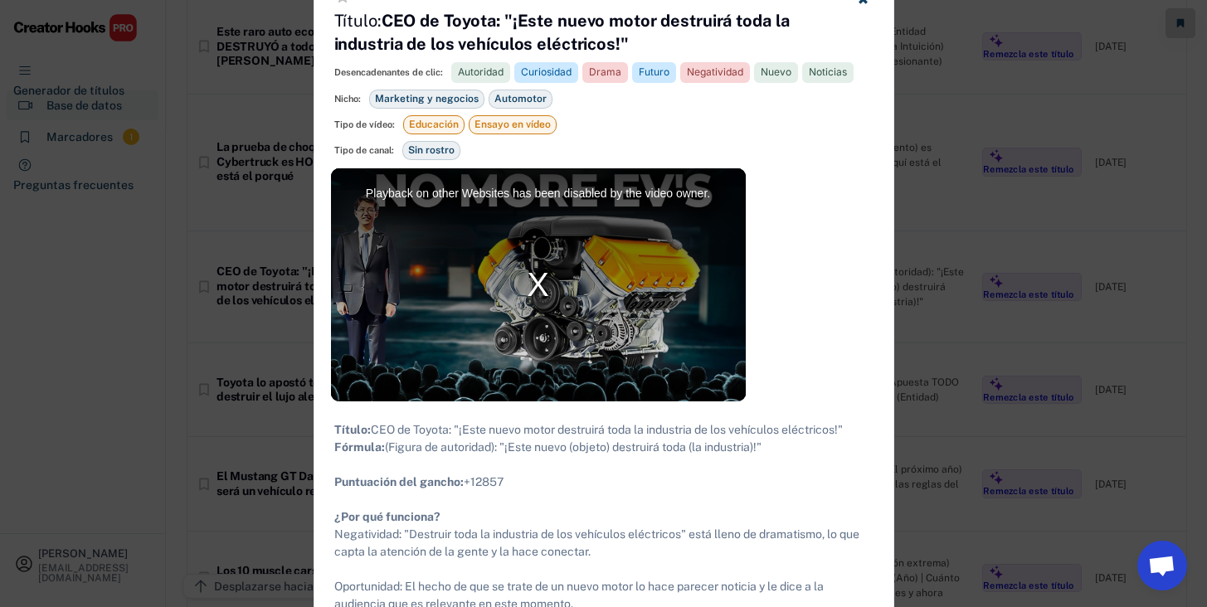
click at [533, 285] on div "Playback on other Websites has been disabled by the video owner." at bounding box center [538, 284] width 415 height 233
click at [533, 276] on div "Playback on other Websites has been disabled by the video owner." at bounding box center [538, 284] width 415 height 233
click at [515, 200] on div "Playback on other Websites has been disabled by the video owner." at bounding box center [538, 284] width 415 height 233
click at [518, 190] on div "Playback on other Websites has been disabled by the video owner." at bounding box center [538, 284] width 415 height 233
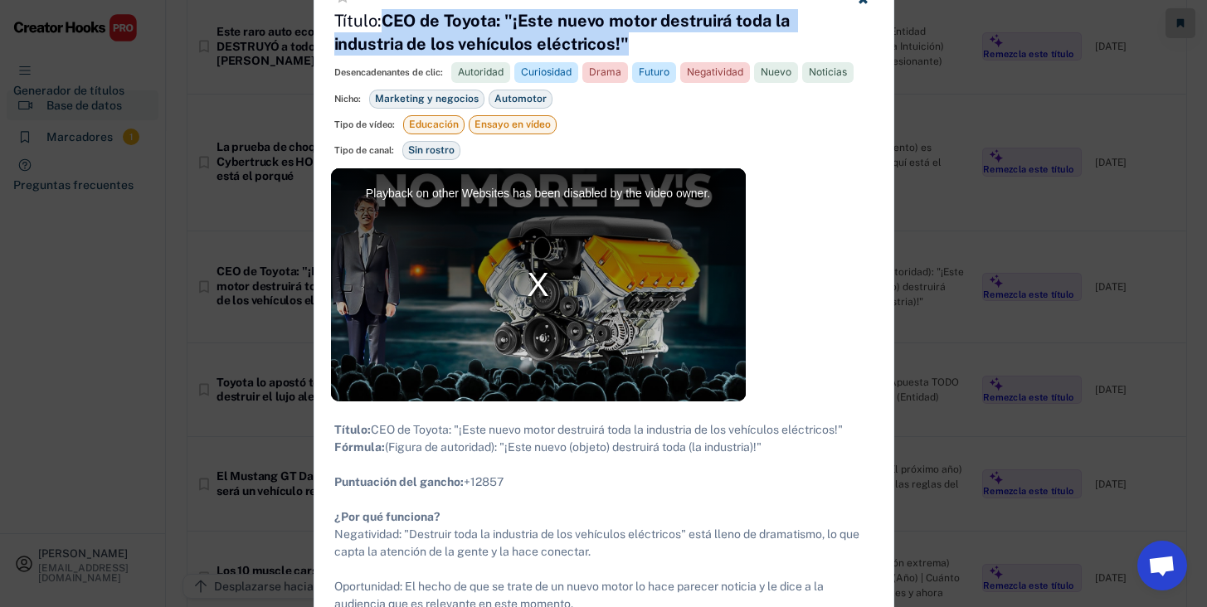
drag, startPoint x: 383, startPoint y: 23, endPoint x: 625, endPoint y: 40, distance: 242.8
click at [625, 40] on h4 "Título: CEO de Toyota: "¡Este nuevo motor destruirá toda la industria de los ve…" at bounding box center [583, 32] width 498 height 46
copy font "CEO de Toyota: "¡Este nuevo motor destruirá toda la industria de los vehículos …"
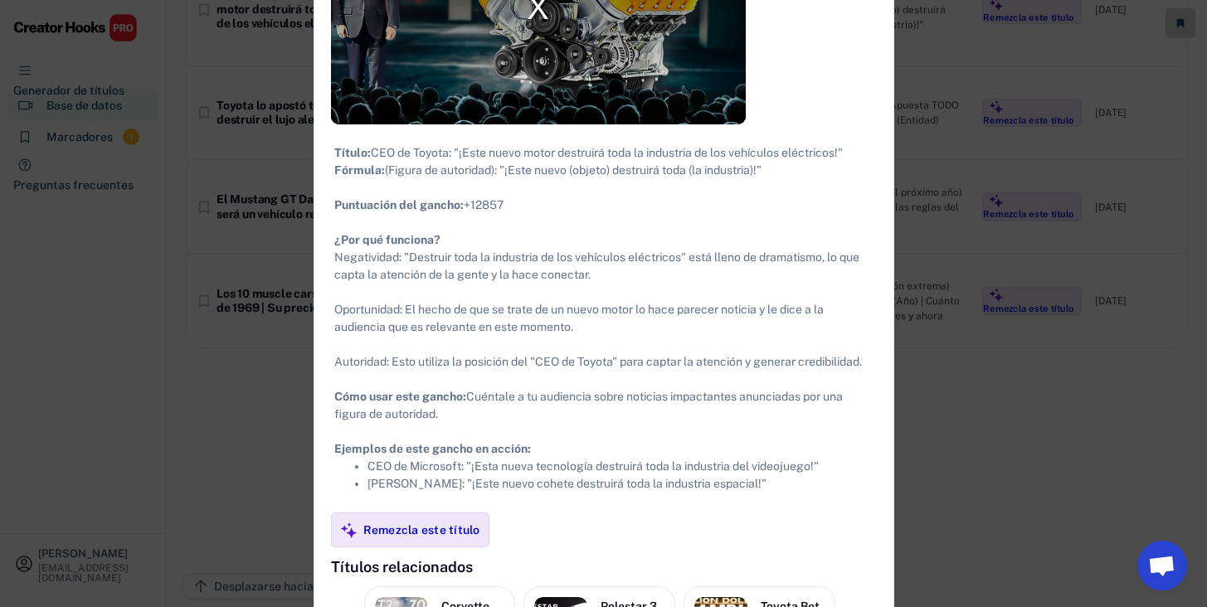
scroll to position [785, 0]
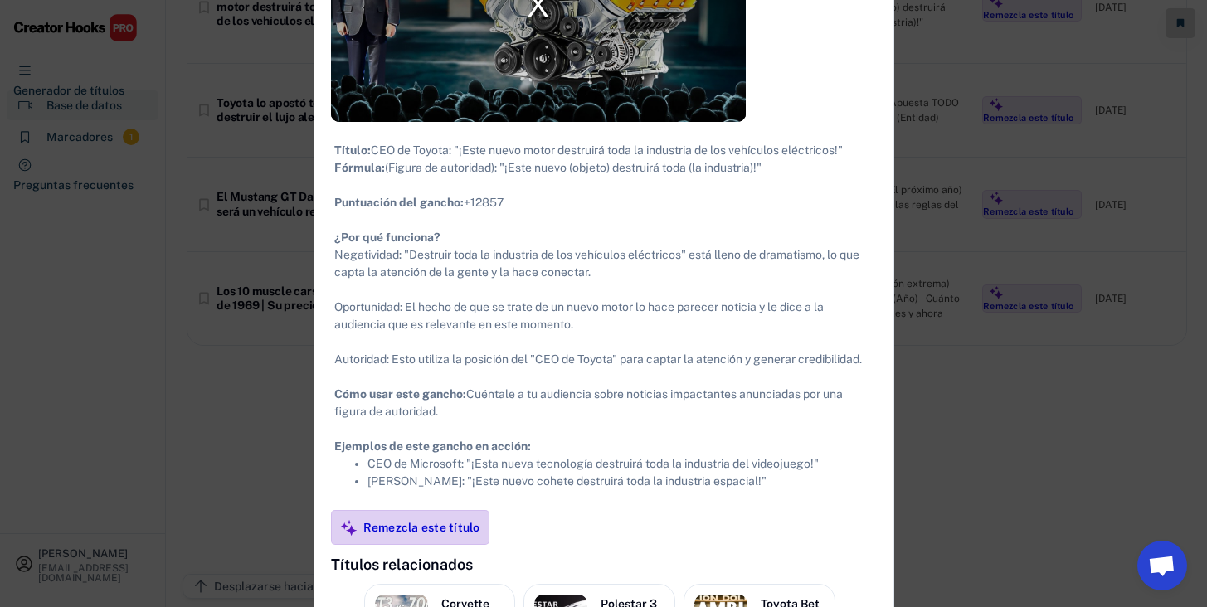
click at [424, 534] on font "Remezcla este título" at bounding box center [421, 527] width 117 height 13
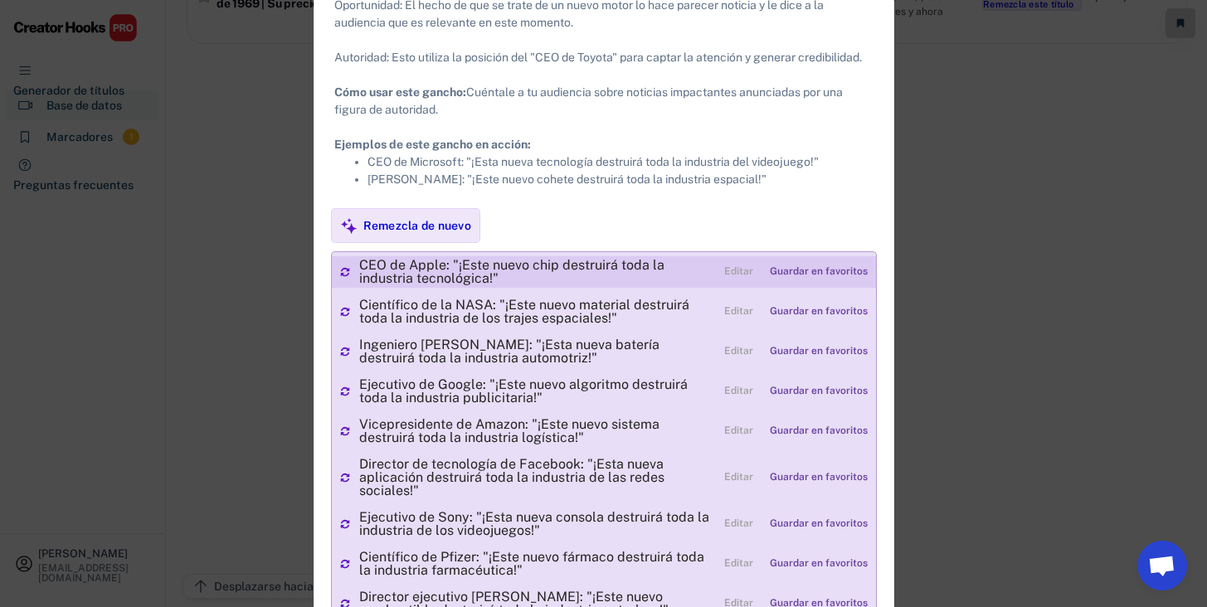
scroll to position [1090, 0]
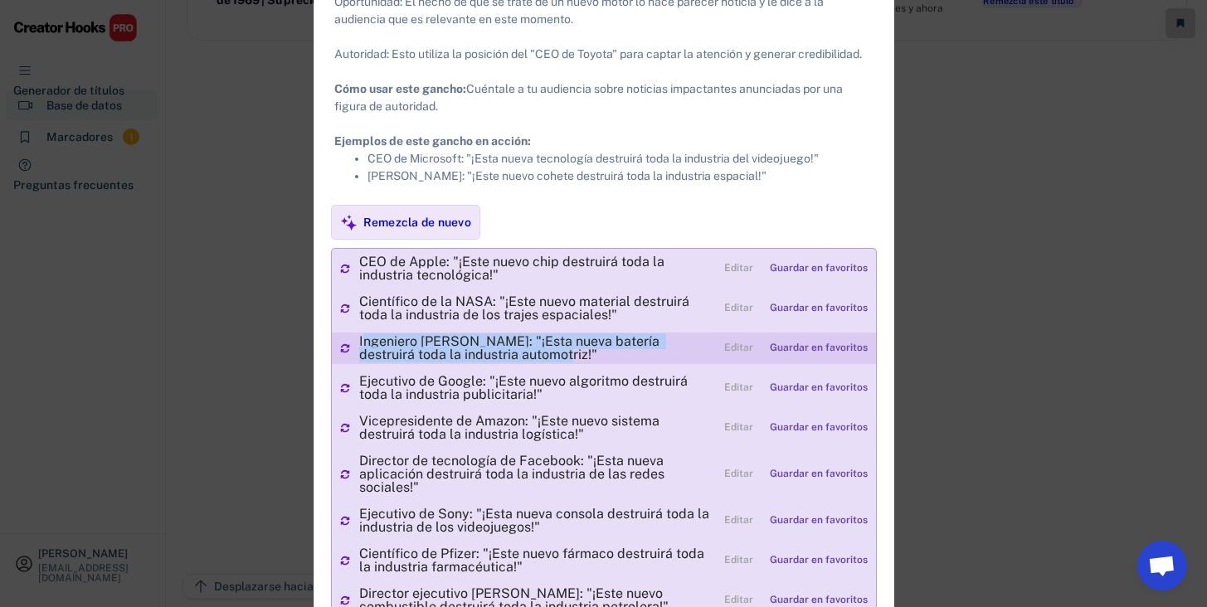
drag, startPoint x: 361, startPoint y: 354, endPoint x: 494, endPoint y: 375, distance: 134.3
click at [494, 362] on div "Ingeniero [PERSON_NAME]: "¡Esta nueva batería destruirá toda la industria autom…" at bounding box center [537, 348] width 357 height 27
copy font "ngeniero [PERSON_NAME]: "¡Esta nueva batería destruirá toda la industria automo…"
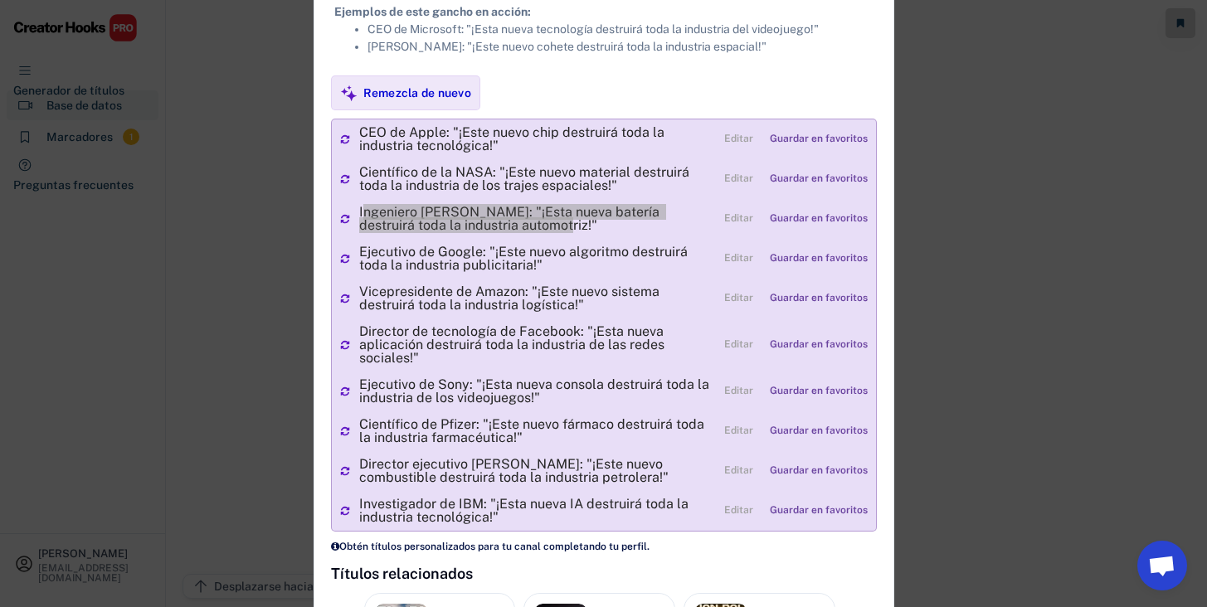
scroll to position [1247, 0]
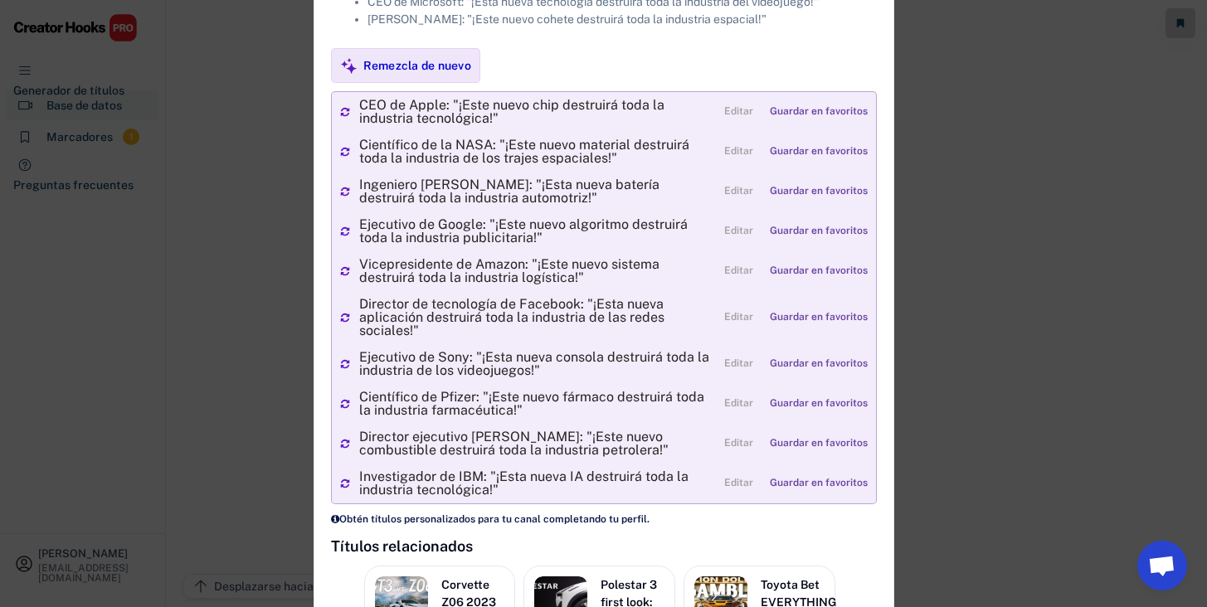
click at [283, 251] on div at bounding box center [603, 303] width 1207 height 607
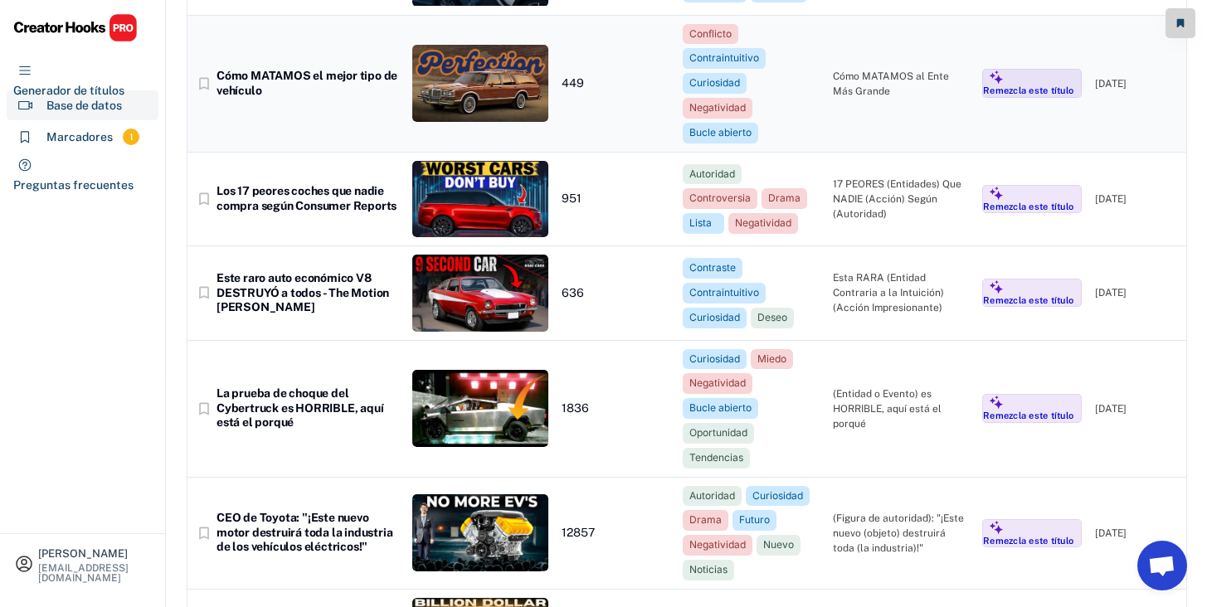
scroll to position [0, 0]
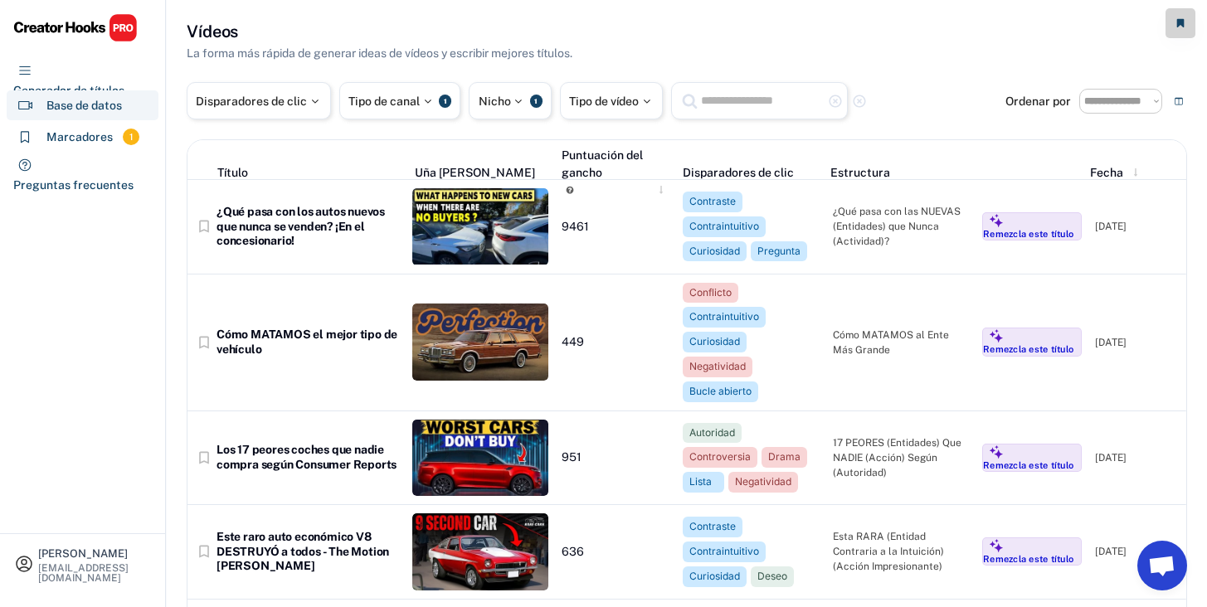
click at [66, 93] on div "Base de datos" at bounding box center [83, 105] width 152 height 30
click at [73, 80] on div "Generador de títulos" at bounding box center [83, 74] width 152 height 30
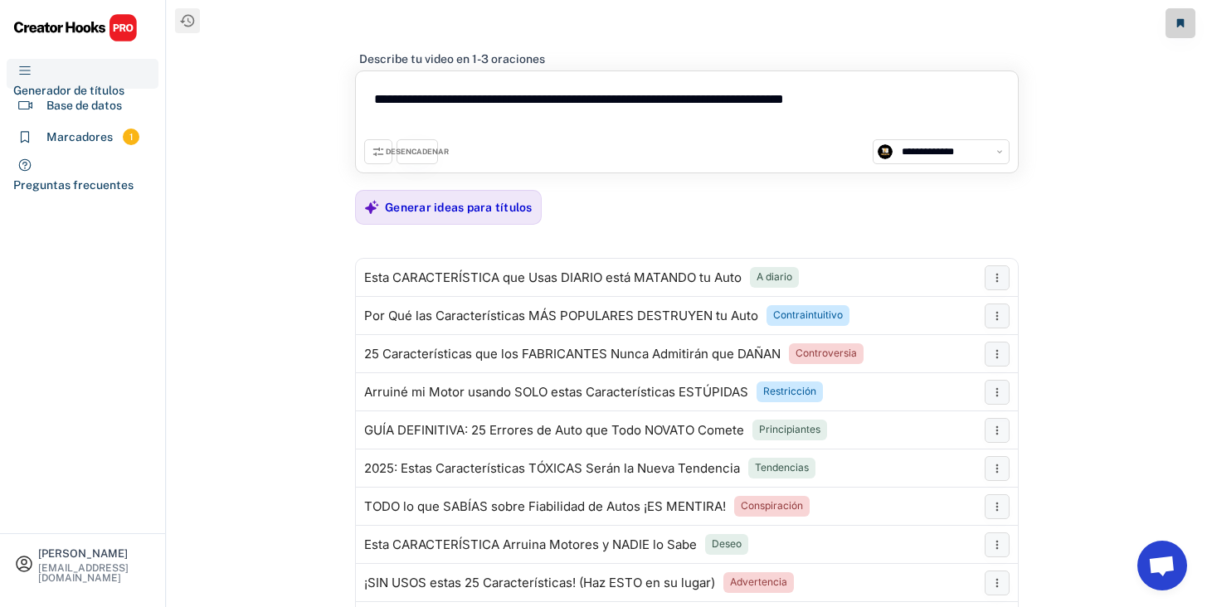
click at [500, 105] on textarea "**********" at bounding box center [686, 110] width 645 height 60
paste textarea "**********"
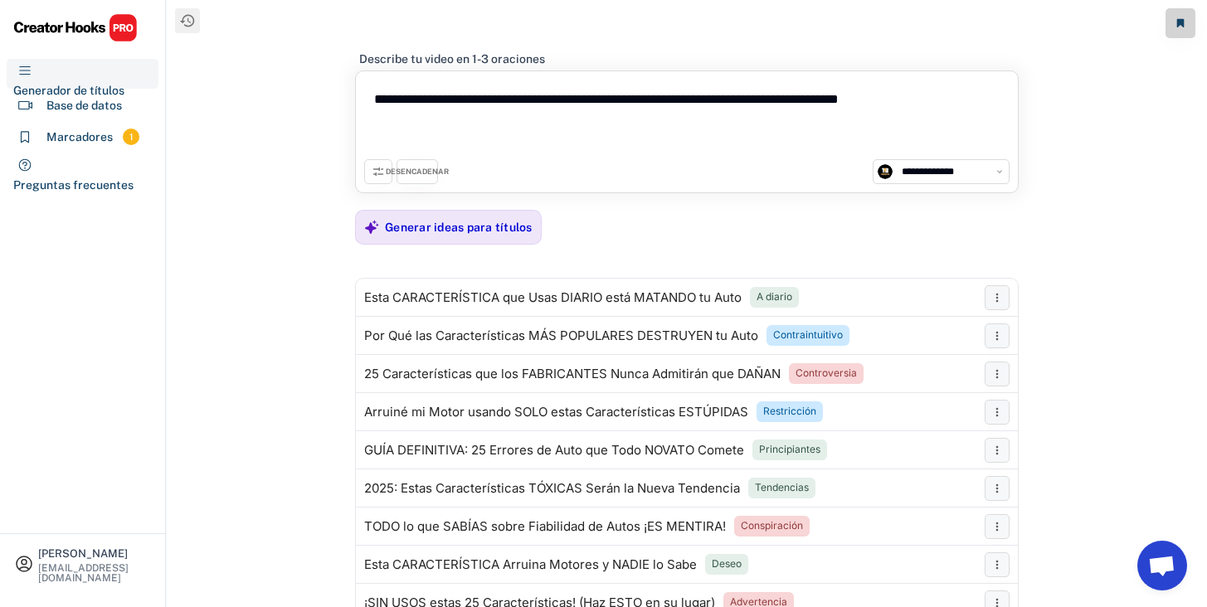
drag, startPoint x: 389, startPoint y: 97, endPoint x: 376, endPoint y: 97, distance: 13.3
click at [376, 97] on textarea "**********" at bounding box center [686, 120] width 645 height 80
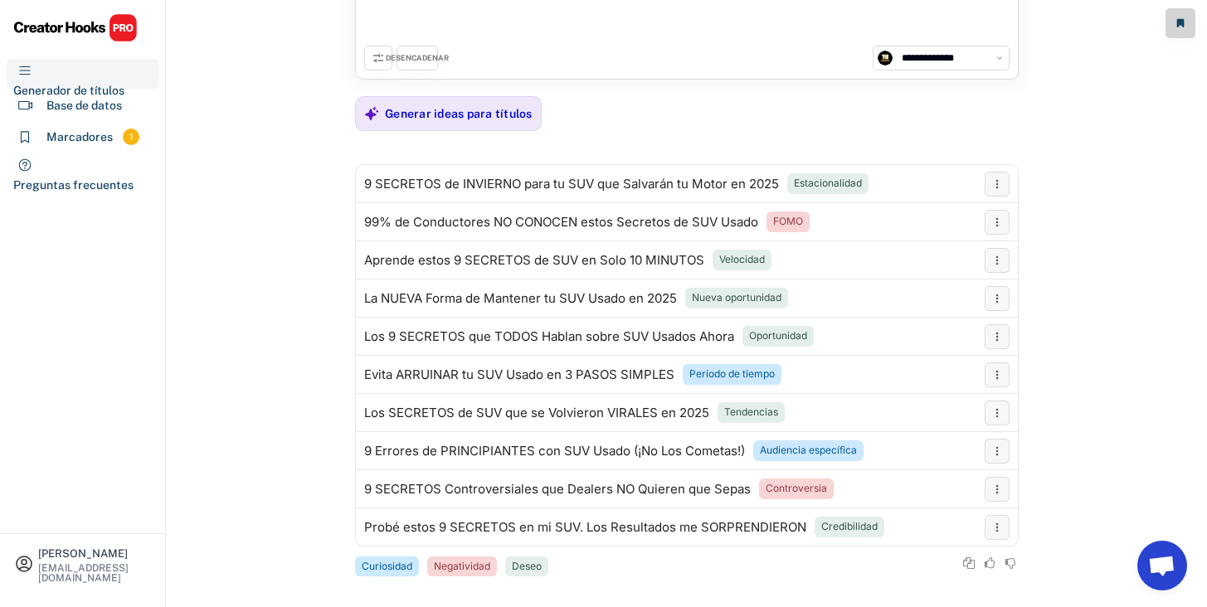
scroll to position [126, 0]
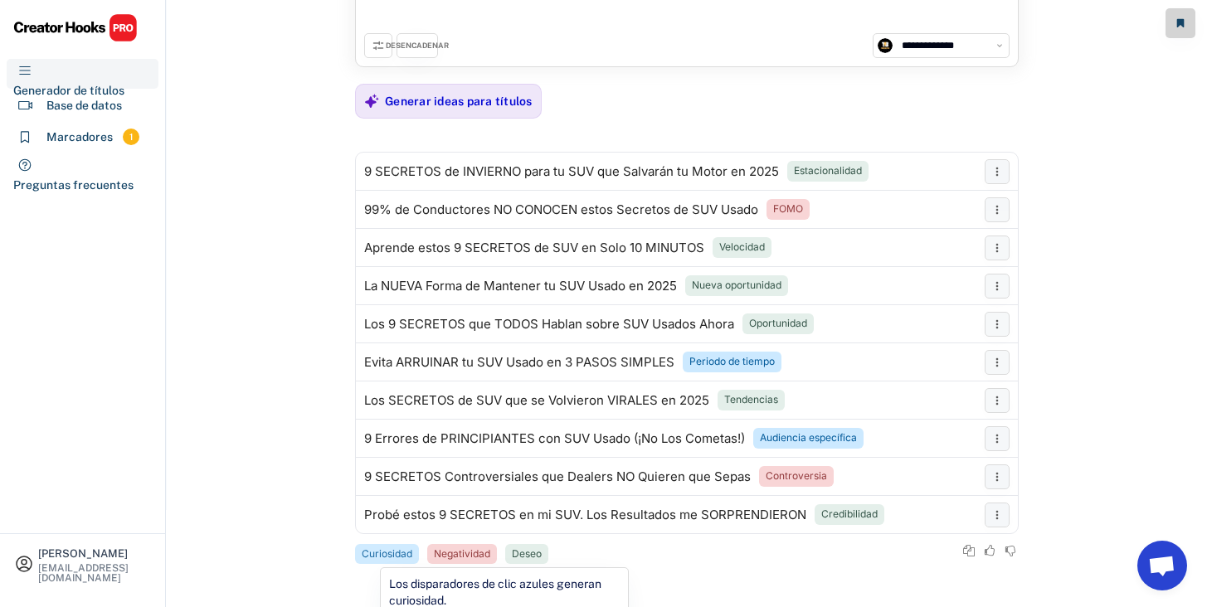
type textarea "**********"
click at [397, 552] on font "Curiosidad" at bounding box center [387, 553] width 51 height 12
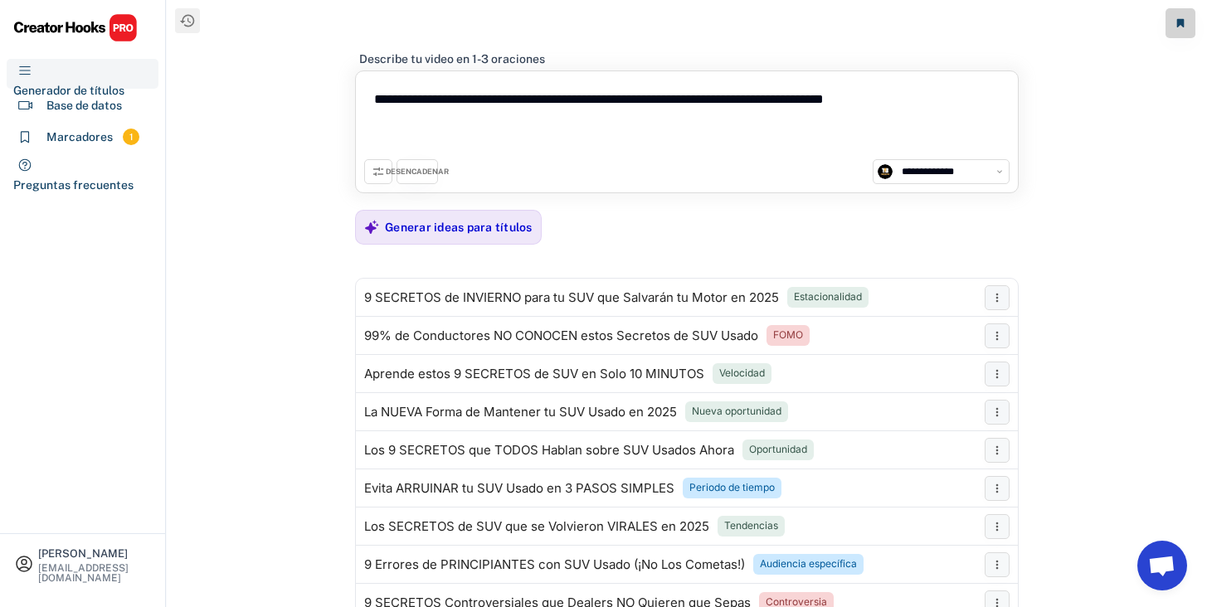
click at [381, 173] on use at bounding box center [378, 171] width 13 height 13
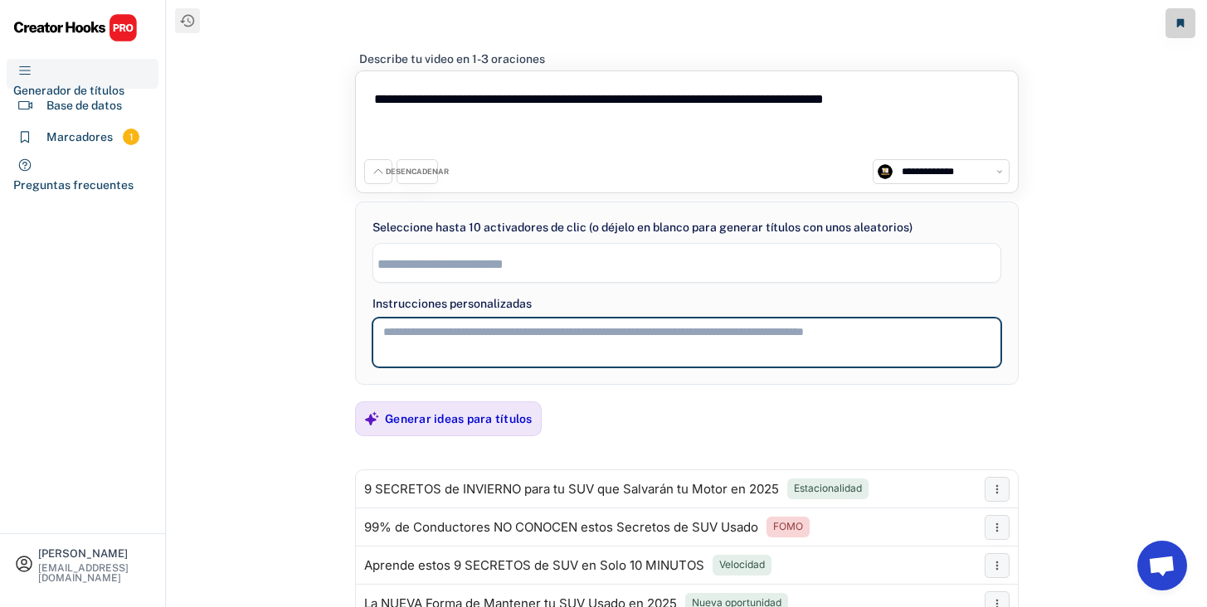
click at [428, 346] on textarea at bounding box center [686, 343] width 629 height 50
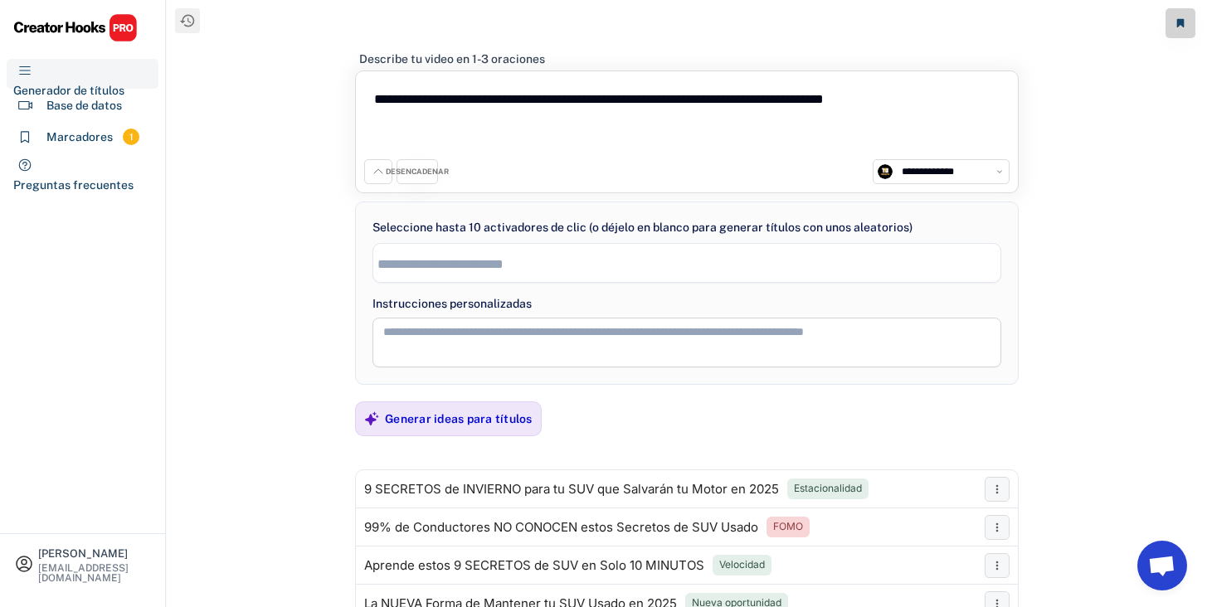
click at [424, 180] on div "DESENCADENAR" at bounding box center [417, 171] width 41 height 25
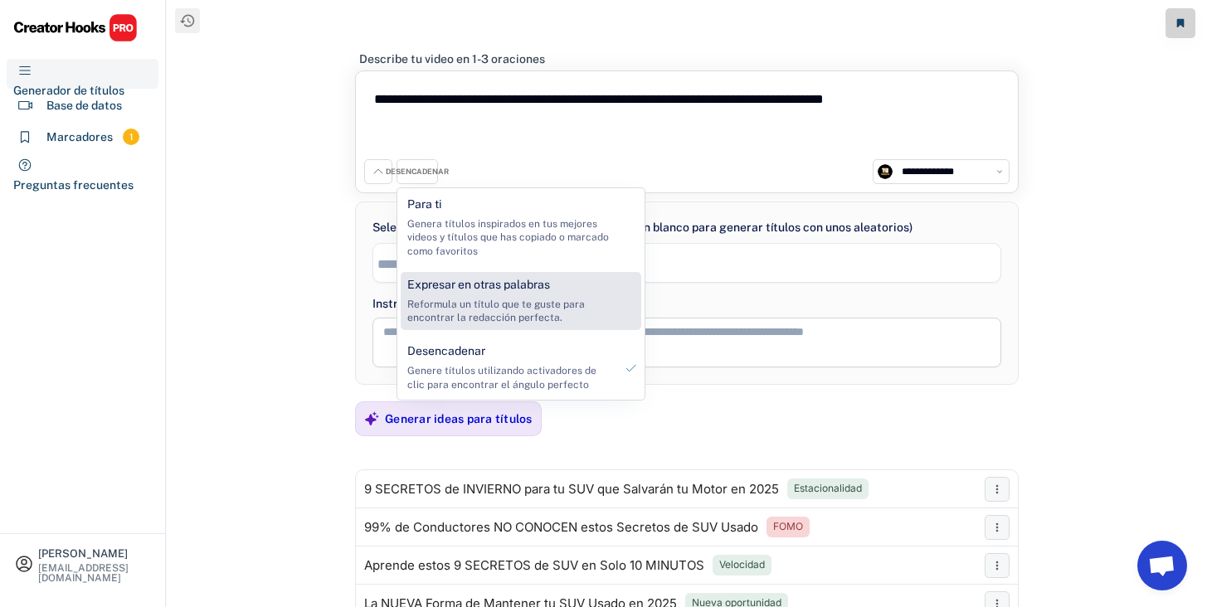
click at [467, 312] on font "Reformula un título que te guste para encontrar la redacción perfecta." at bounding box center [497, 312] width 180 height 26
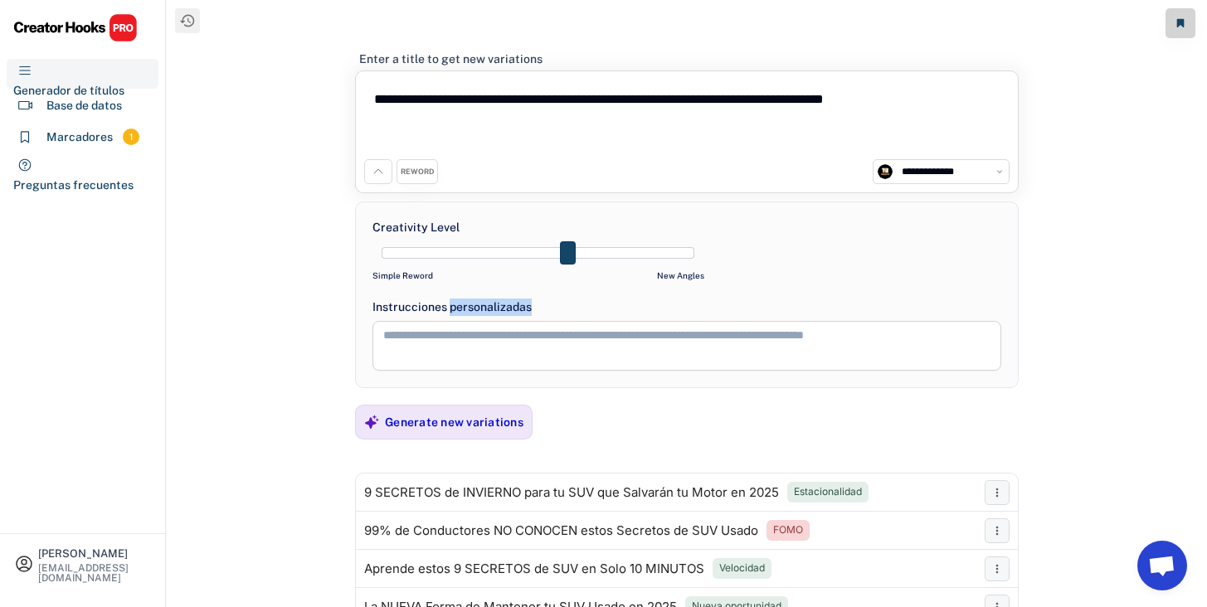
click at [467, 312] on font "Instrucciones personalizadas" at bounding box center [451, 306] width 159 height 13
drag, startPoint x: 574, startPoint y: 242, endPoint x: 654, endPoint y: 251, distance: 81.0
click at [654, 251] on div at bounding box center [538, 253] width 313 height 12
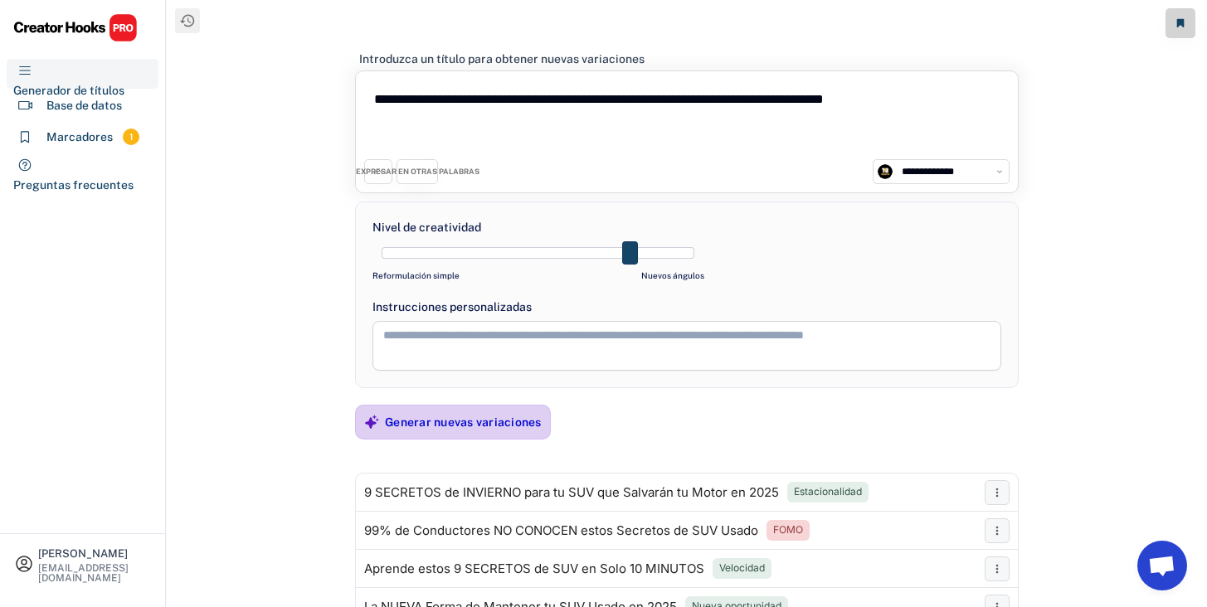
click at [507, 416] on font "Generar nuevas variaciones" at bounding box center [463, 422] width 157 height 13
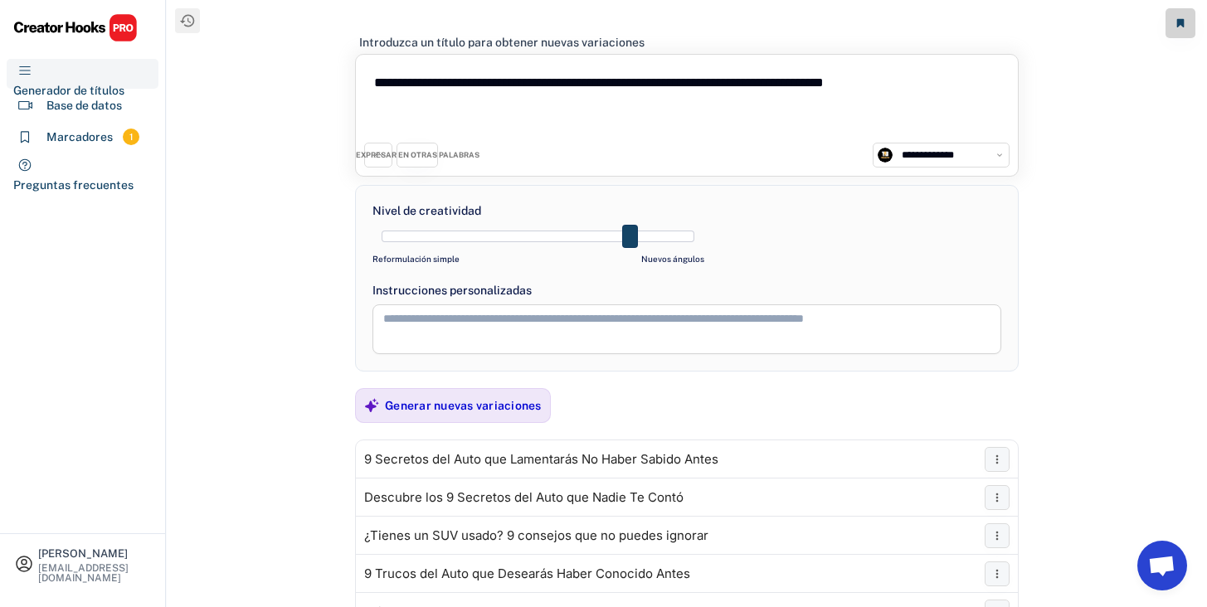
click at [670, 236] on div at bounding box center [538, 237] width 313 height 12
click at [472, 399] on font "Generar nuevas variaciones" at bounding box center [463, 405] width 157 height 13
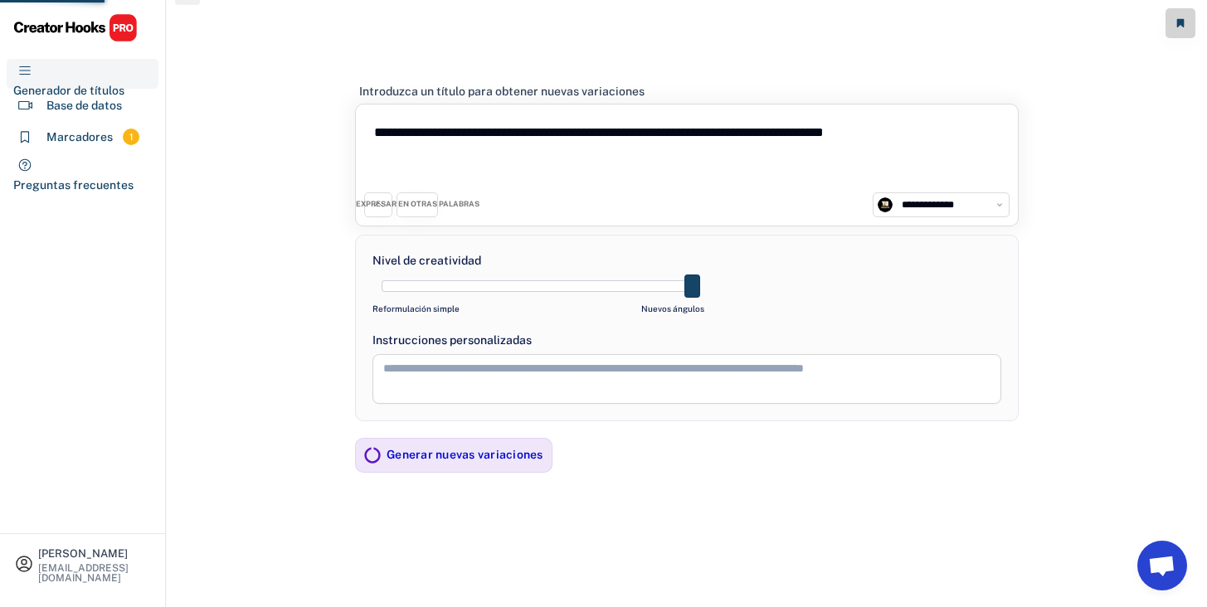
scroll to position [29, 0]
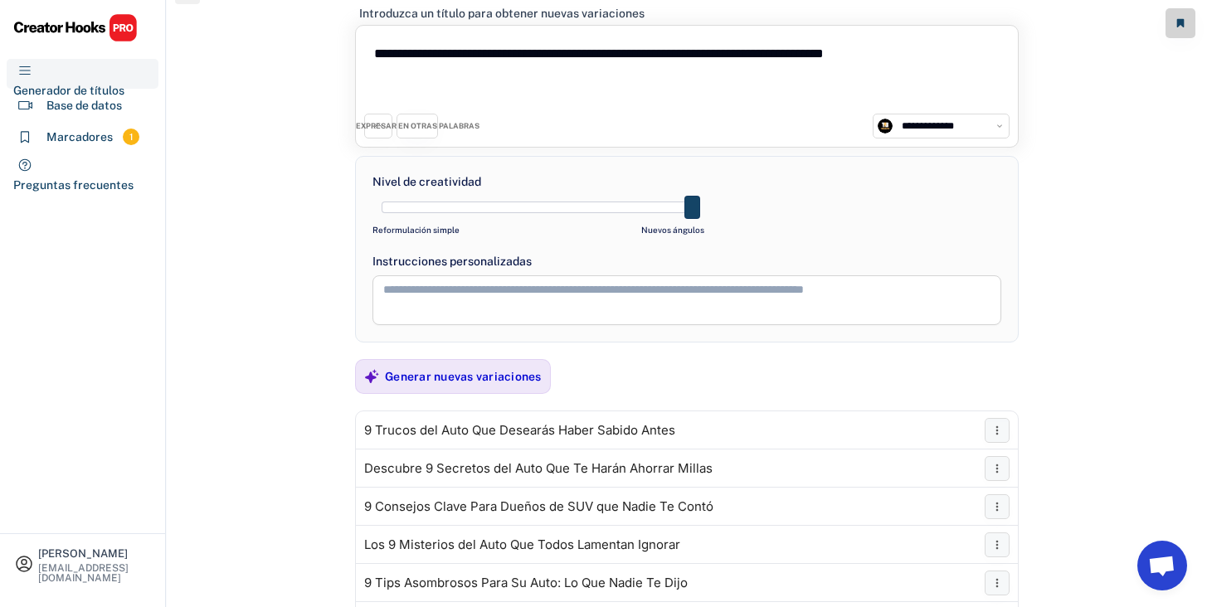
click at [392, 205] on div at bounding box center [538, 208] width 313 height 12
click at [425, 204] on div at bounding box center [538, 208] width 313 height 12
click at [410, 370] on font "Generar nuevas variaciones" at bounding box center [463, 376] width 157 height 13
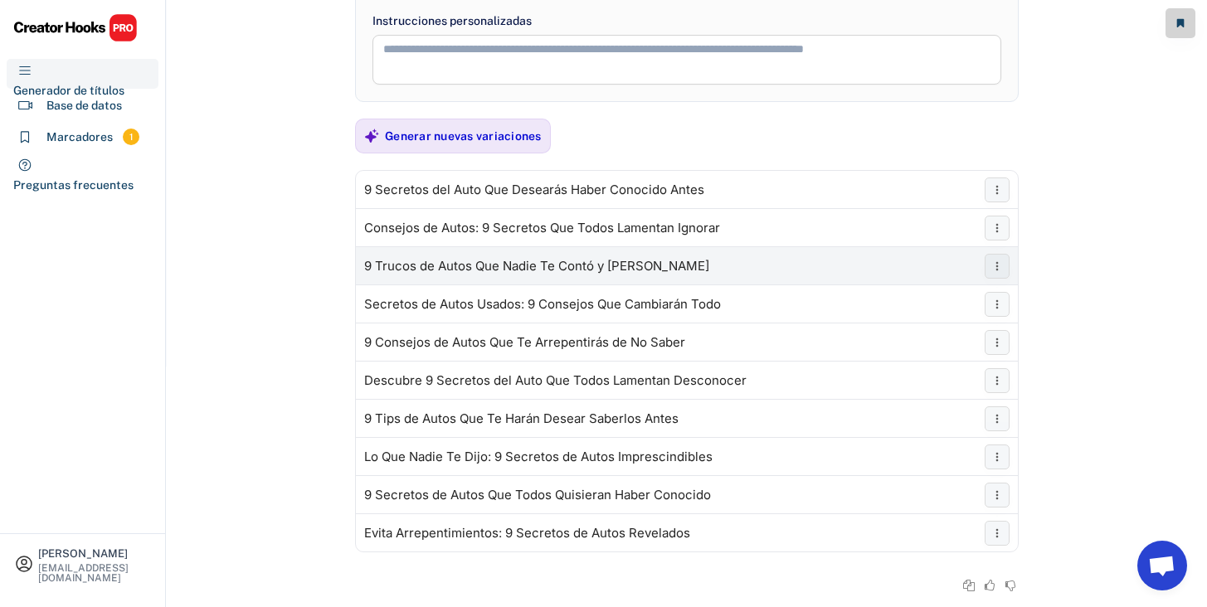
scroll to position [270, 0]
drag, startPoint x: 755, startPoint y: 267, endPoint x: 377, endPoint y: 262, distance: 378.3
click at [377, 263] on div "9 Trucos de Autos Que Nadie Te Contó y [PERSON_NAME]" at bounding box center [687, 265] width 662 height 33
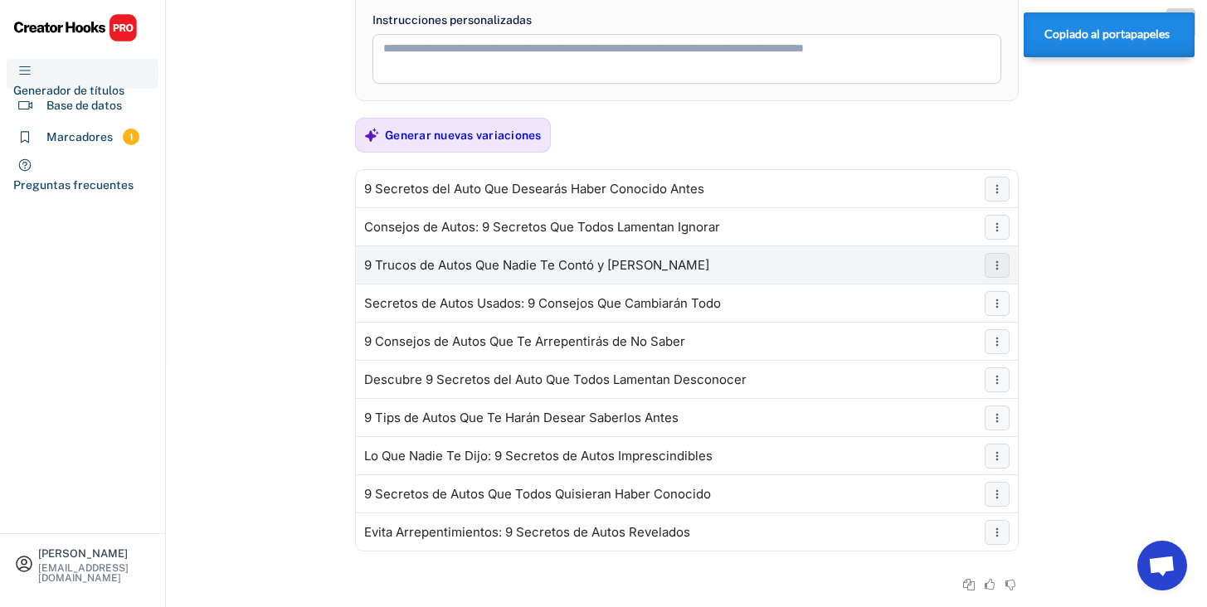
drag, startPoint x: 361, startPoint y: 263, endPoint x: 780, endPoint y: 282, distance: 419.3
click at [780, 282] on div "9 Trucos de Autos Que Nadie Te Contó y [PERSON_NAME]" at bounding box center [687, 264] width 662 height 37
copy font "9 Trucos de Autos Que Nadie Te Contó y [PERSON_NAME]"
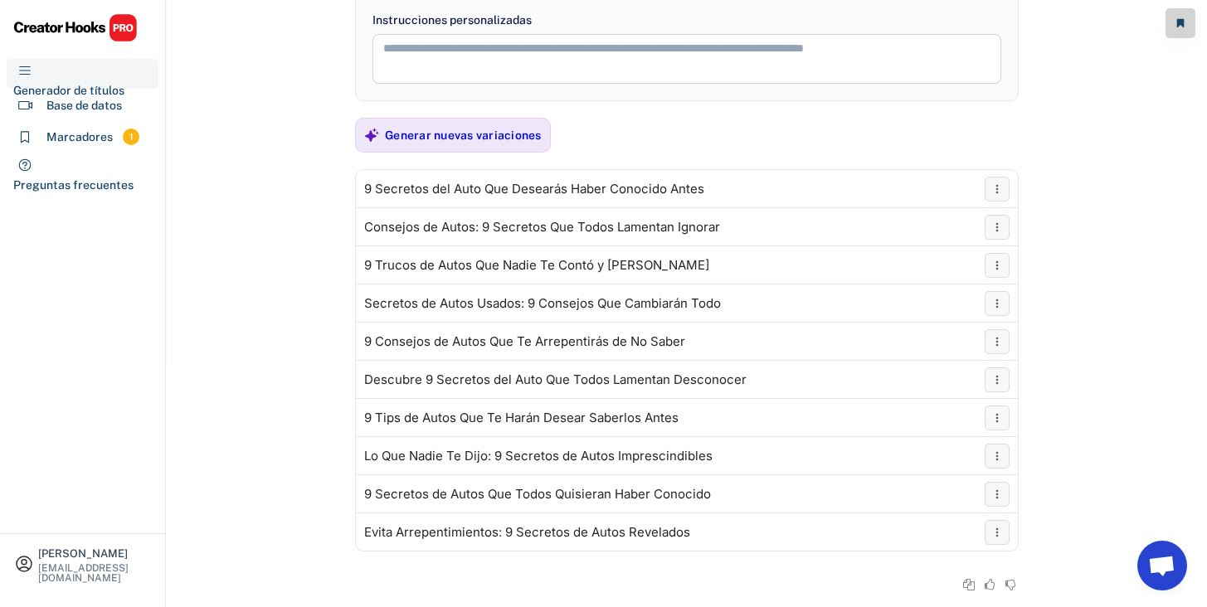
scroll to position [306, 0]
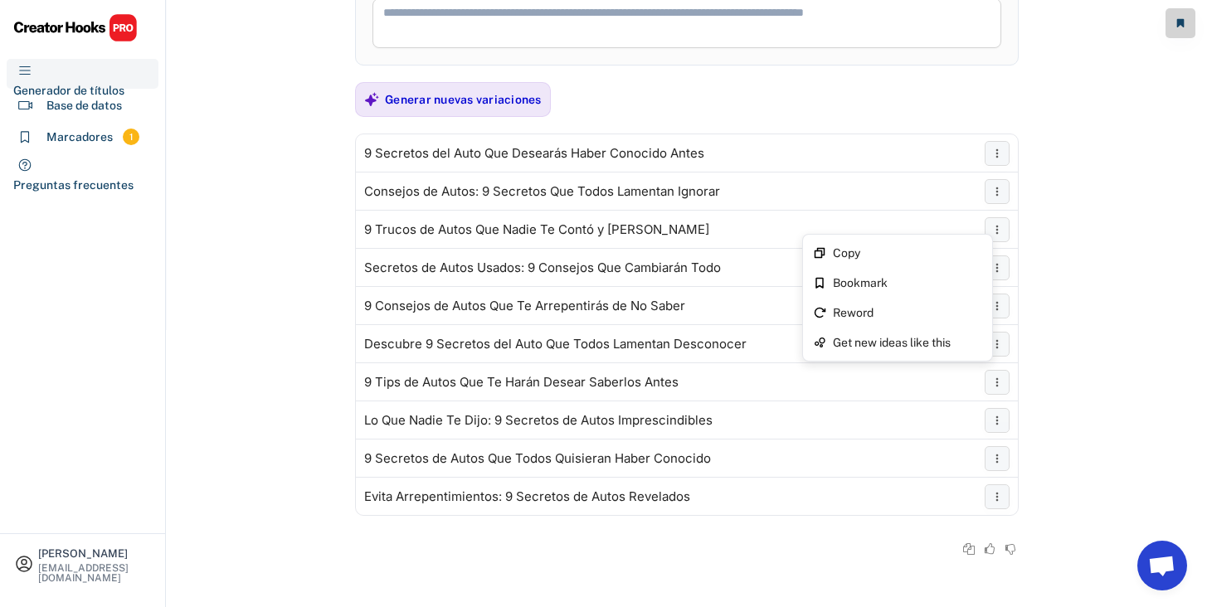
click at [991, 240] on div "Copy Bookmark Reword Get new ideas like this" at bounding box center [897, 298] width 191 height 128
click at [912, 320] on div "Expresar en otras palabras" at bounding box center [897, 313] width 182 height 30
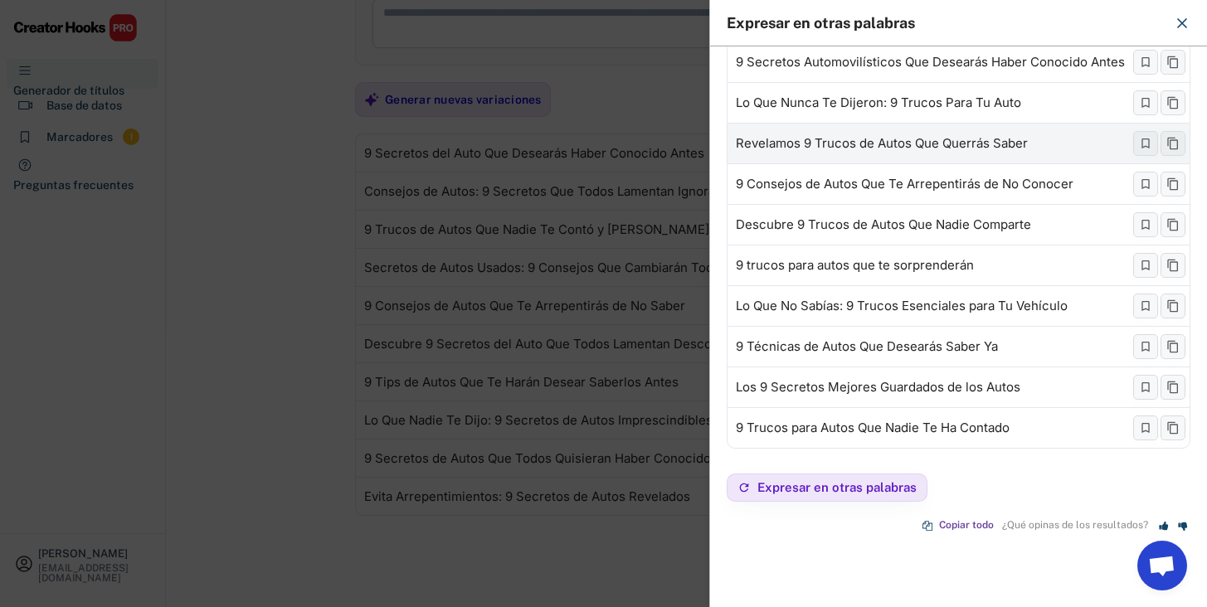
scroll to position [65, 0]
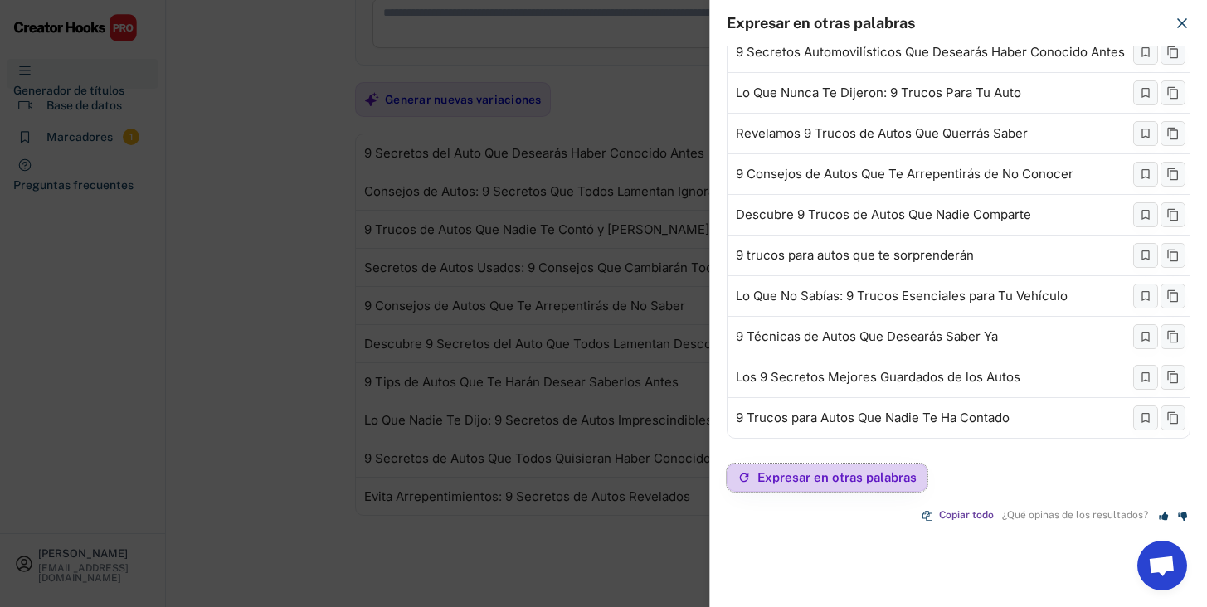
click at [838, 471] on font "Expresar en otras palabras" at bounding box center [836, 477] width 159 height 14
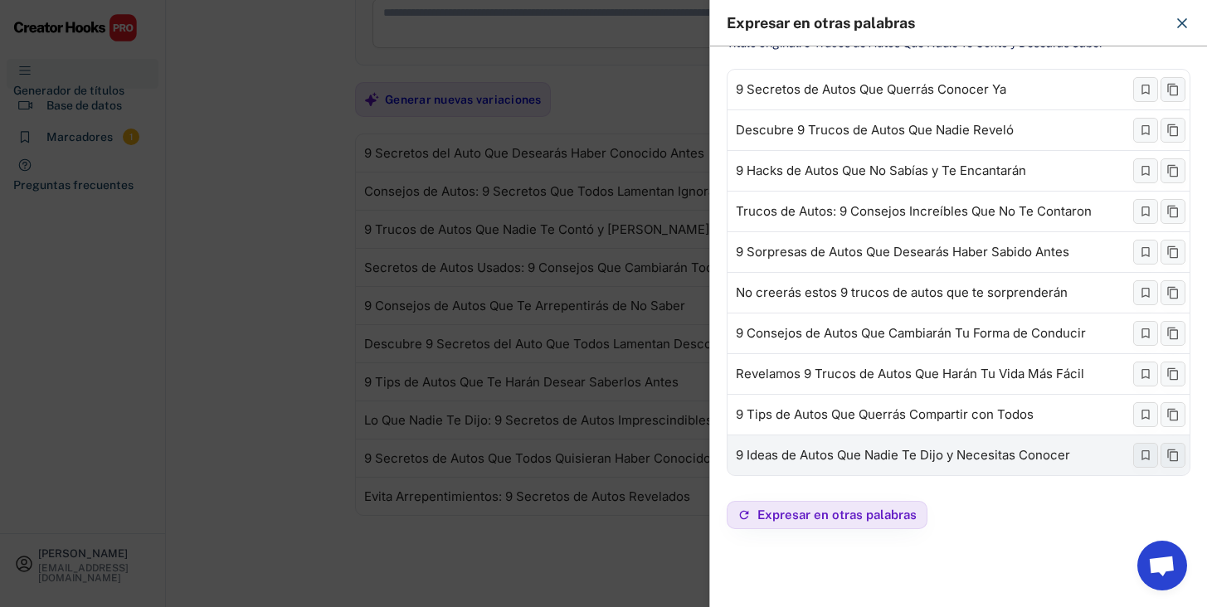
scroll to position [42, 0]
